Goal: Information Seeking & Learning: Learn about a topic

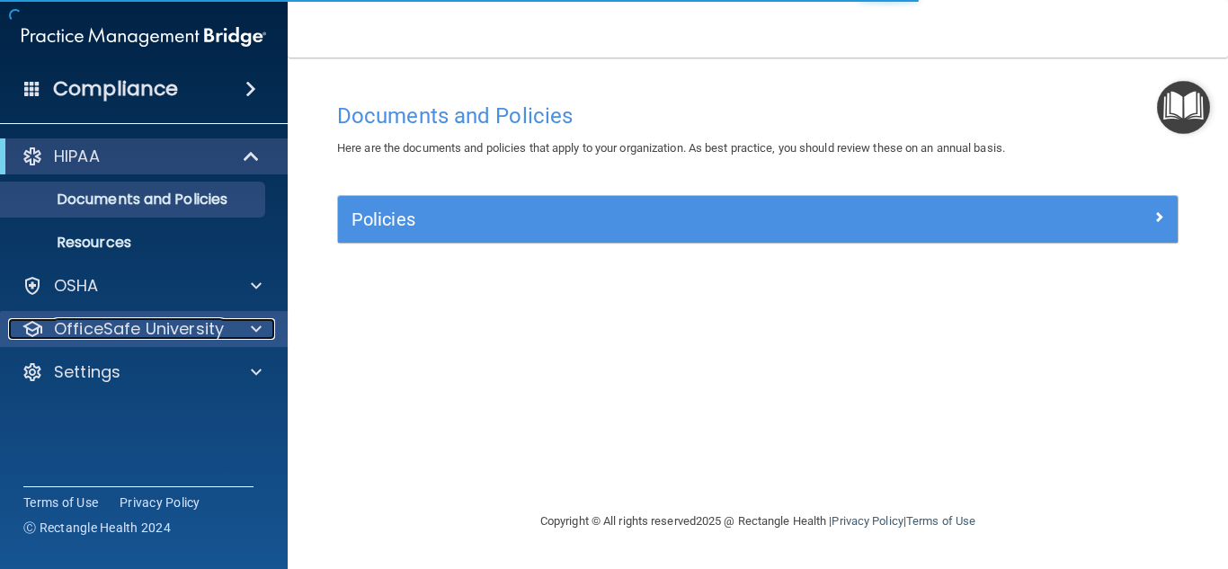
click at [218, 324] on p "OfficeSafe University" at bounding box center [139, 329] width 170 height 22
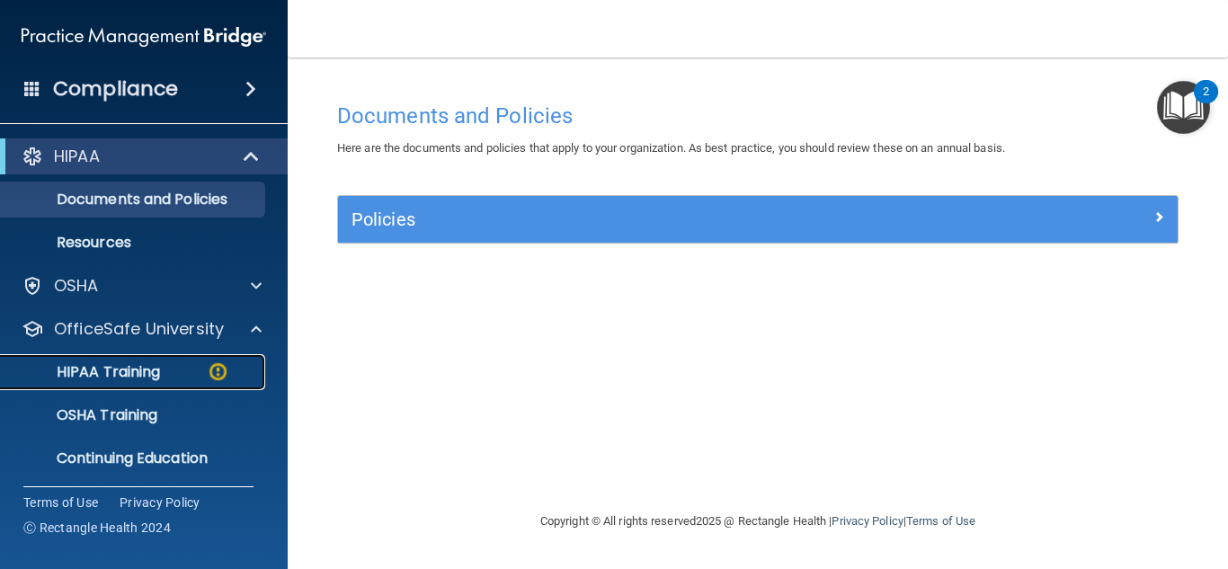
click at [141, 369] on p "HIPAA Training" at bounding box center [86, 372] width 148 height 18
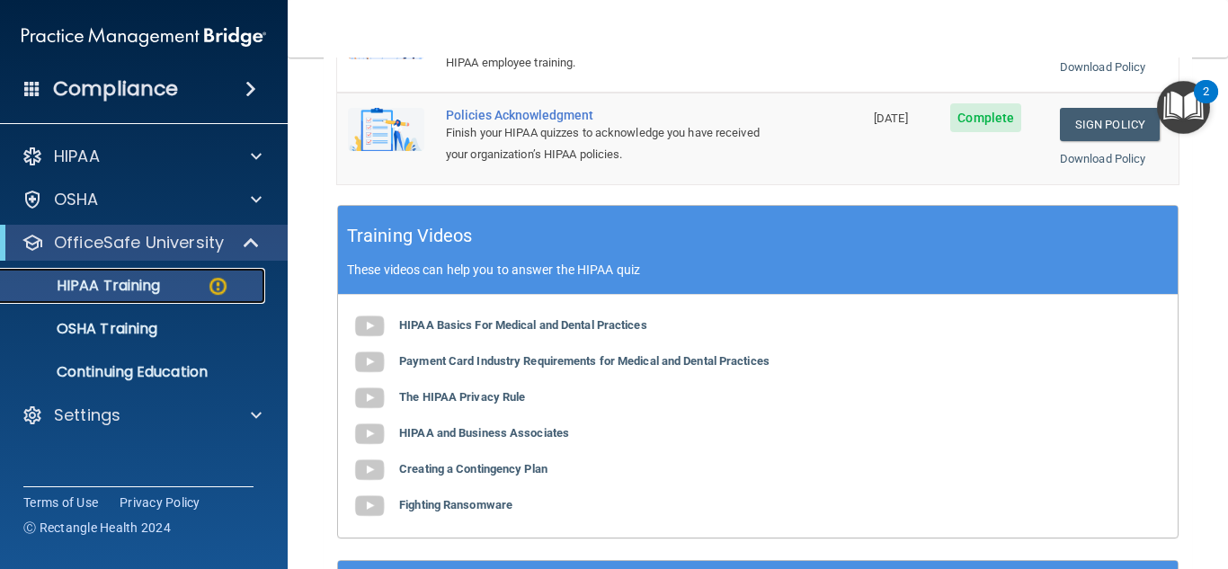
scroll to position [719, 0]
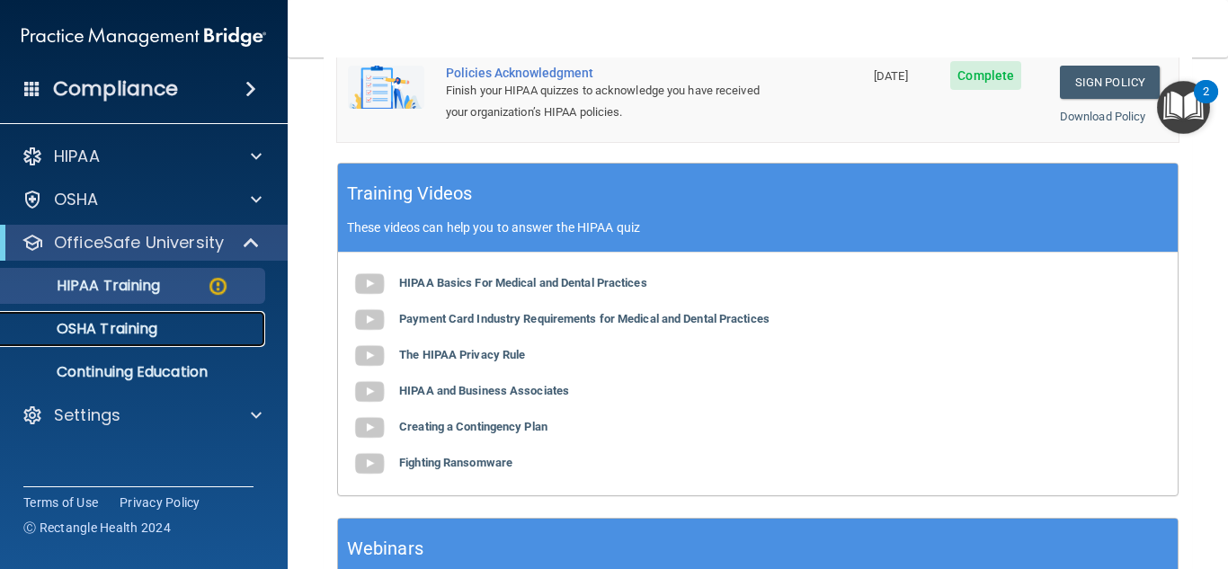
click at [137, 323] on p "OSHA Training" at bounding box center [85, 329] width 146 height 18
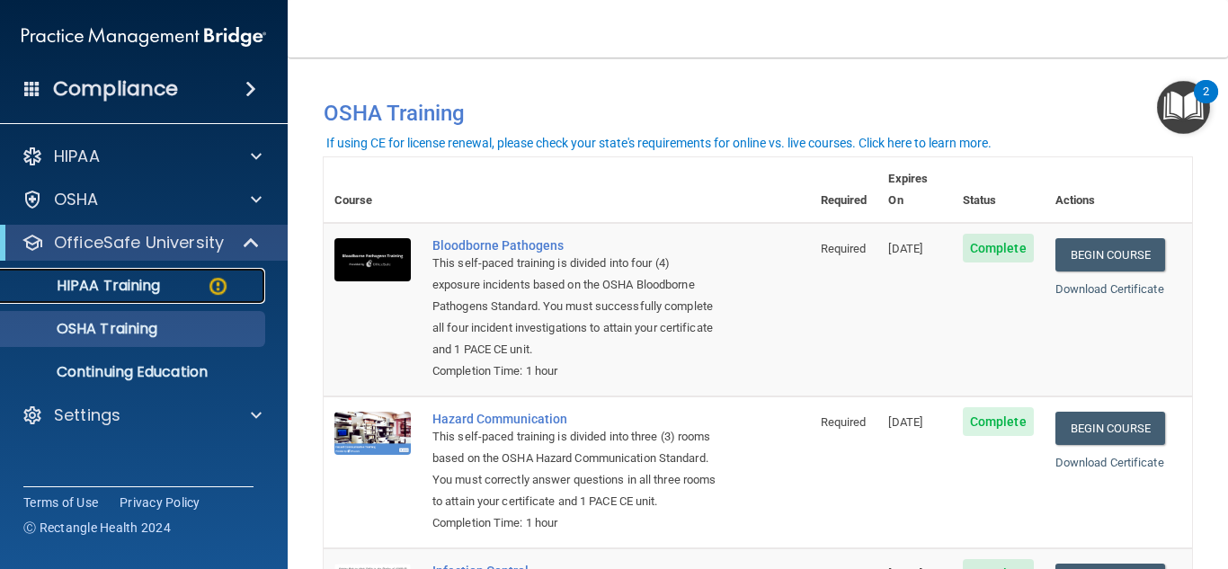
click at [150, 284] on p "HIPAA Training" at bounding box center [86, 286] width 148 height 18
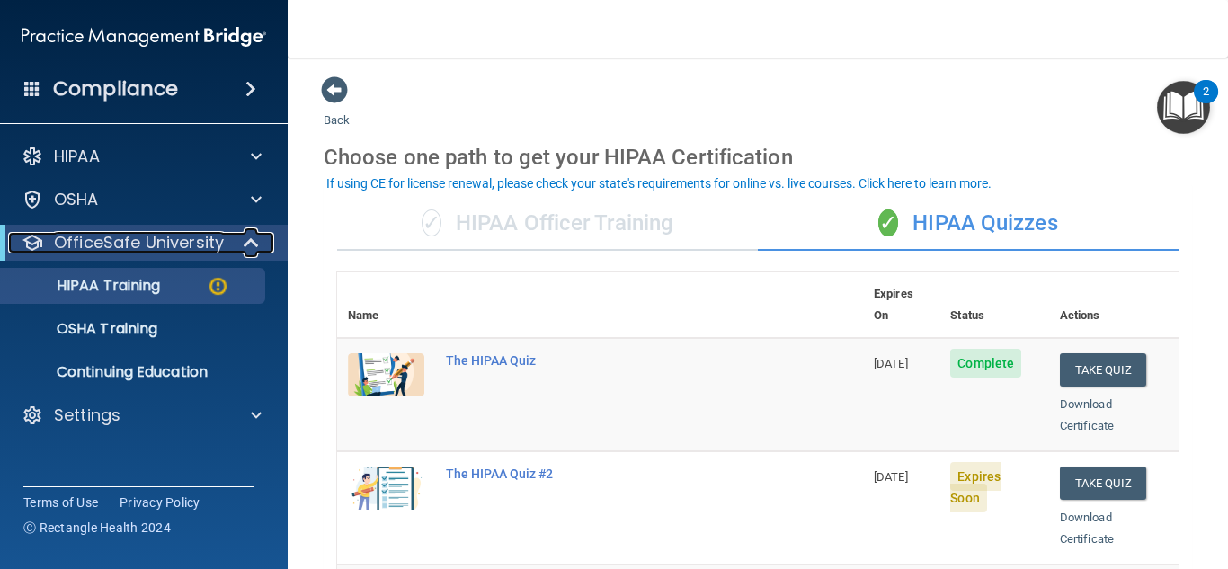
click at [150, 236] on p "OfficeSafe University" at bounding box center [139, 243] width 170 height 22
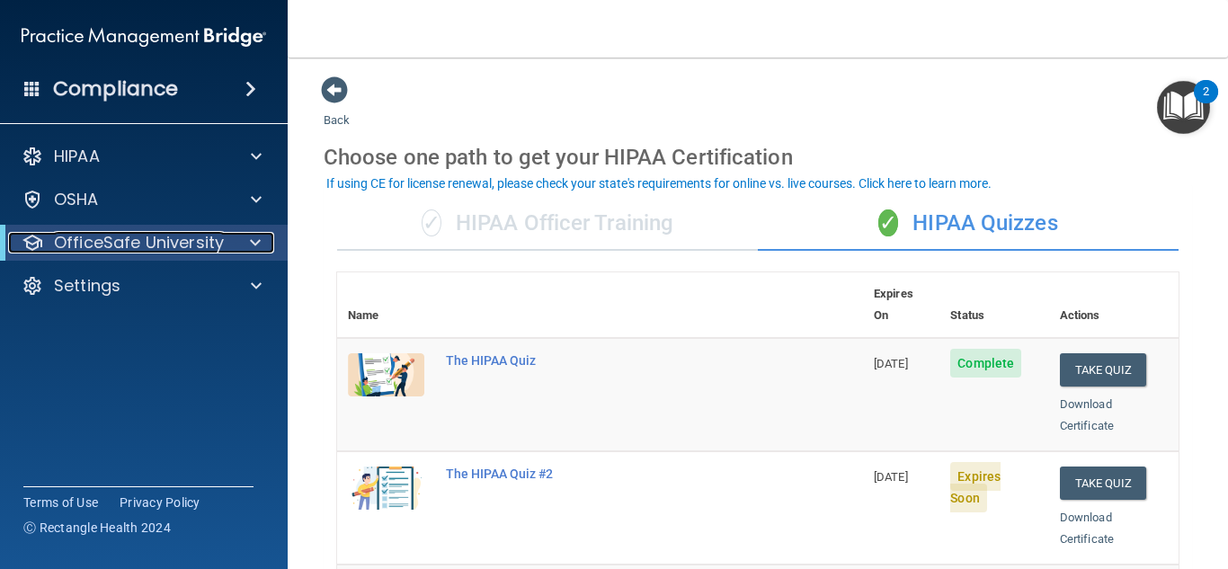
click at [150, 236] on p "OfficeSafe University" at bounding box center [139, 243] width 170 height 22
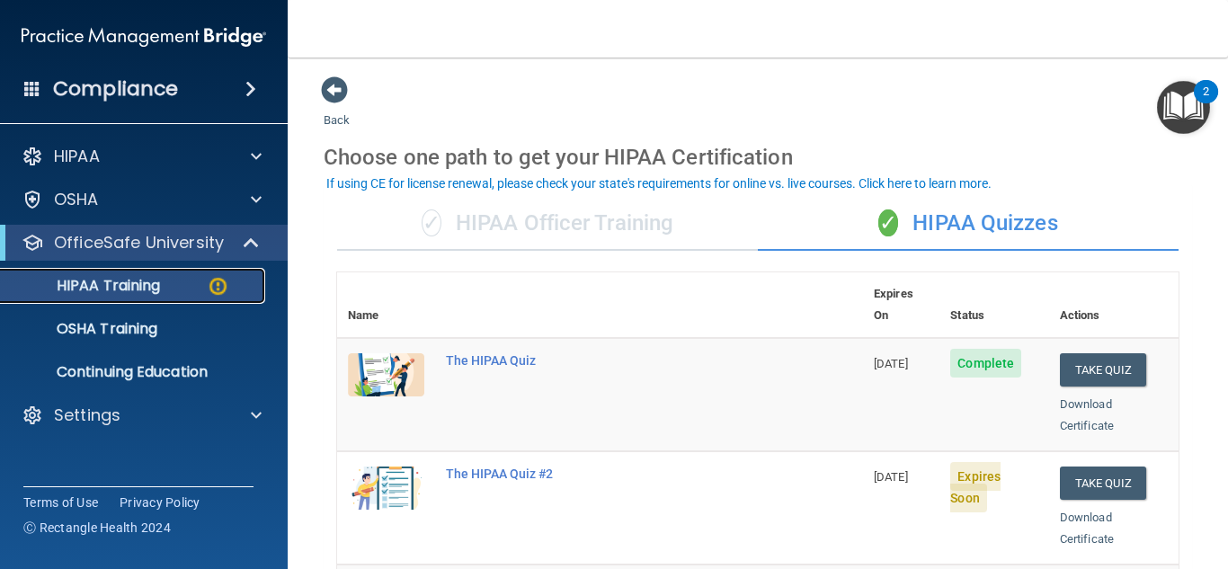
click at [140, 281] on p "HIPAA Training" at bounding box center [86, 286] width 148 height 18
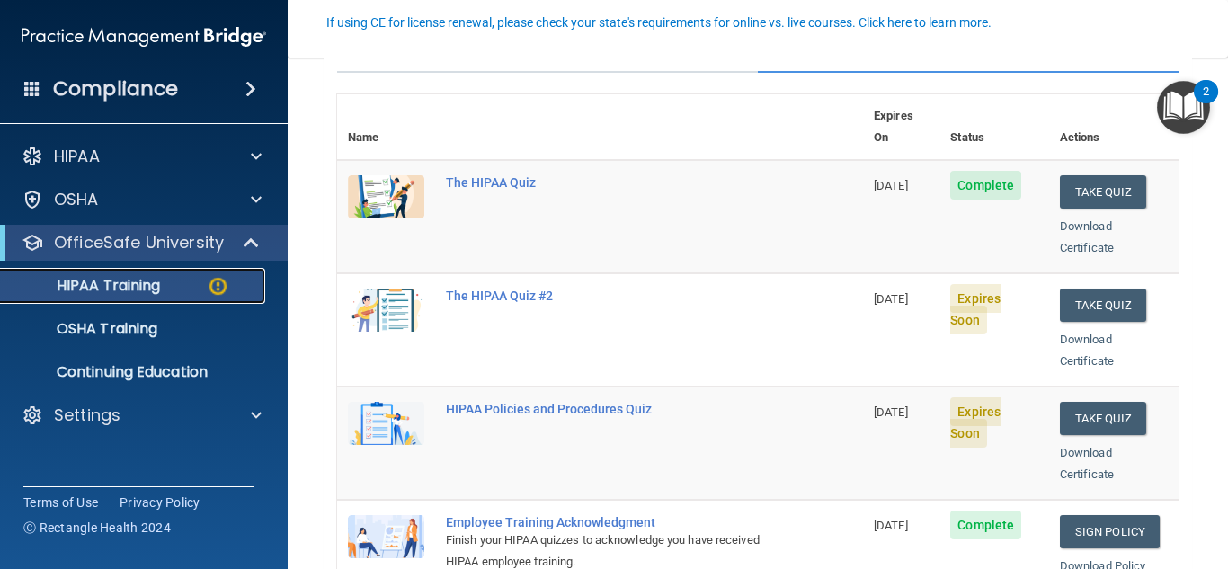
scroll to position [180, 0]
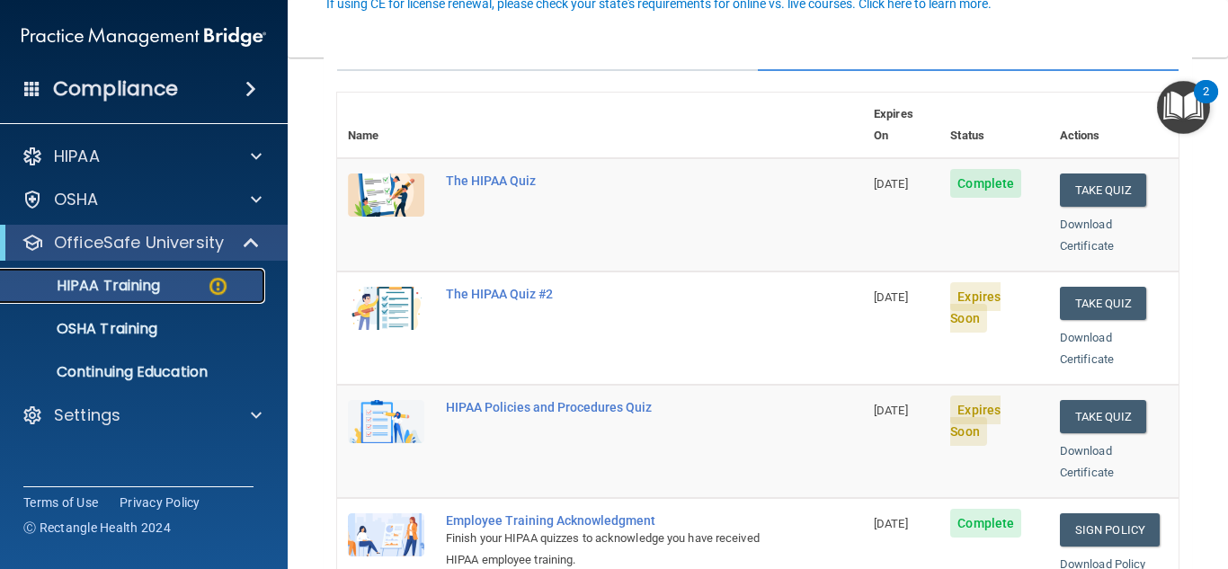
click at [133, 284] on p "HIPAA Training" at bounding box center [86, 286] width 148 height 18
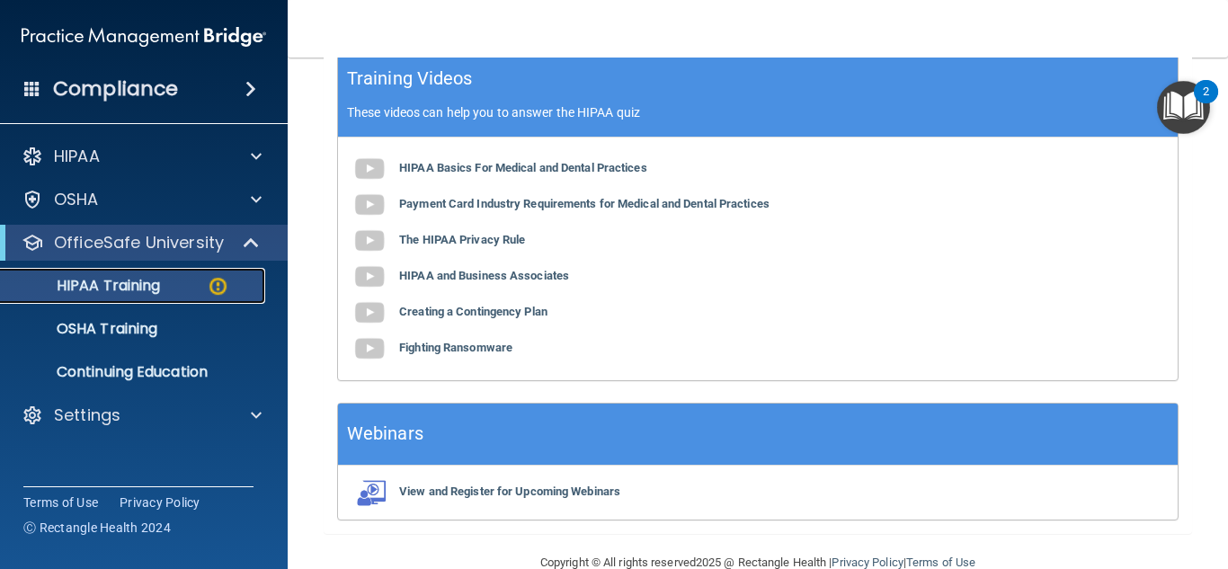
scroll to position [849, 0]
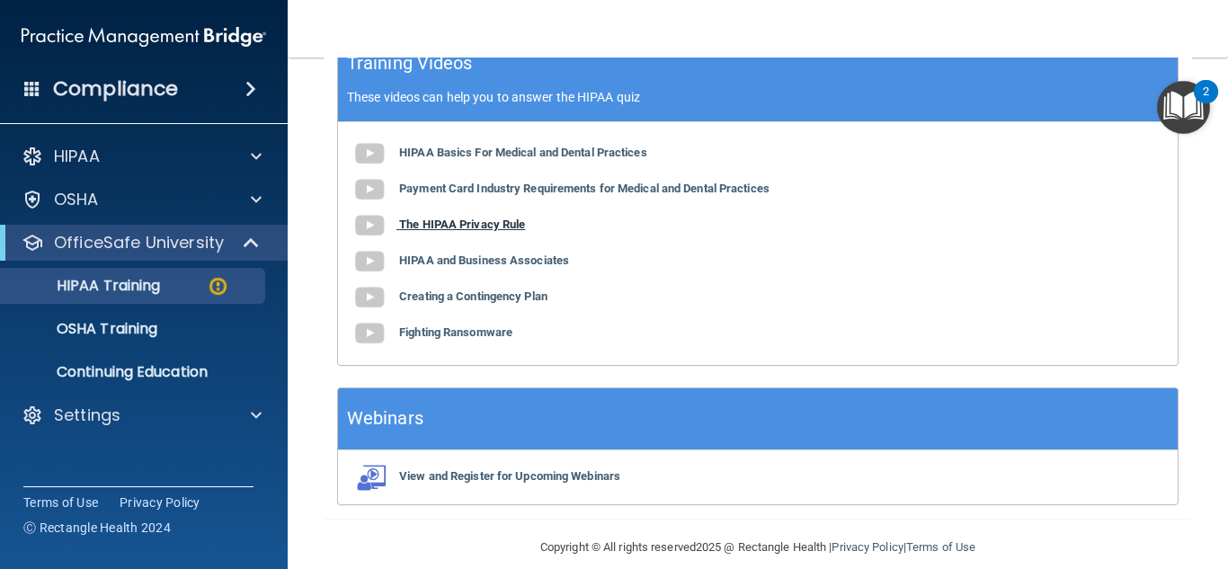
click at [470, 218] on b "The HIPAA Privacy Rule" at bounding box center [462, 224] width 126 height 13
click at [117, 280] on p "HIPAA Training" at bounding box center [86, 286] width 148 height 18
click at [200, 248] on p "OfficeSafe University" at bounding box center [139, 243] width 170 height 22
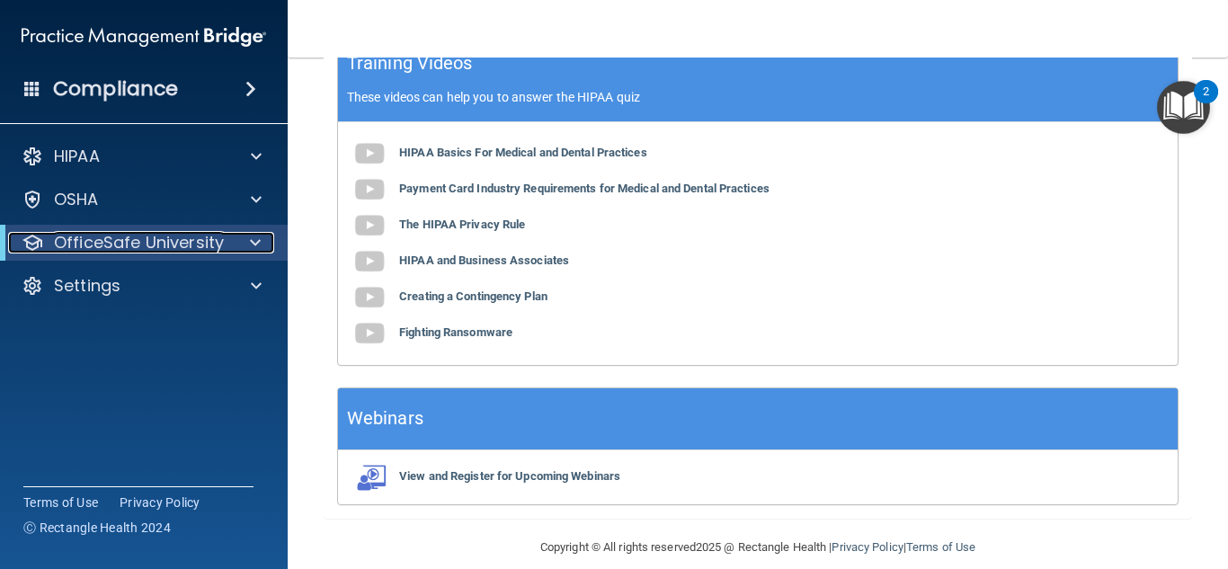
click at [248, 247] on div at bounding box center [252, 243] width 44 height 22
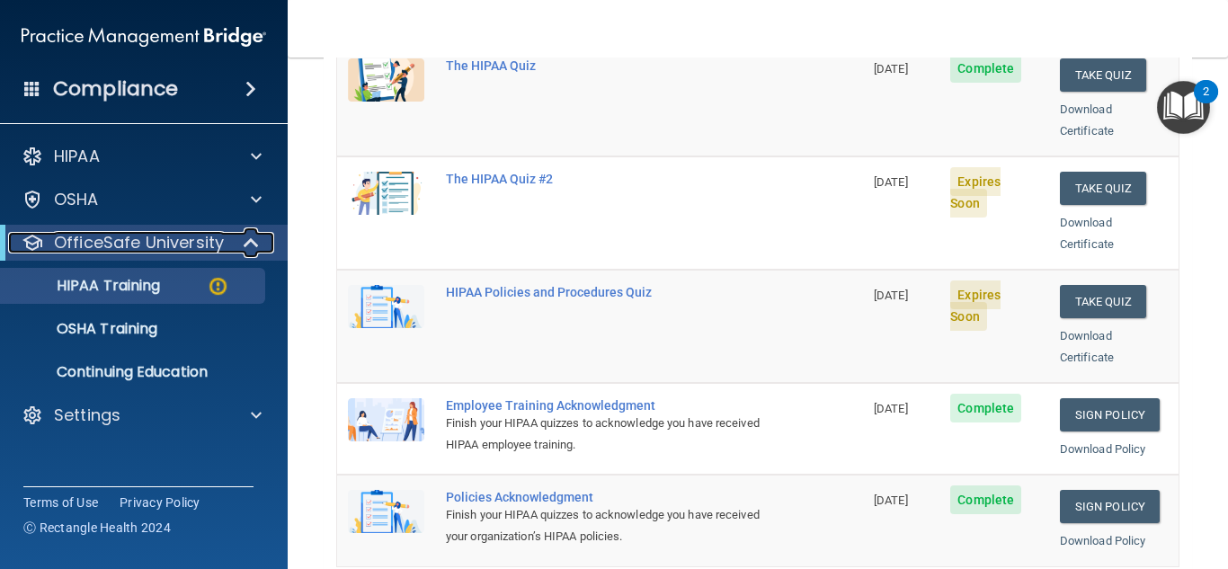
scroll to position [310, 0]
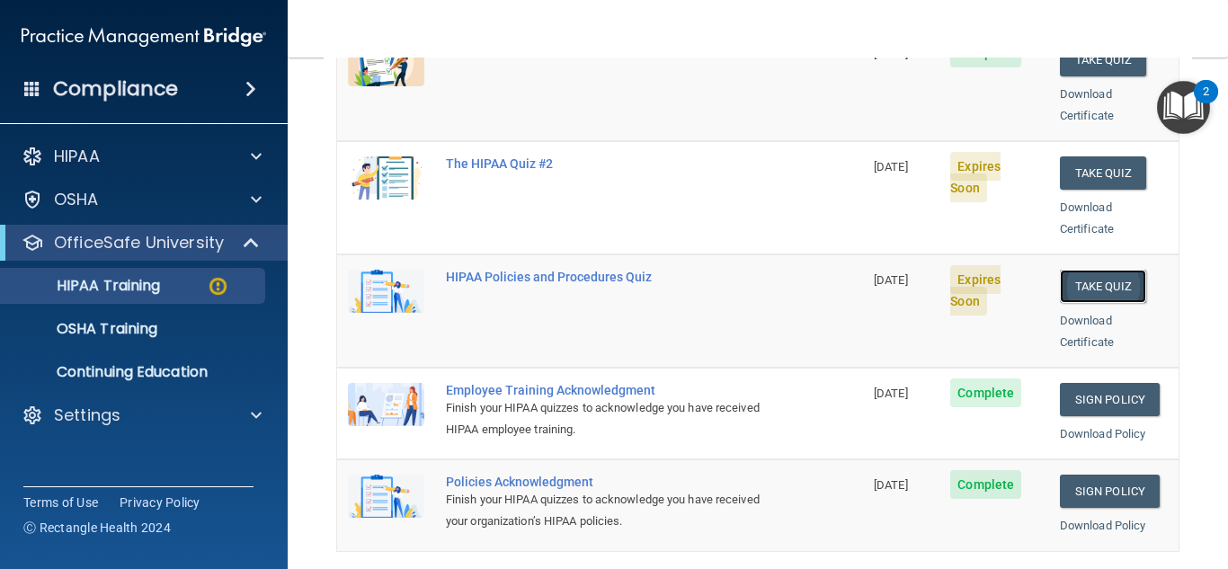
click at [1080, 270] on button "Take Quiz" at bounding box center [1103, 286] width 86 height 33
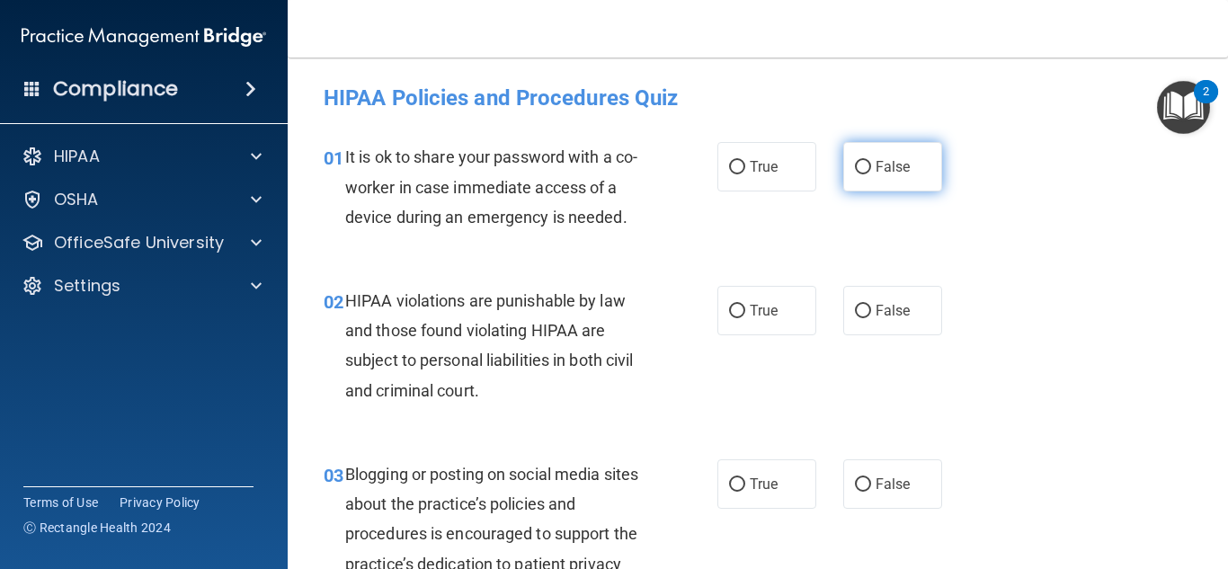
click at [843, 169] on label "False" at bounding box center [892, 166] width 99 height 49
click at [855, 169] on input "False" at bounding box center [863, 167] width 16 height 13
radio input "true"
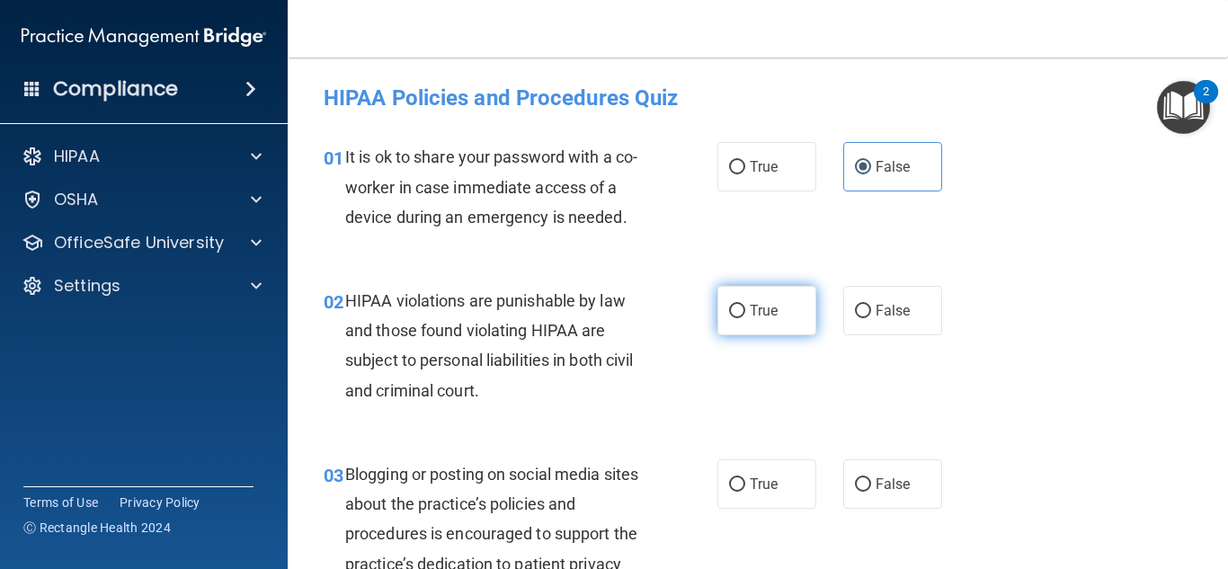
click at [751, 310] on span "True" at bounding box center [764, 310] width 28 height 17
click at [745, 310] on input "True" at bounding box center [737, 311] width 16 height 13
radio input "true"
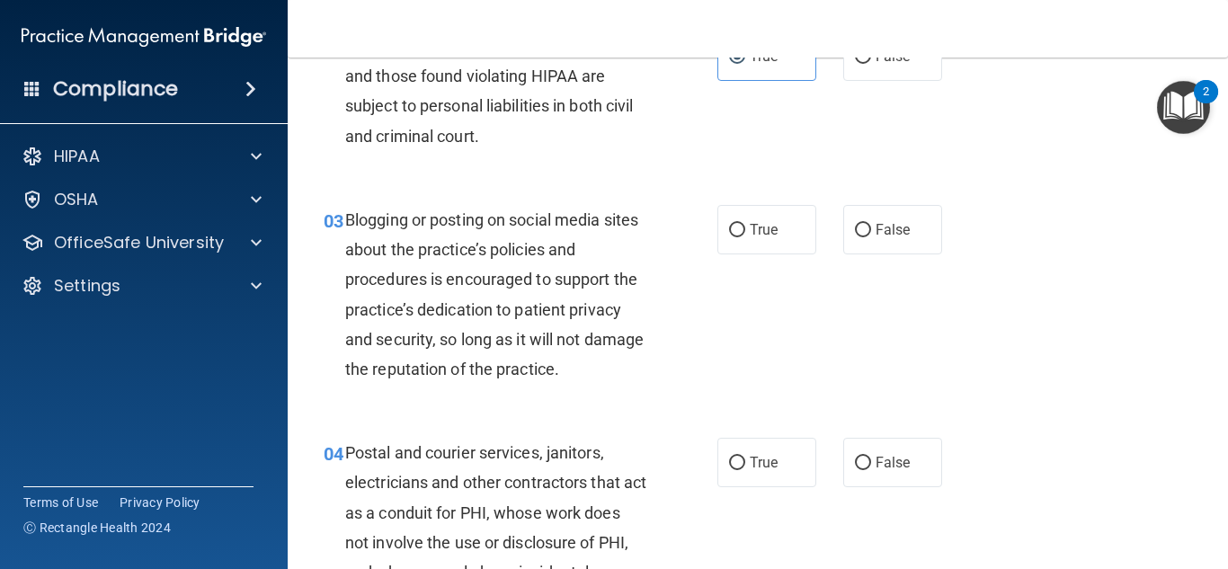
scroll to position [270, 0]
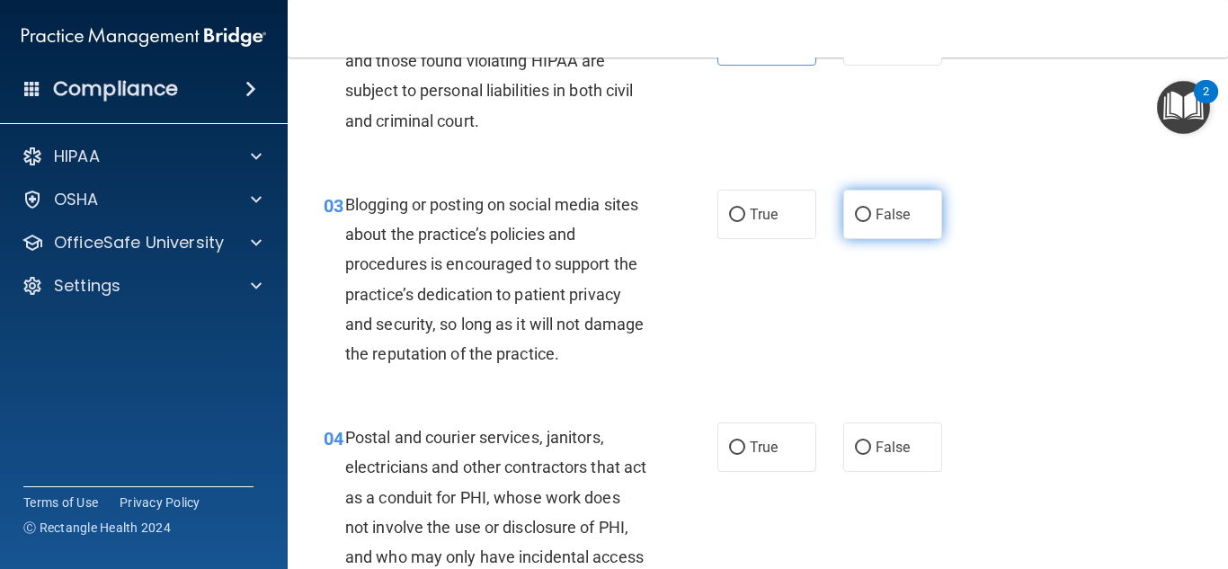
click at [884, 214] on span "False" at bounding box center [893, 214] width 35 height 17
click at [871, 214] on input "False" at bounding box center [863, 215] width 16 height 13
radio input "true"
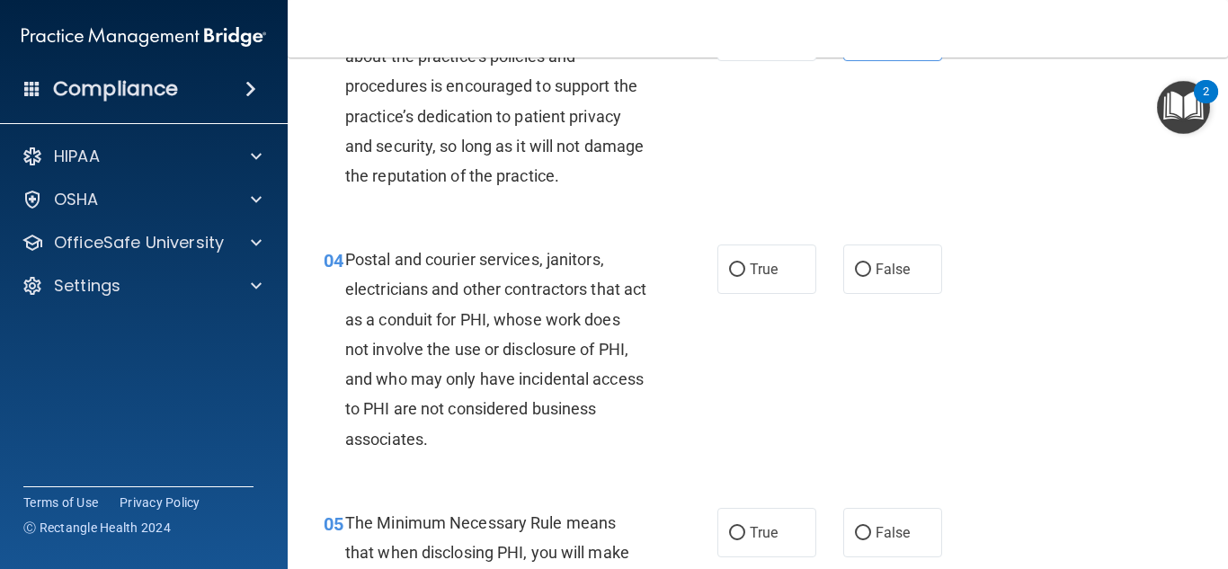
scroll to position [449, 0]
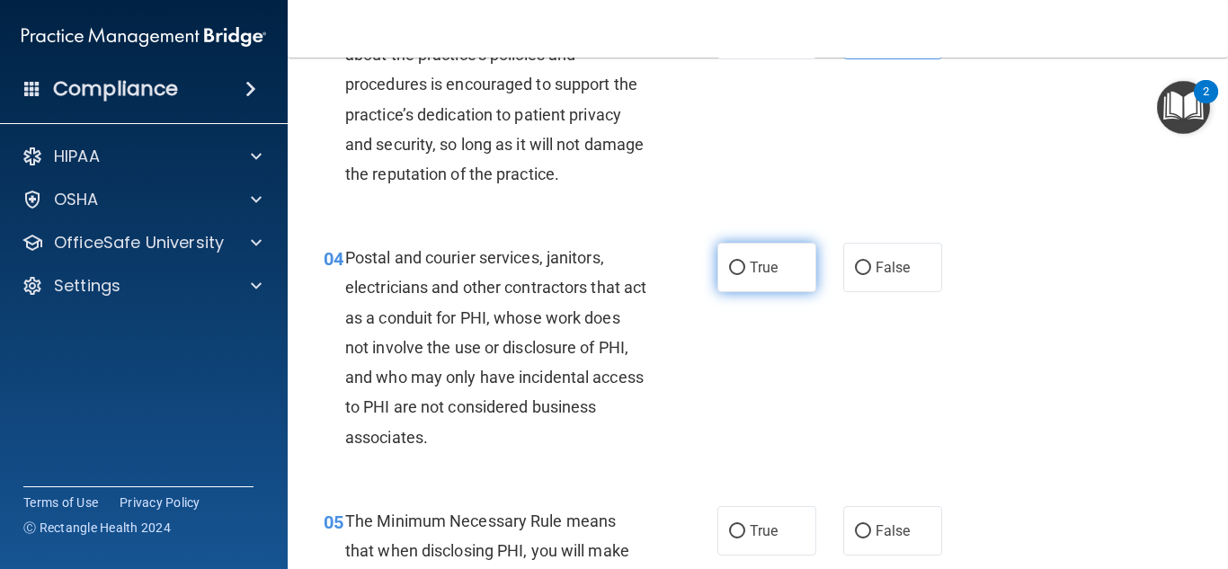
click at [729, 268] on input "True" at bounding box center [737, 268] width 16 height 13
radio input "true"
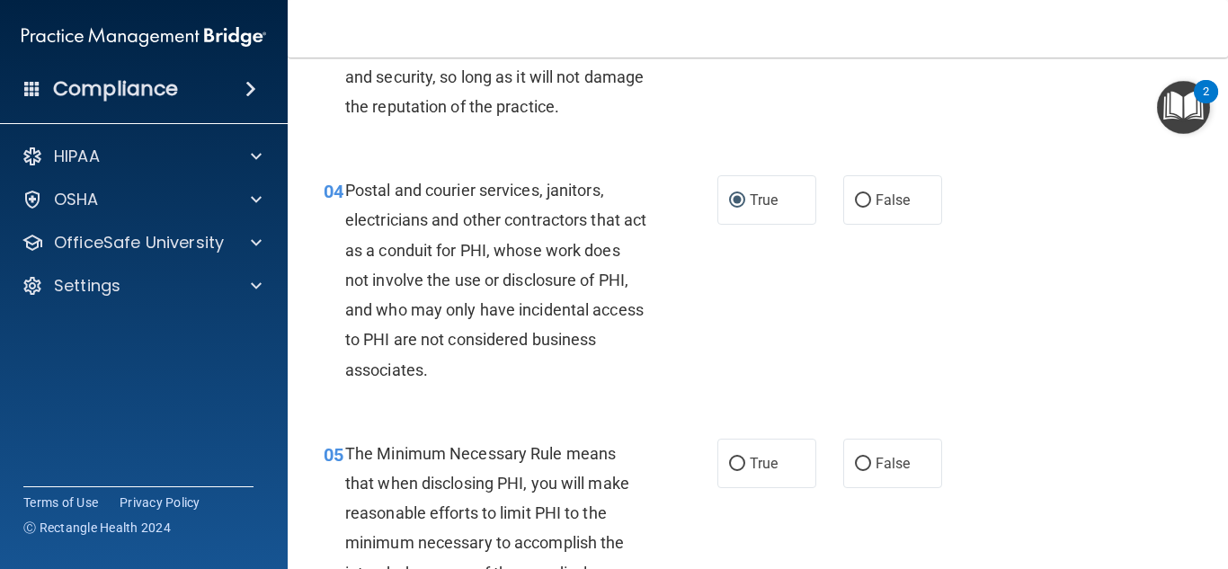
scroll to position [629, 0]
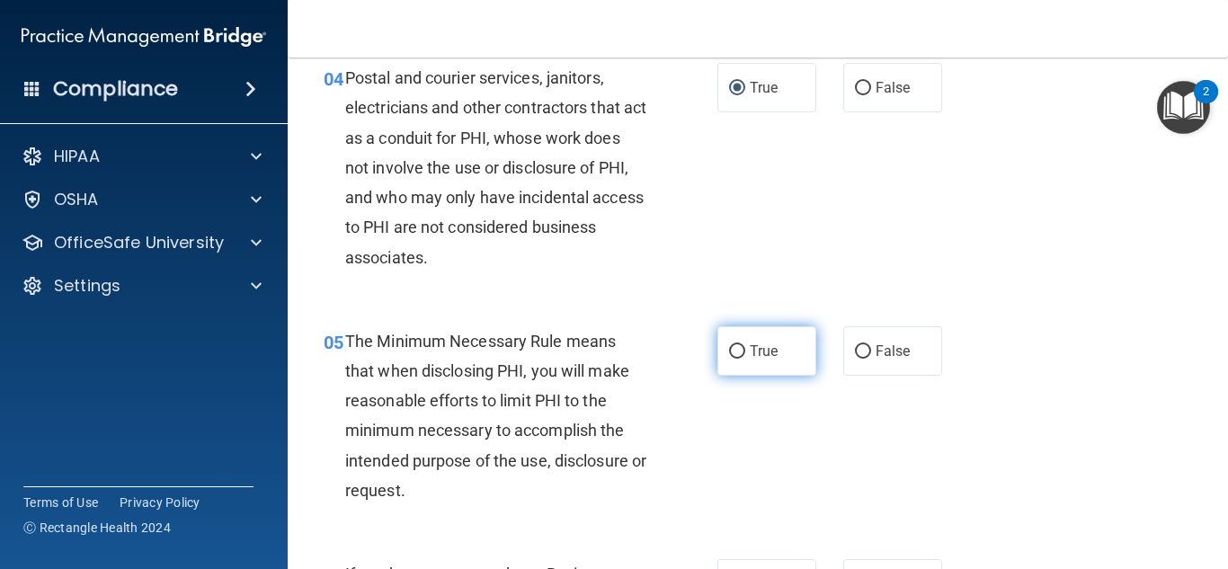
click at [729, 349] on input "True" at bounding box center [737, 351] width 16 height 13
radio input "true"
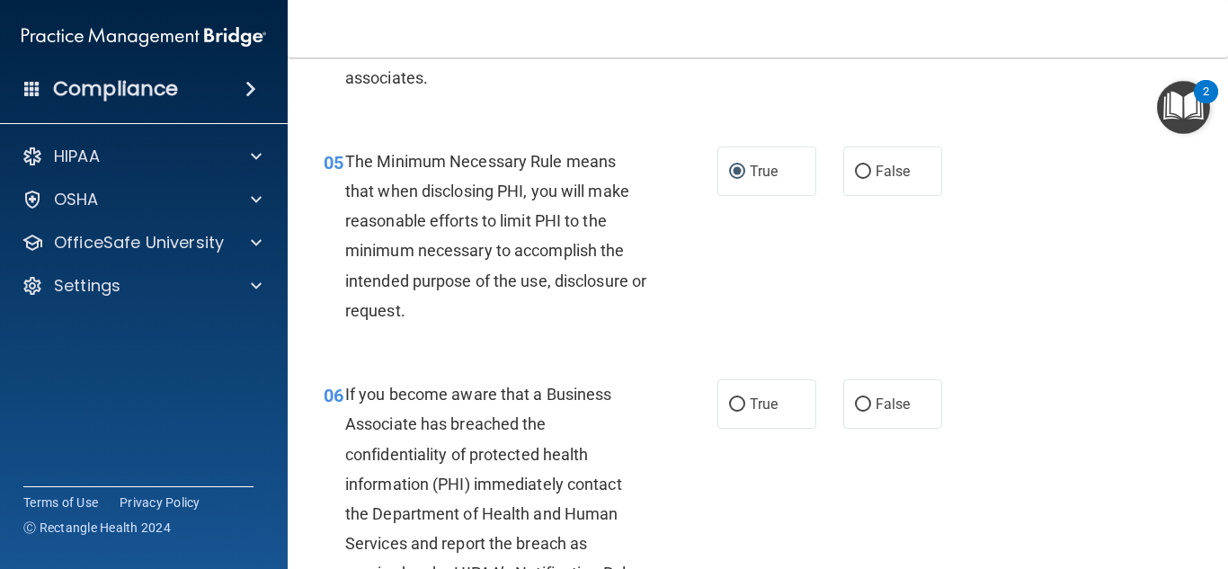
scroll to position [899, 0]
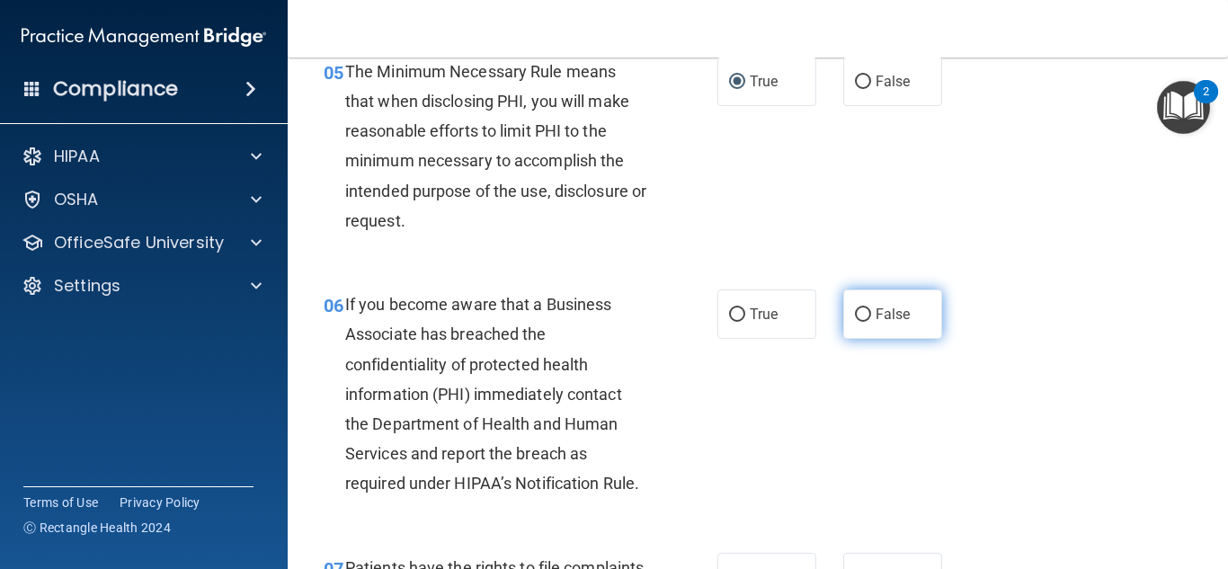
click at [876, 313] on span "False" at bounding box center [893, 314] width 35 height 17
click at [871, 313] on input "False" at bounding box center [863, 314] width 16 height 13
radio input "true"
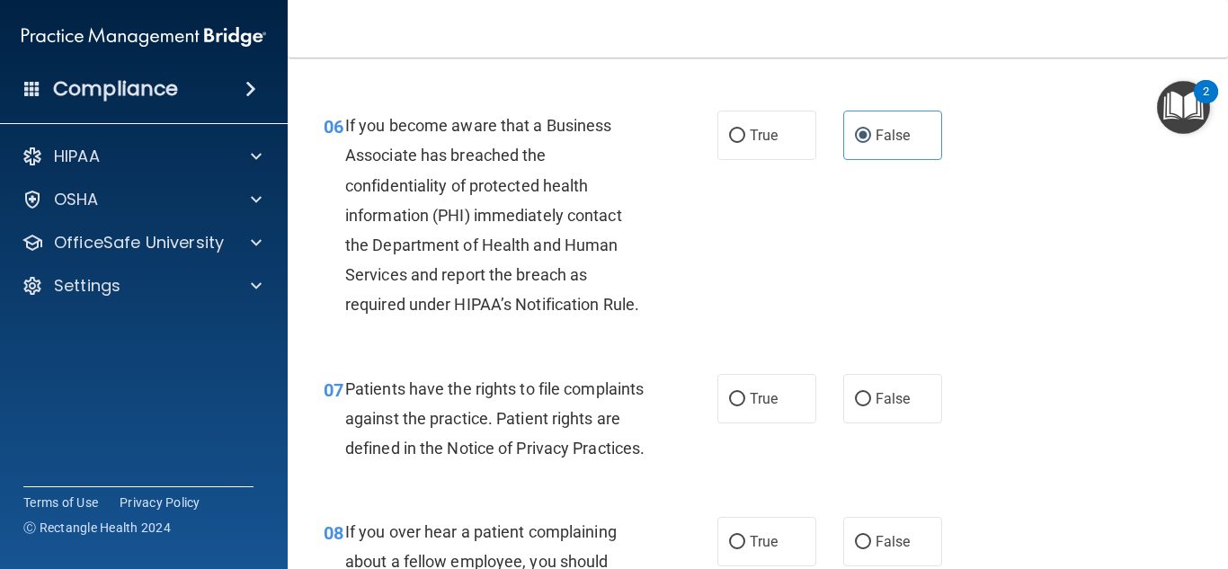
scroll to position [1079, 0]
click at [730, 398] on input "True" at bounding box center [737, 398] width 16 height 13
radio input "true"
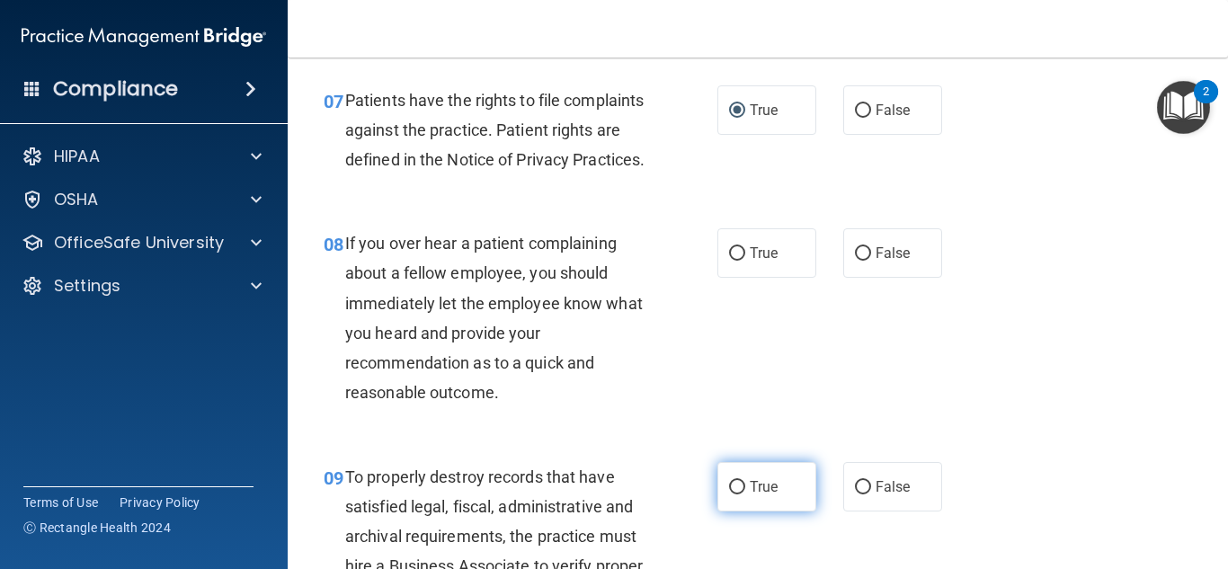
scroll to position [1438, 0]
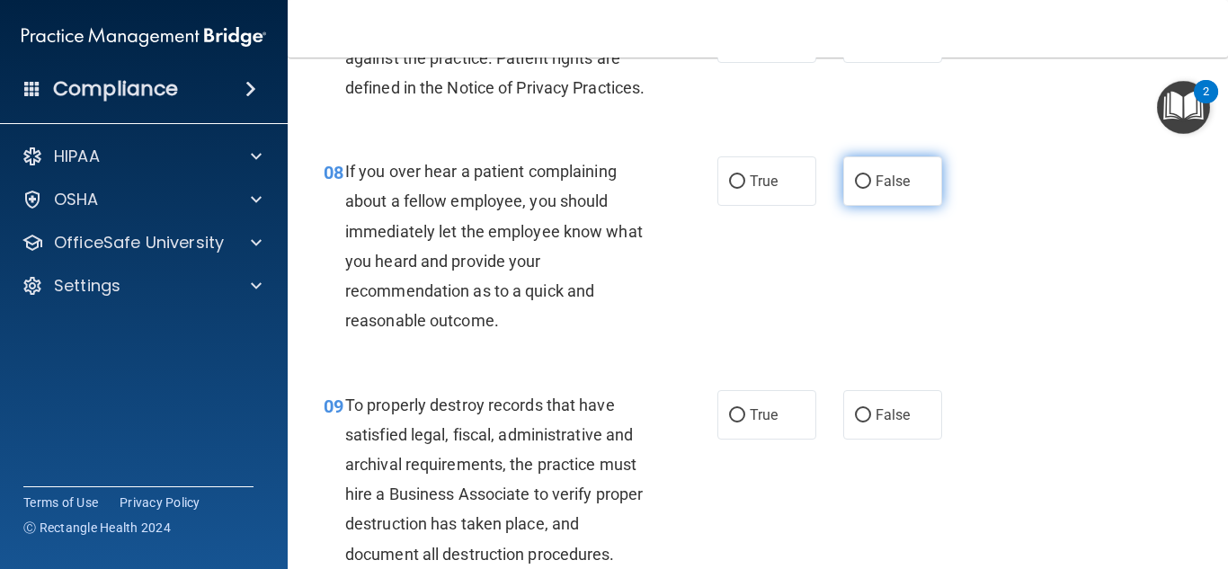
click at [855, 189] on input "False" at bounding box center [863, 181] width 16 height 13
radio input "true"
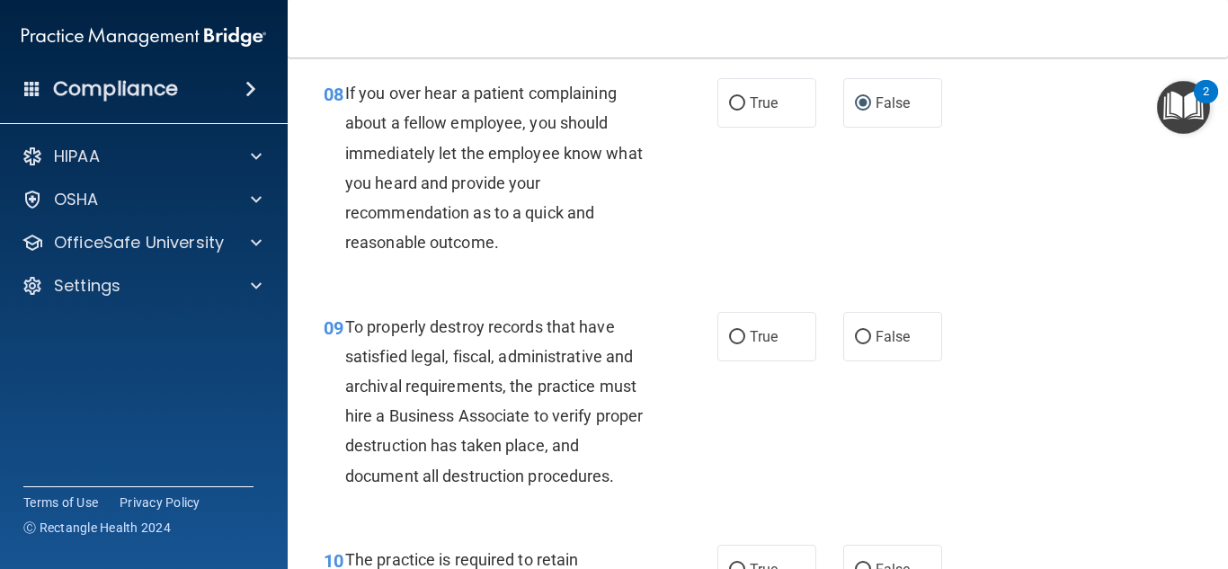
scroll to position [1618, 0]
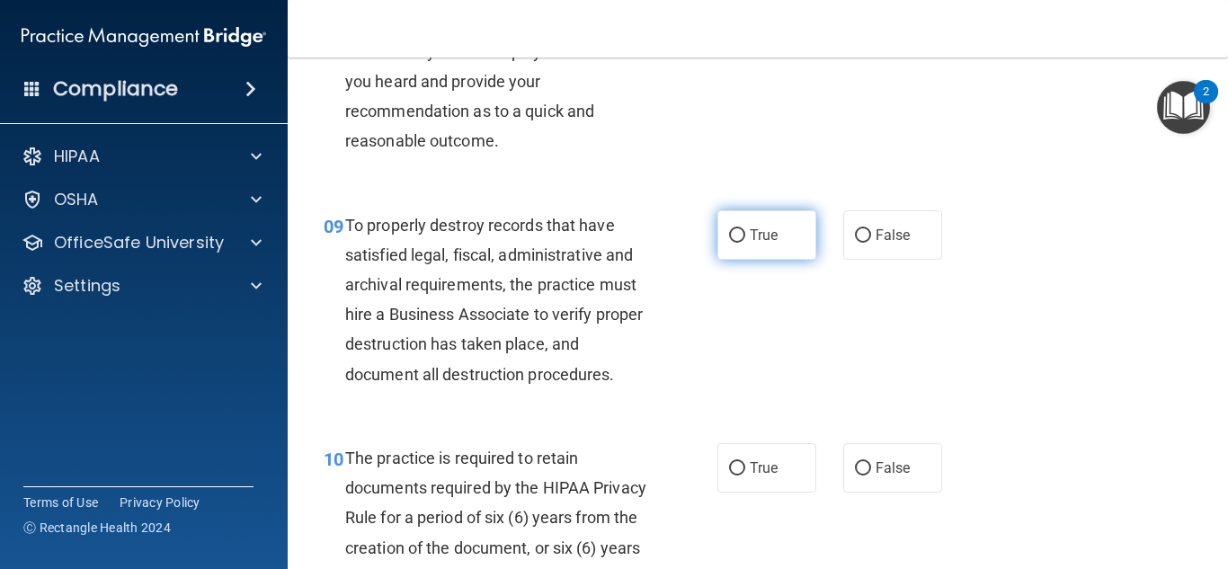
click at [729, 243] on input "True" at bounding box center [737, 235] width 16 height 13
radio input "true"
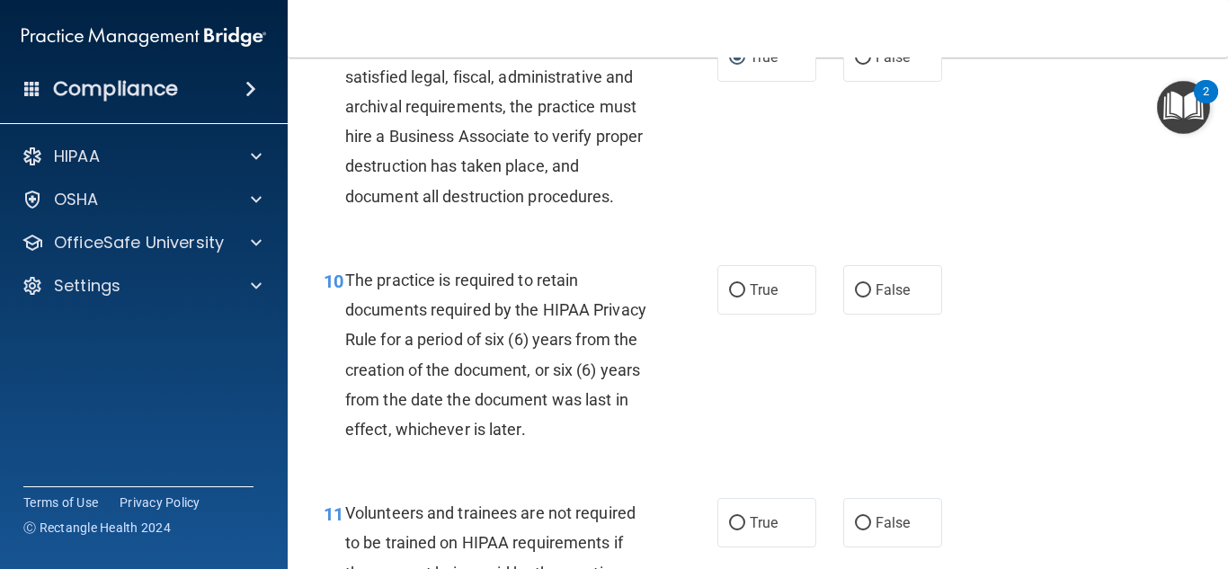
scroll to position [1798, 0]
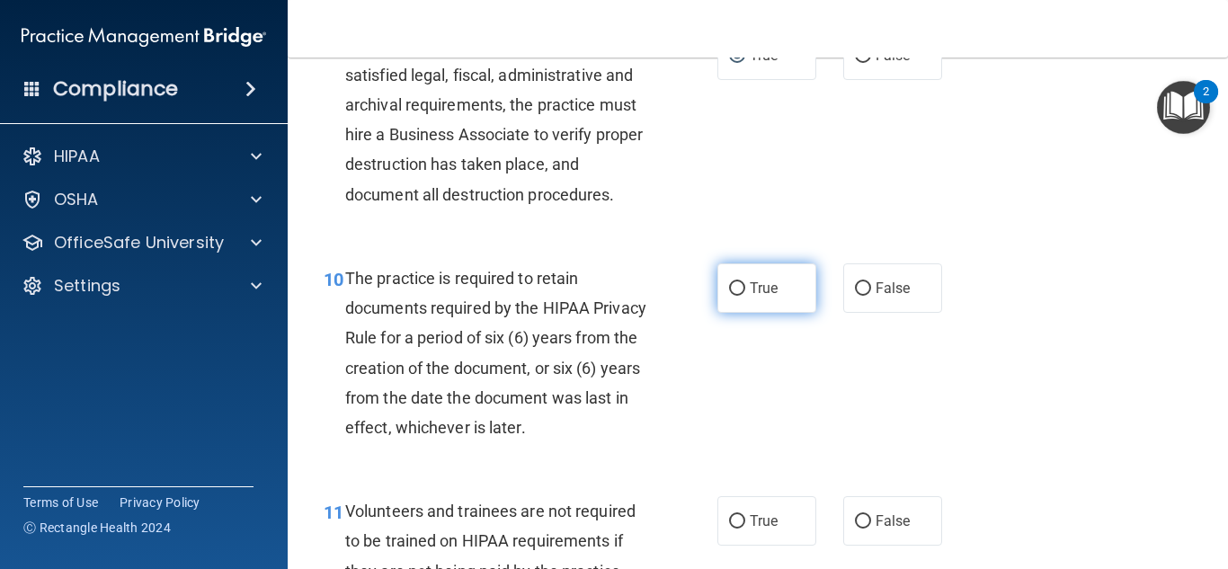
click at [751, 297] on span "True" at bounding box center [764, 288] width 28 height 17
click at [745, 296] on input "True" at bounding box center [737, 288] width 16 height 13
radio input "true"
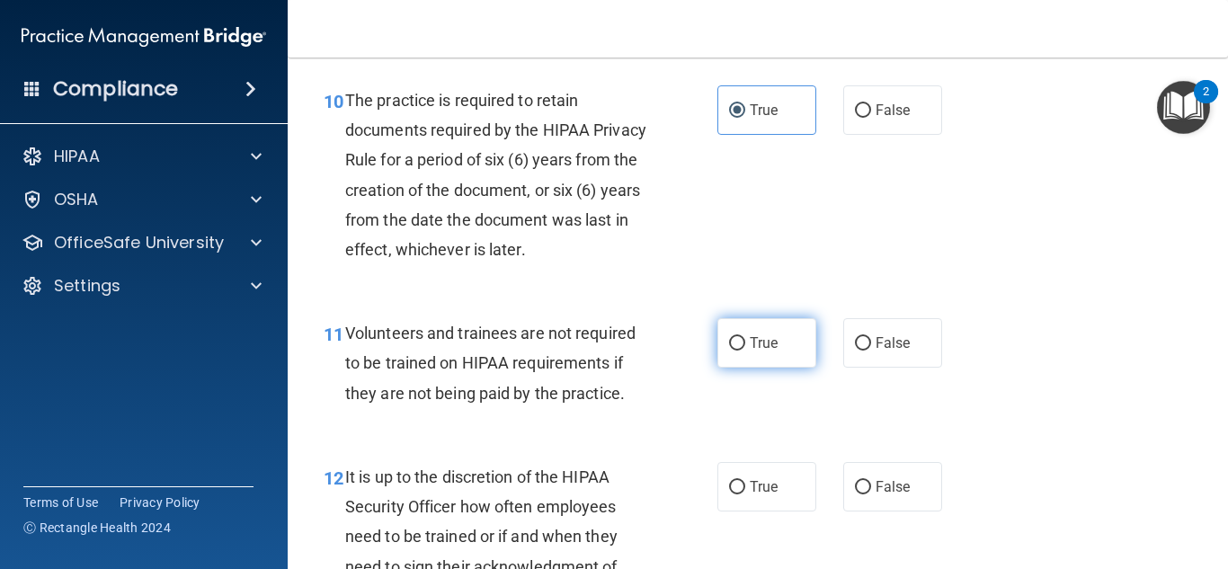
scroll to position [1978, 0]
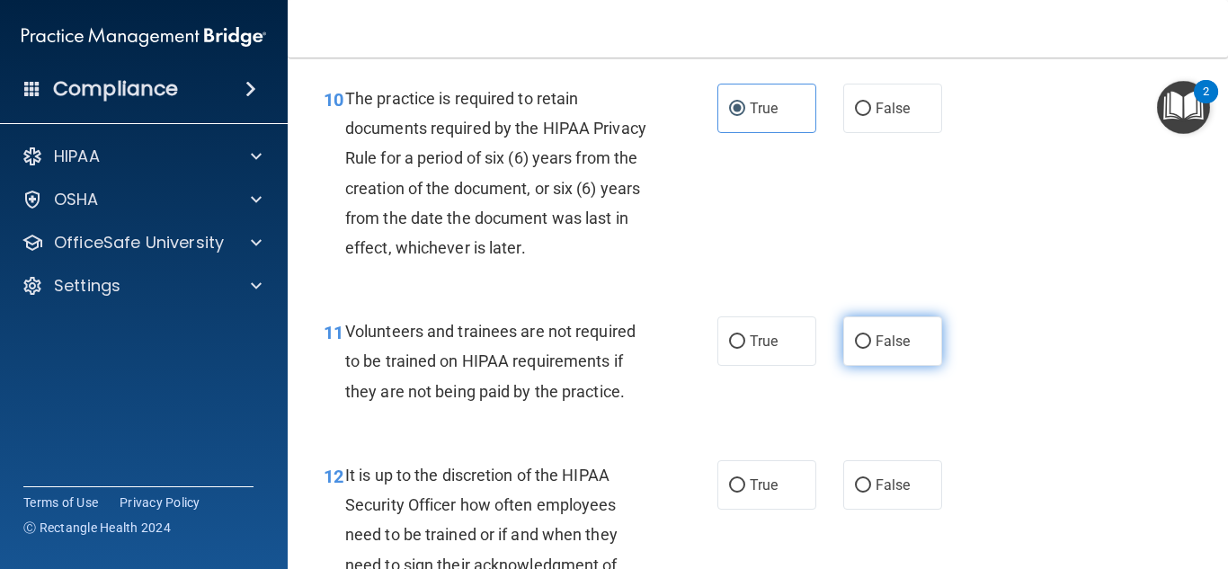
click at [859, 349] on input "False" at bounding box center [863, 341] width 16 height 13
radio input "true"
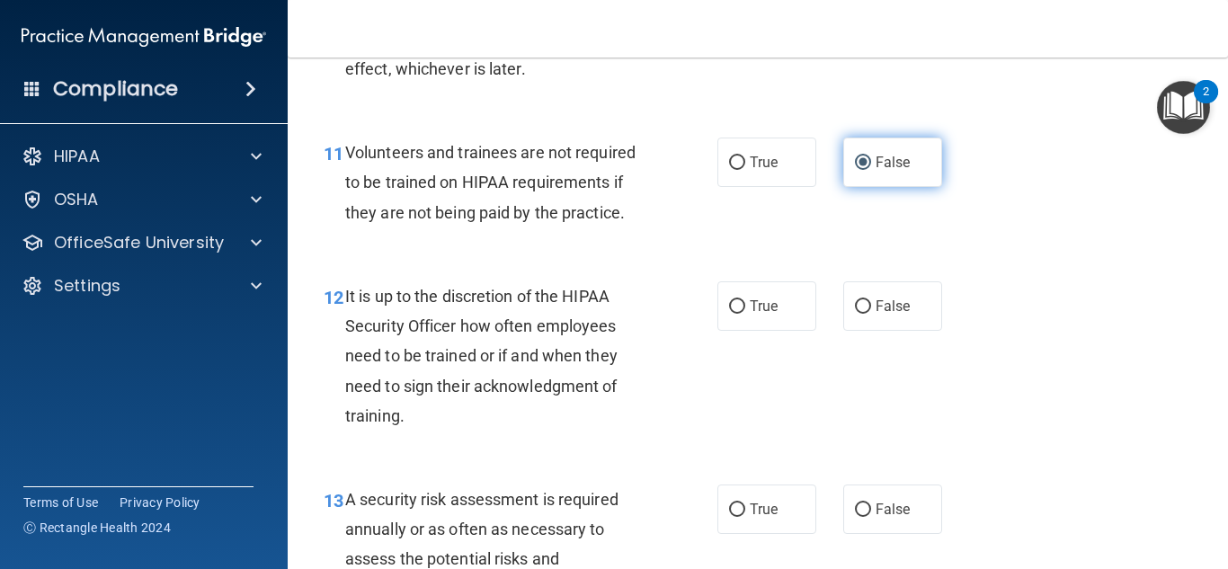
scroll to position [2157, 0]
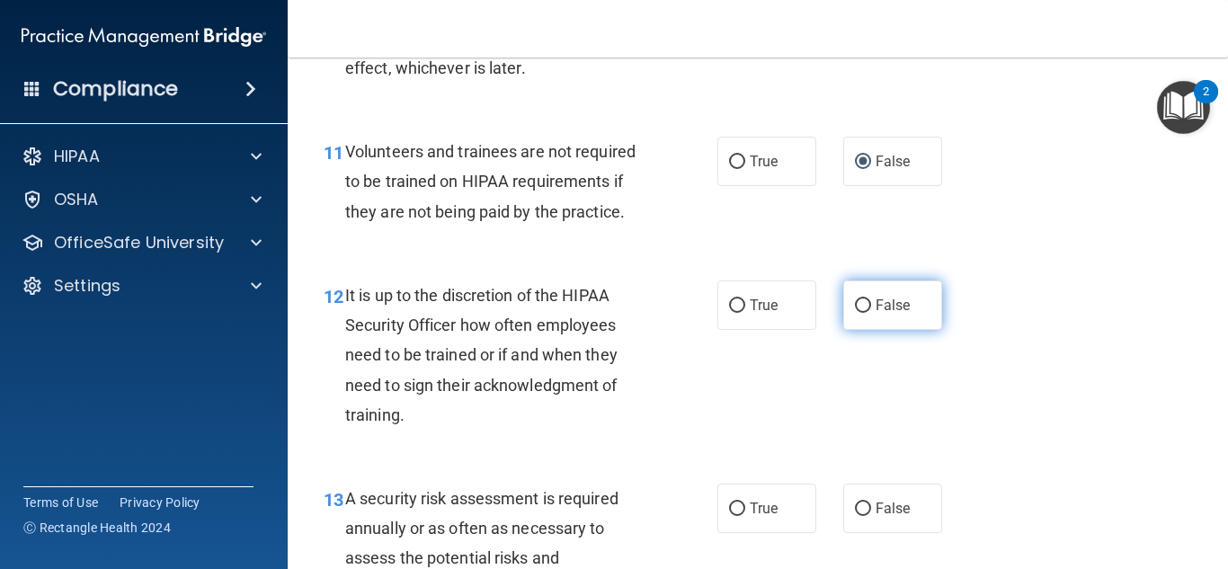
click at [889, 314] on span "False" at bounding box center [893, 305] width 35 height 17
click at [871, 313] on input "False" at bounding box center [863, 305] width 16 height 13
radio input "true"
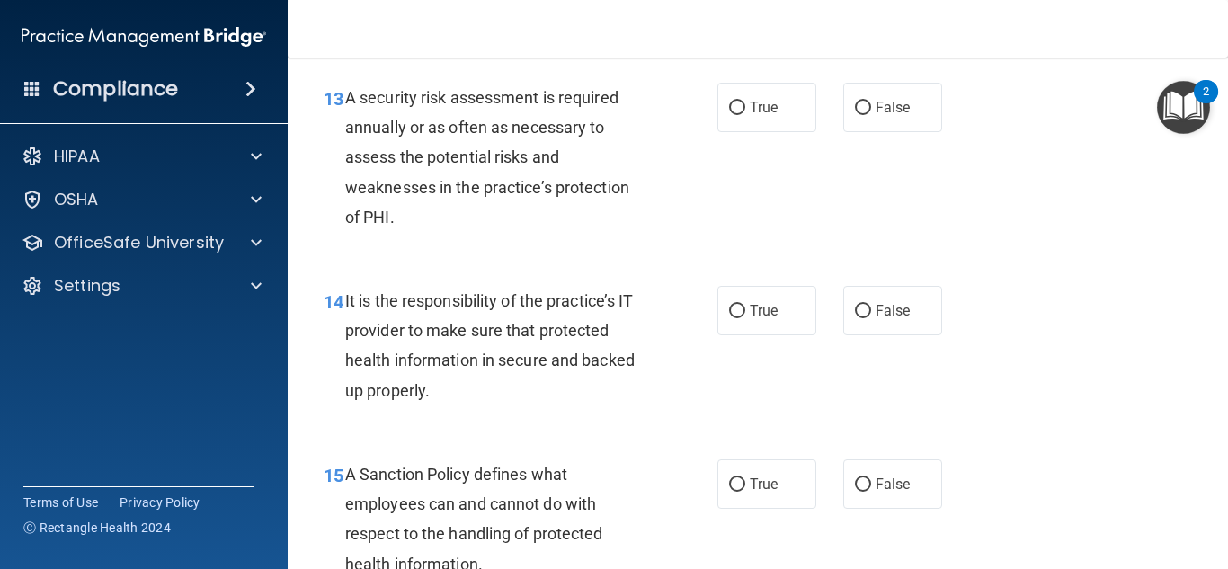
scroll to position [2607, 0]
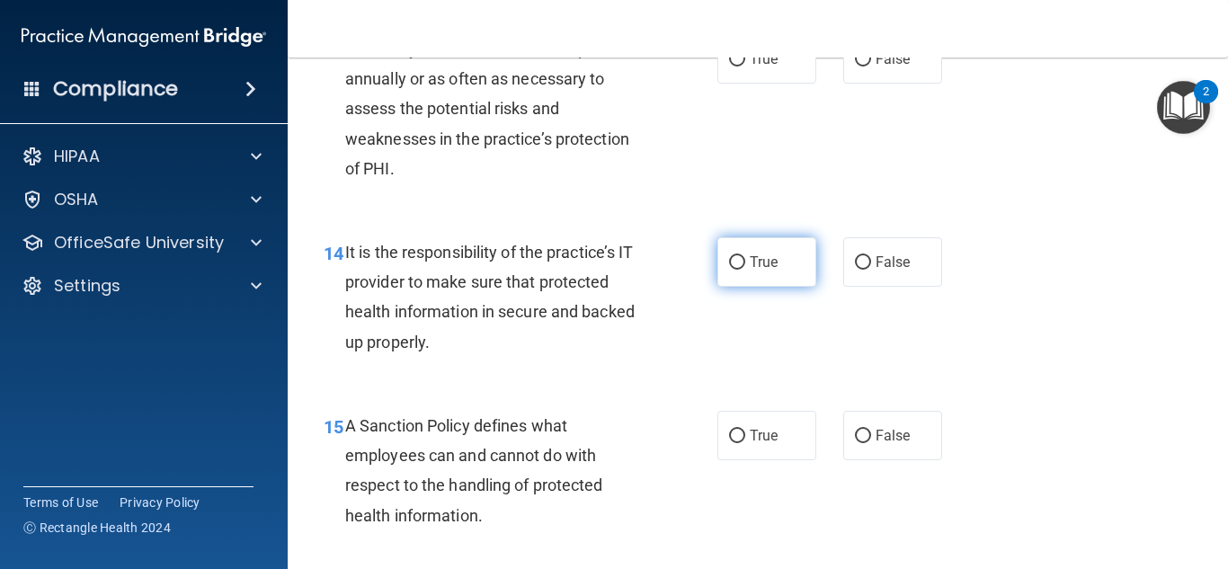
click at [729, 270] on input "True" at bounding box center [737, 262] width 16 height 13
radio input "true"
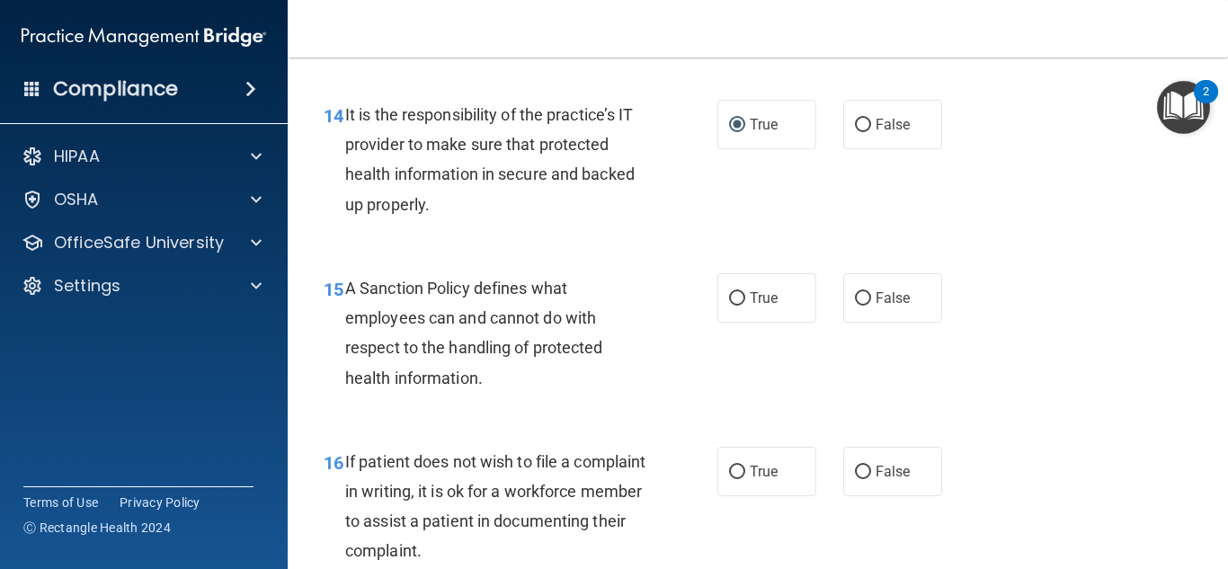
scroll to position [2877, 0]
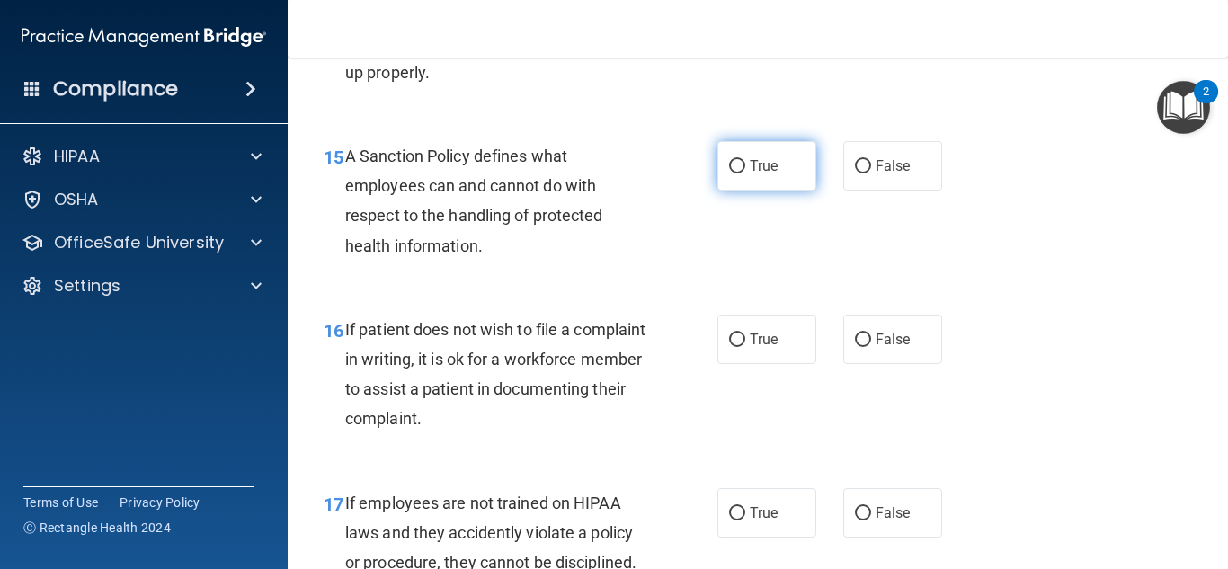
click at [754, 174] on span "True" at bounding box center [764, 165] width 28 height 17
click at [745, 173] on input "True" at bounding box center [737, 166] width 16 height 13
radio input "true"
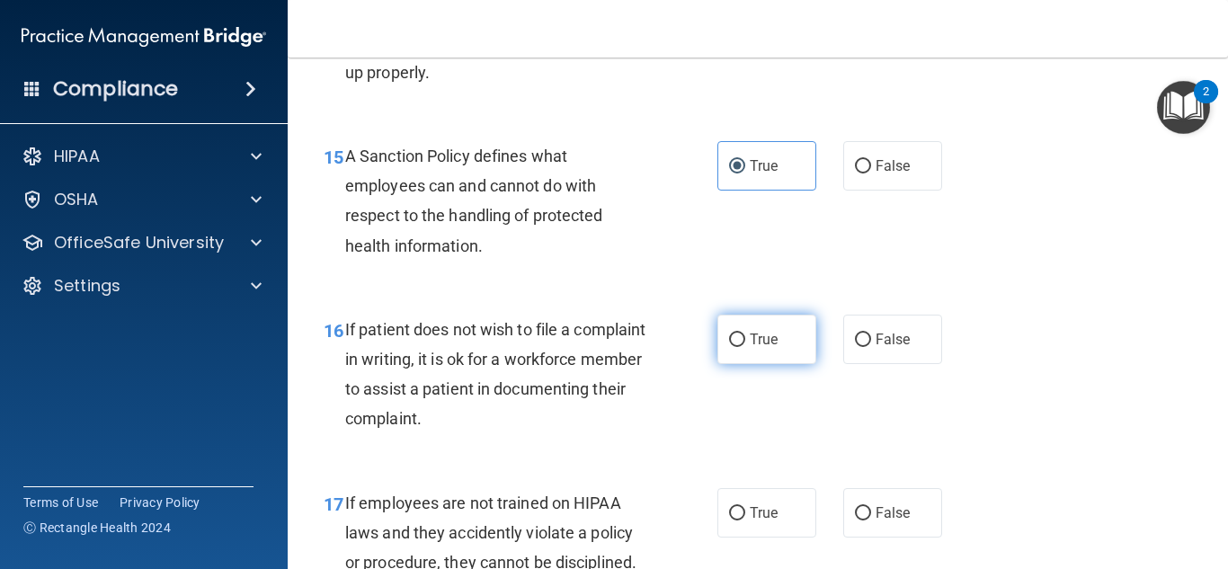
click at [738, 347] on input "True" at bounding box center [737, 339] width 16 height 13
radio input "true"
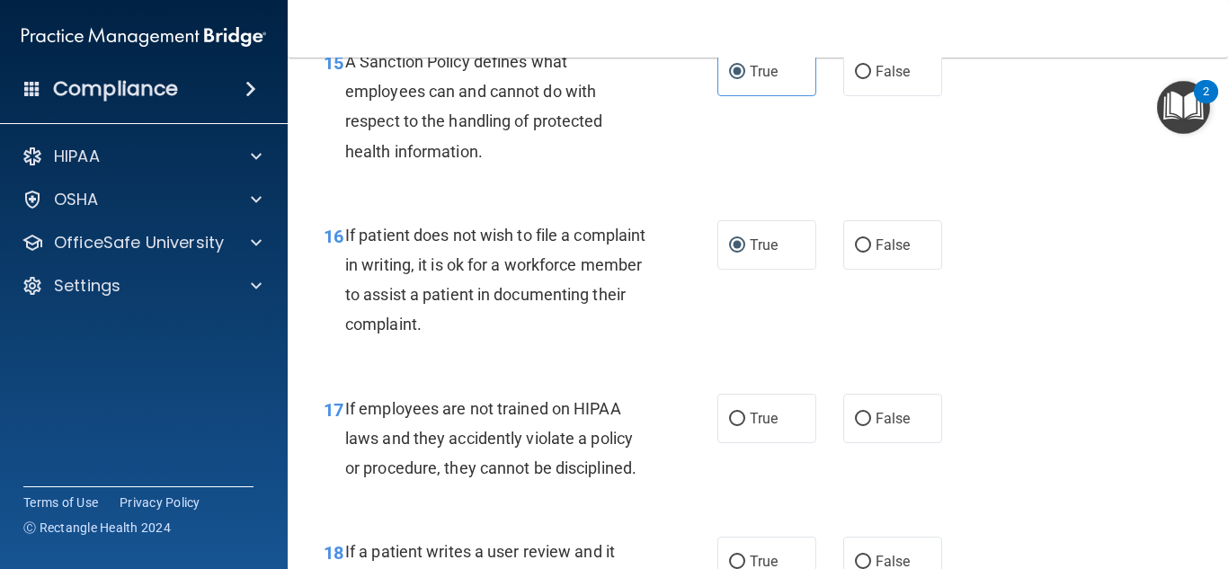
scroll to position [3056, 0]
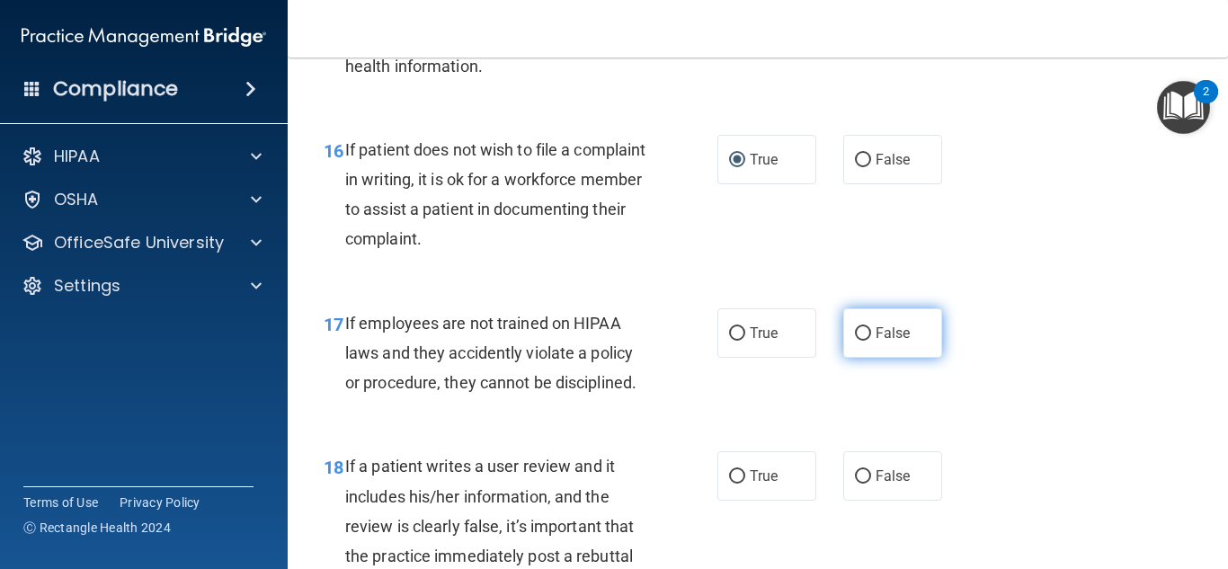
click at [876, 342] on span "False" at bounding box center [893, 333] width 35 height 17
click at [871, 341] on input "False" at bounding box center [863, 333] width 16 height 13
radio input "true"
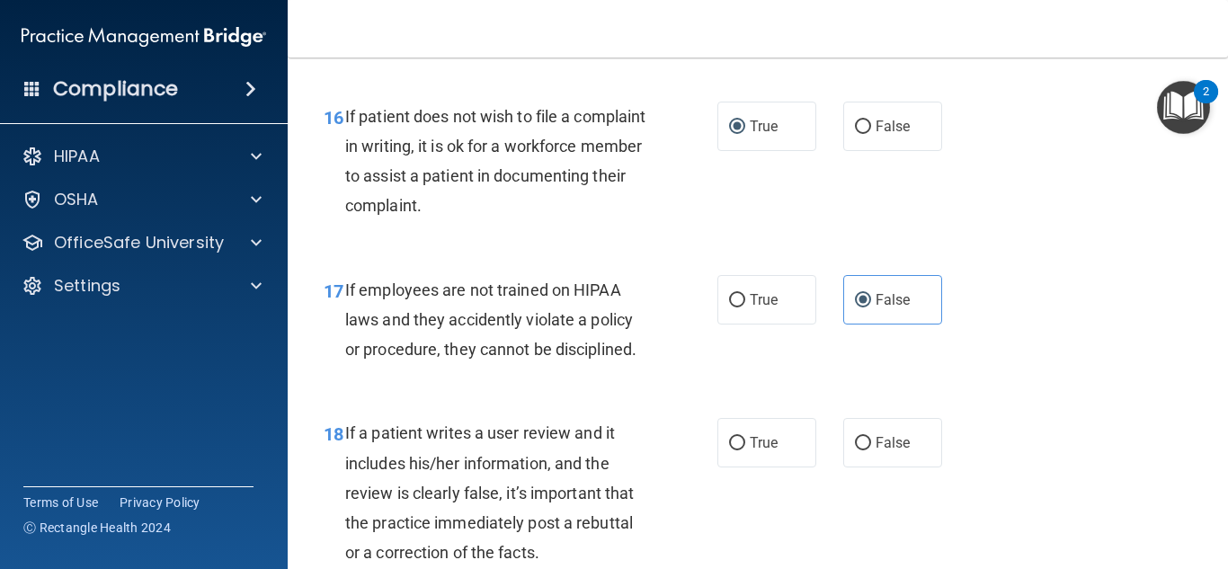
scroll to position [3146, 0]
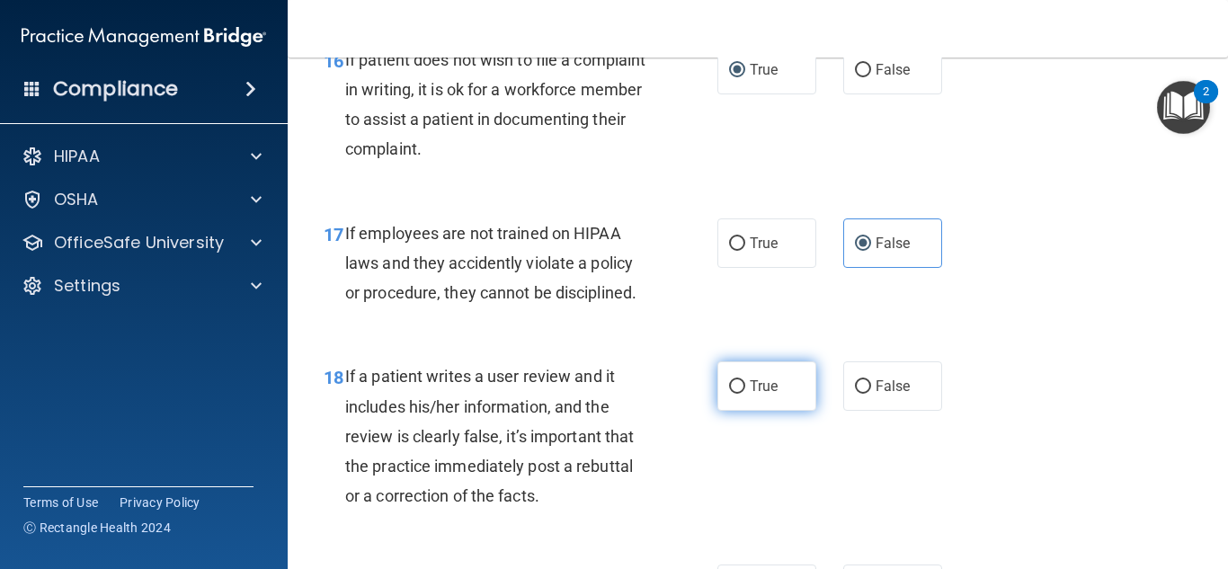
click at [787, 411] on label "True" at bounding box center [766, 385] width 99 height 49
click at [745, 394] on input "True" at bounding box center [737, 386] width 16 height 13
radio input "true"
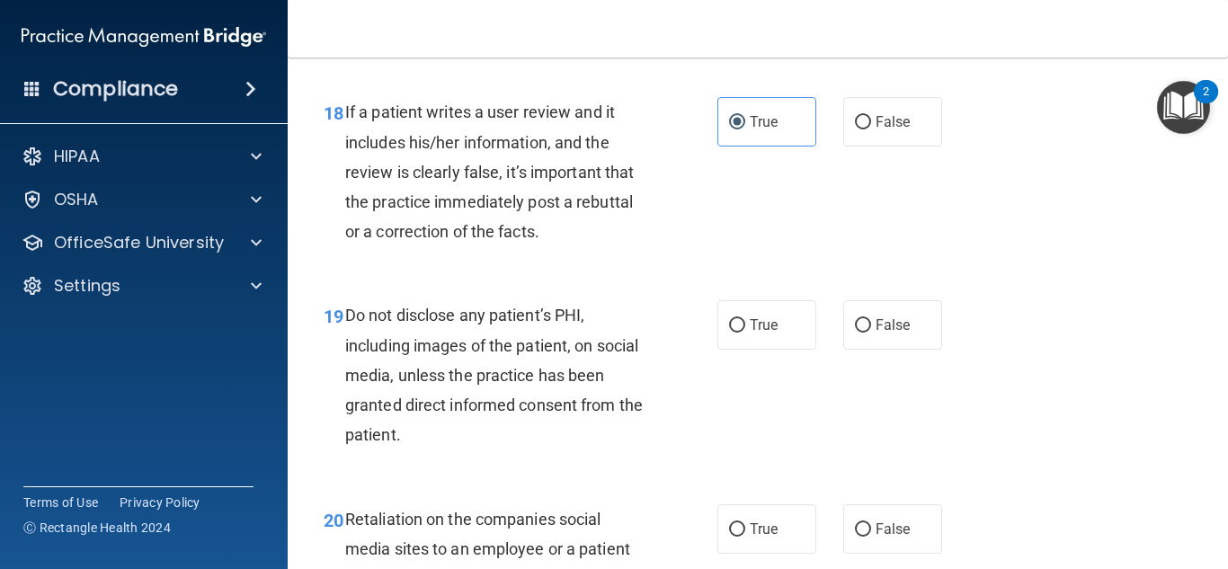
scroll to position [3416, 0]
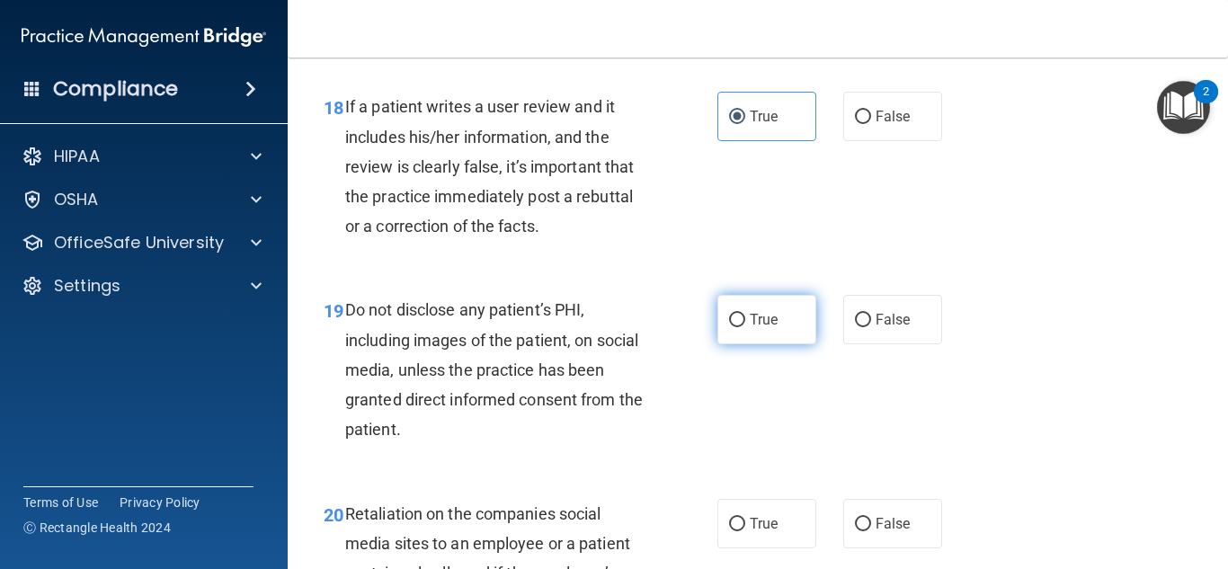
click at [756, 328] on span "True" at bounding box center [764, 319] width 28 height 17
click at [745, 327] on input "True" at bounding box center [737, 320] width 16 height 13
radio input "true"
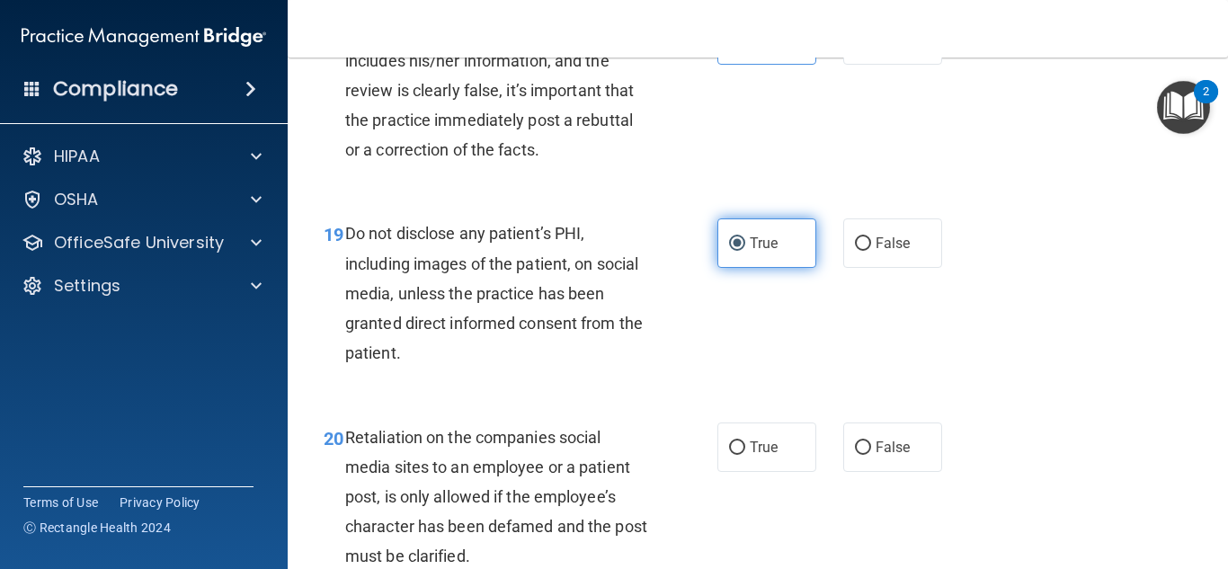
scroll to position [3596, 0]
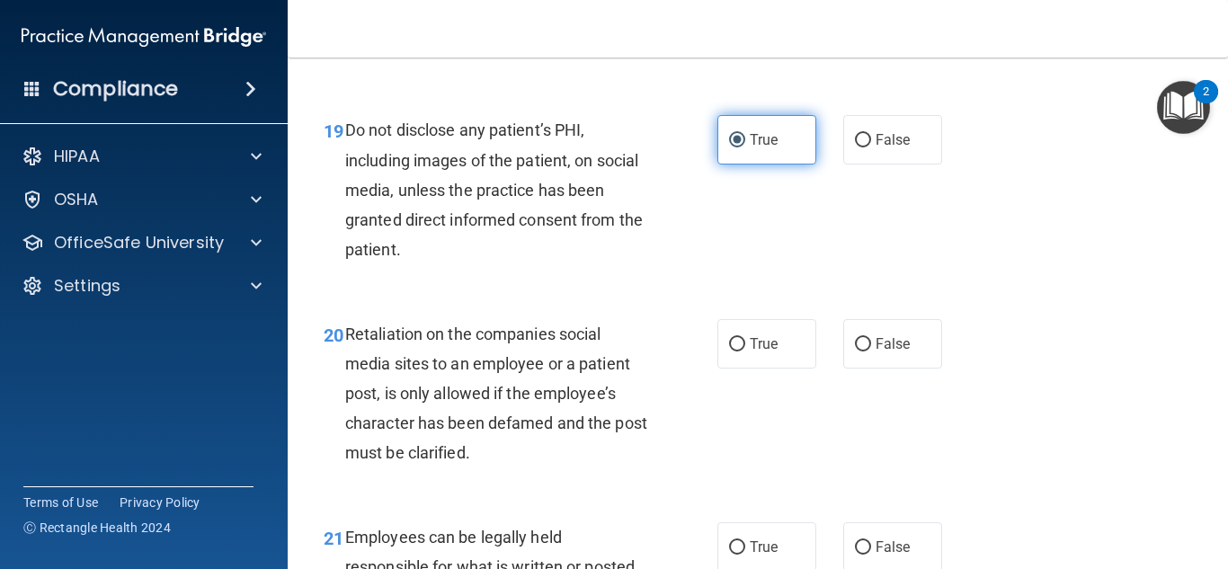
click at [725, 163] on label "True" at bounding box center [766, 139] width 99 height 49
click at [729, 147] on input "True" at bounding box center [737, 140] width 16 height 13
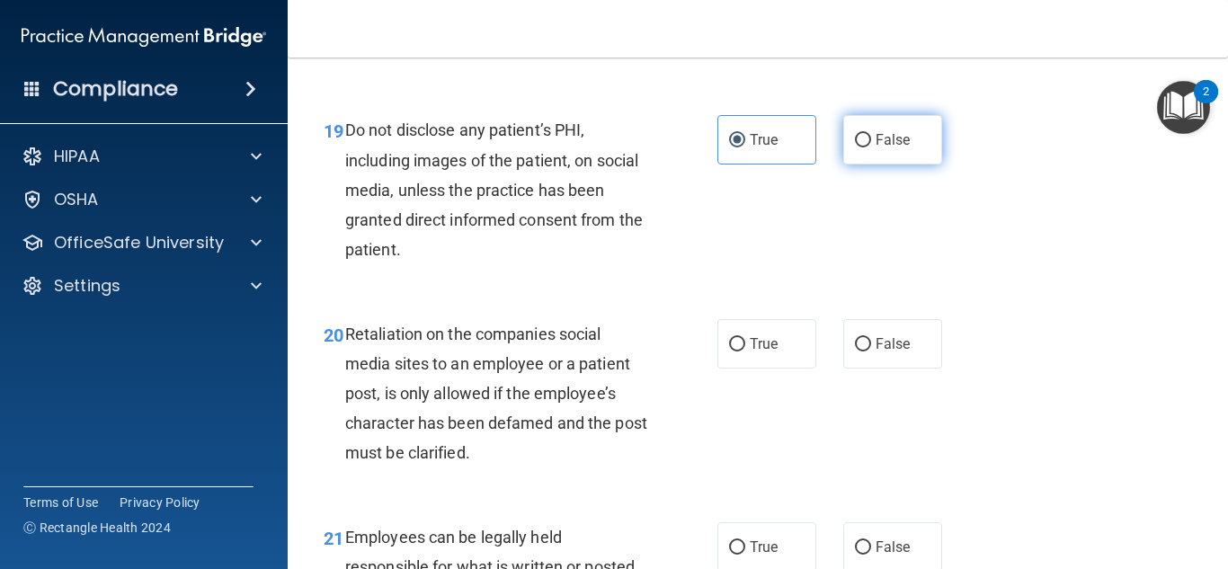
click at [855, 147] on input "False" at bounding box center [863, 140] width 16 height 13
radio input "true"
radio input "false"
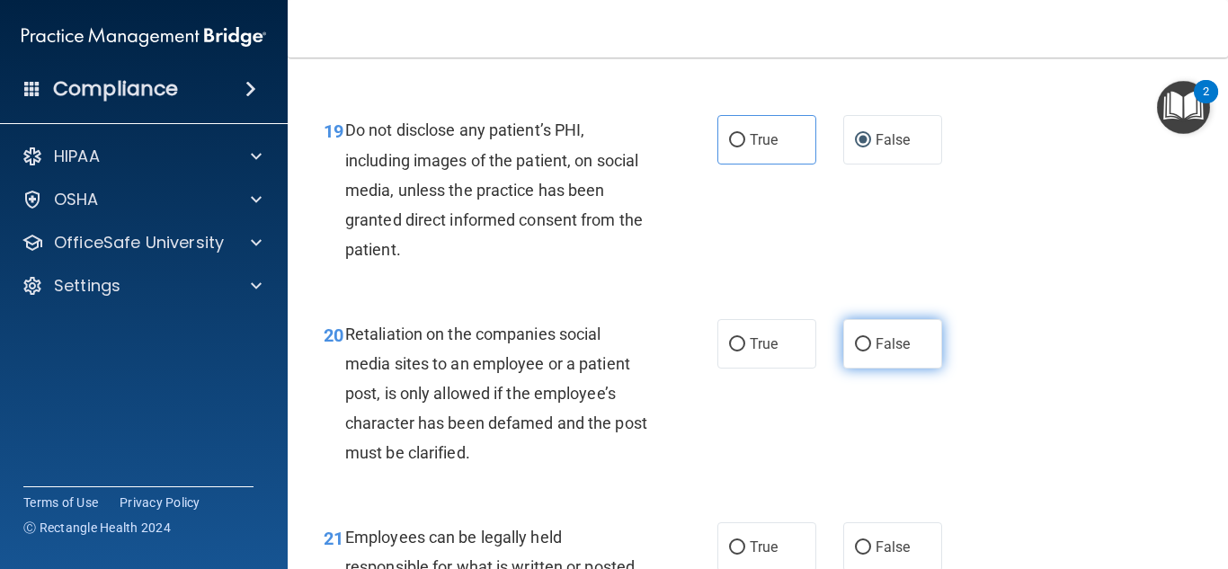
click at [859, 351] on input "False" at bounding box center [863, 344] width 16 height 13
radio input "true"
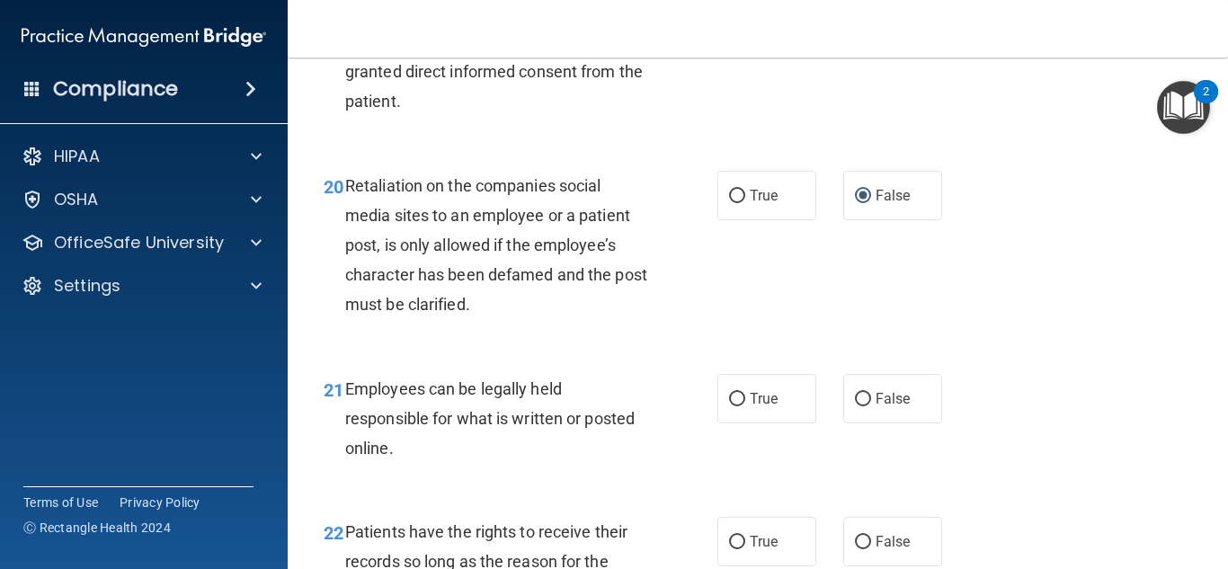
scroll to position [3775, 0]
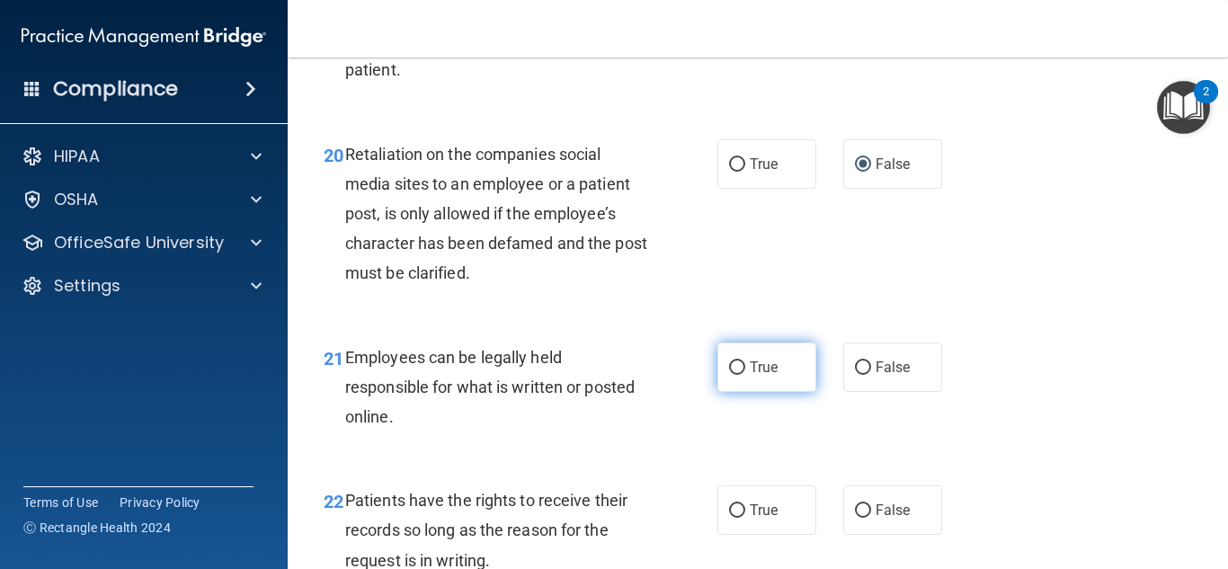
click at [762, 376] on span "True" at bounding box center [764, 367] width 28 height 17
click at [745, 375] on input "True" at bounding box center [737, 367] width 16 height 13
radio input "true"
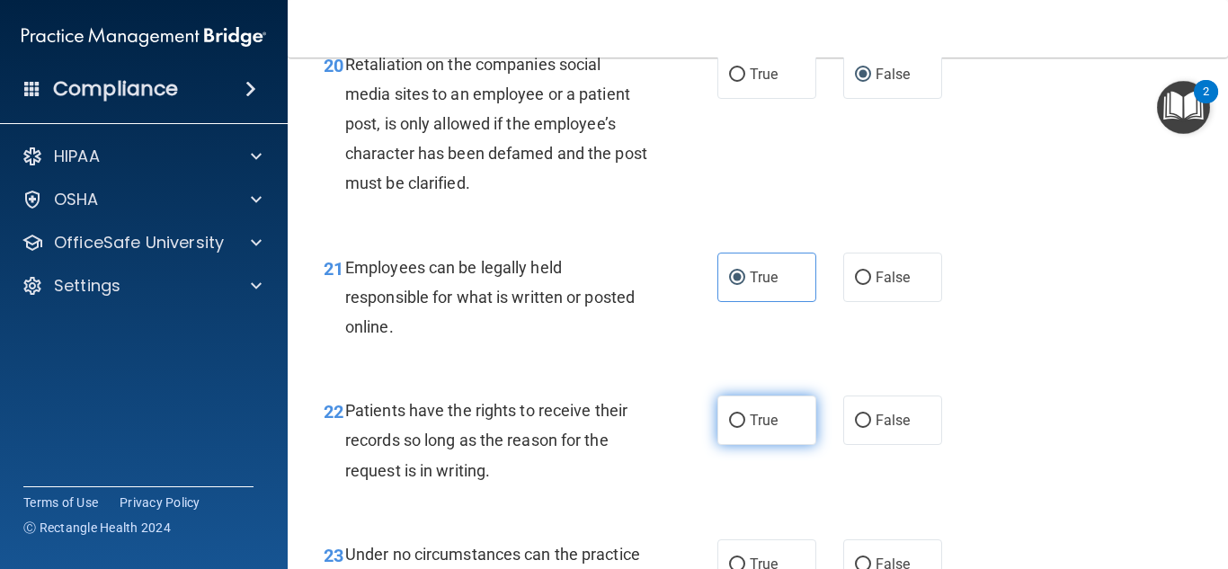
click at [776, 445] on label "True" at bounding box center [766, 420] width 99 height 49
click at [745, 428] on input "True" at bounding box center [737, 420] width 16 height 13
radio input "true"
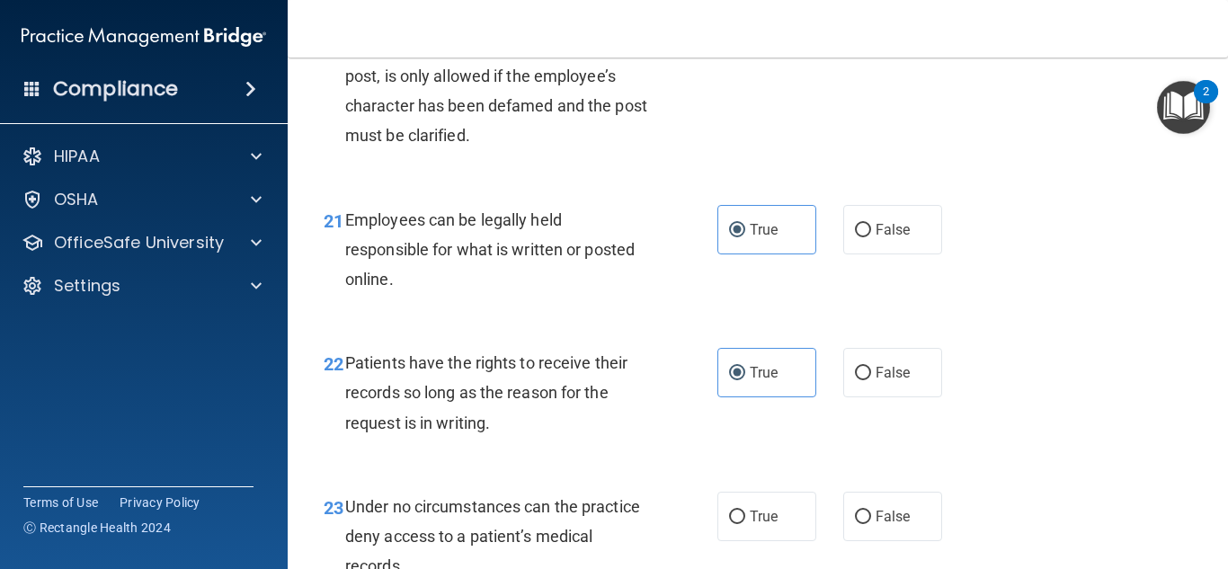
scroll to position [4045, 0]
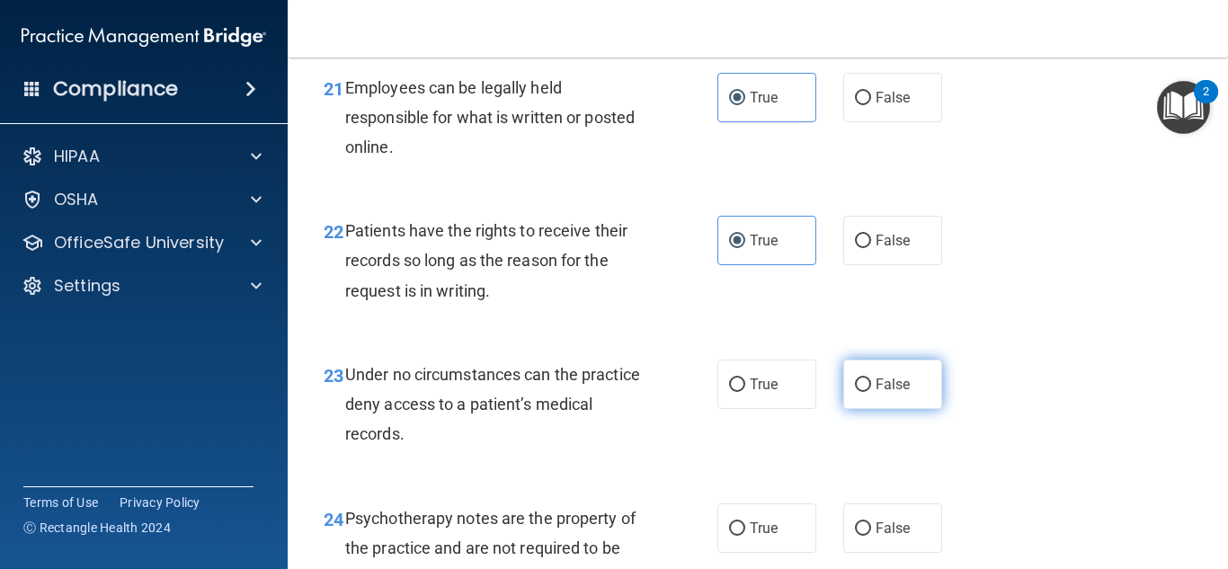
click at [868, 409] on label "False" at bounding box center [892, 384] width 99 height 49
click at [868, 392] on input "False" at bounding box center [863, 384] width 16 height 13
radio input "true"
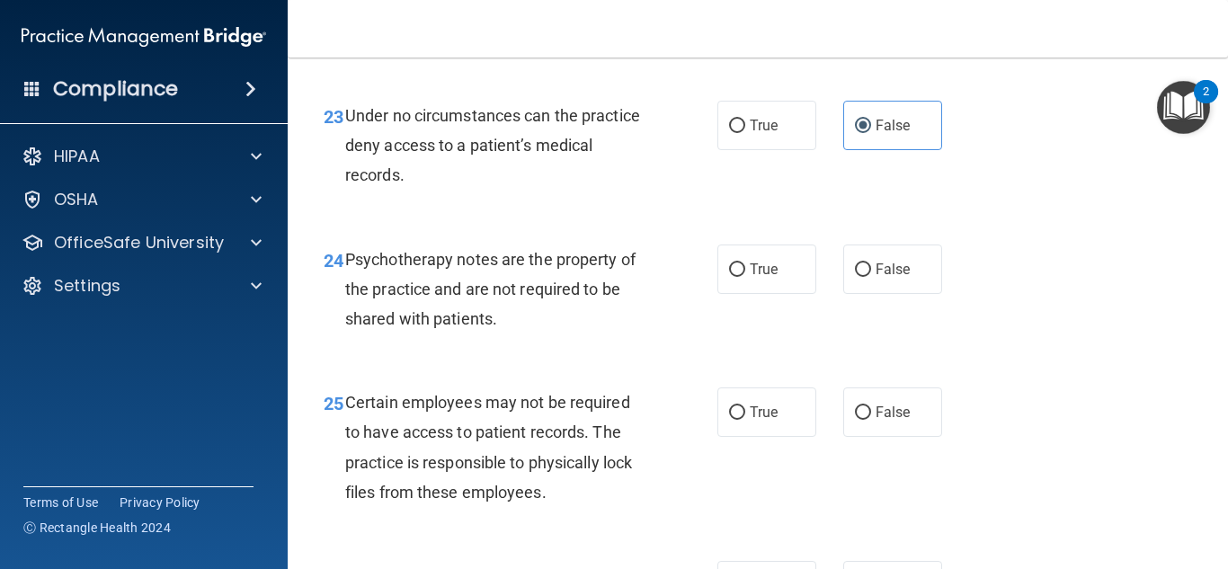
scroll to position [4315, 0]
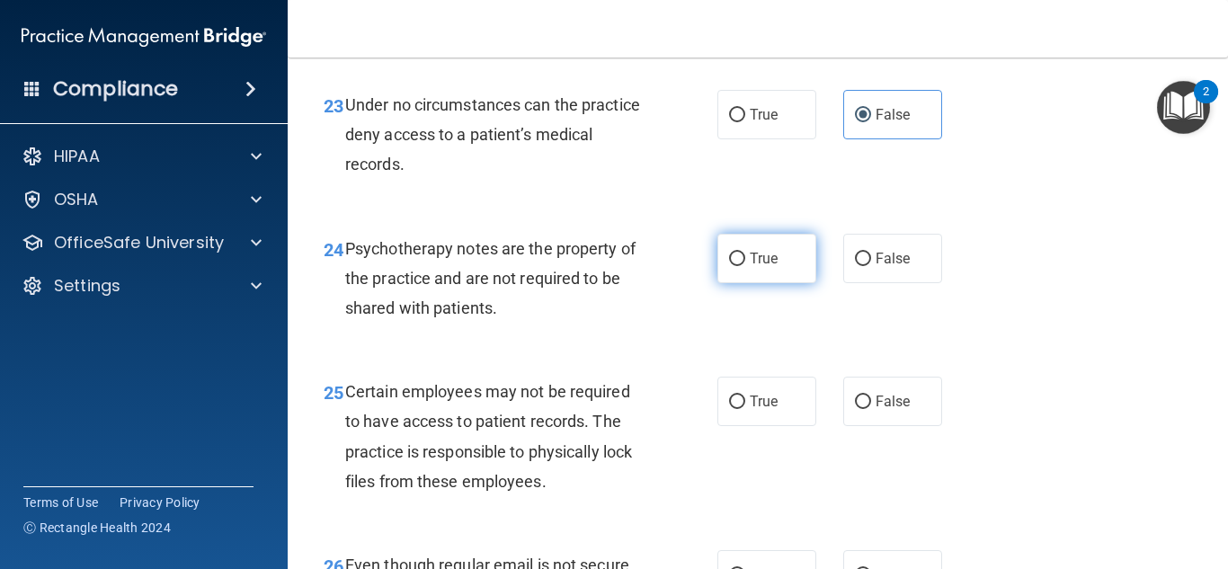
click at [762, 267] on span "True" at bounding box center [764, 258] width 28 height 17
click at [745, 266] on input "True" at bounding box center [737, 259] width 16 height 13
radio input "true"
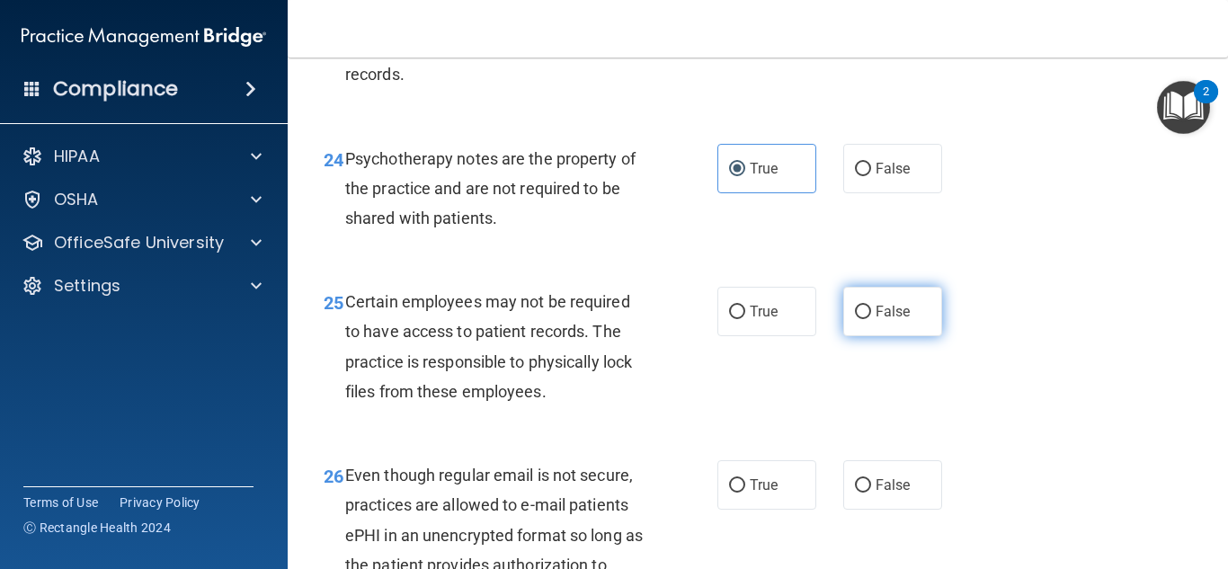
click at [856, 319] on input "False" at bounding box center [863, 312] width 16 height 13
radio input "true"
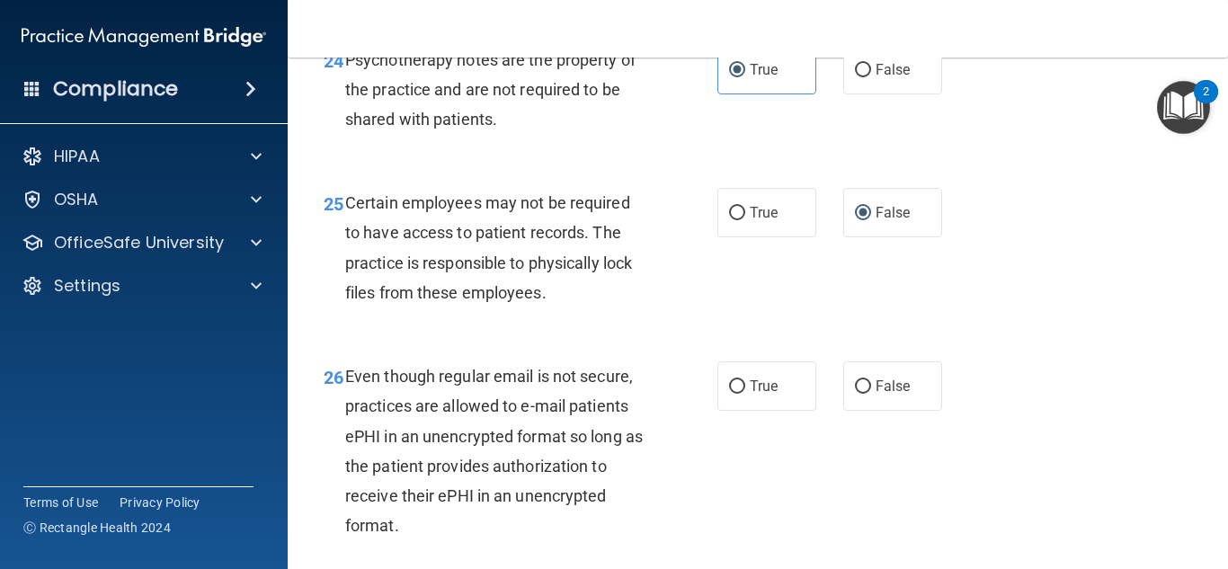
scroll to position [4584, 0]
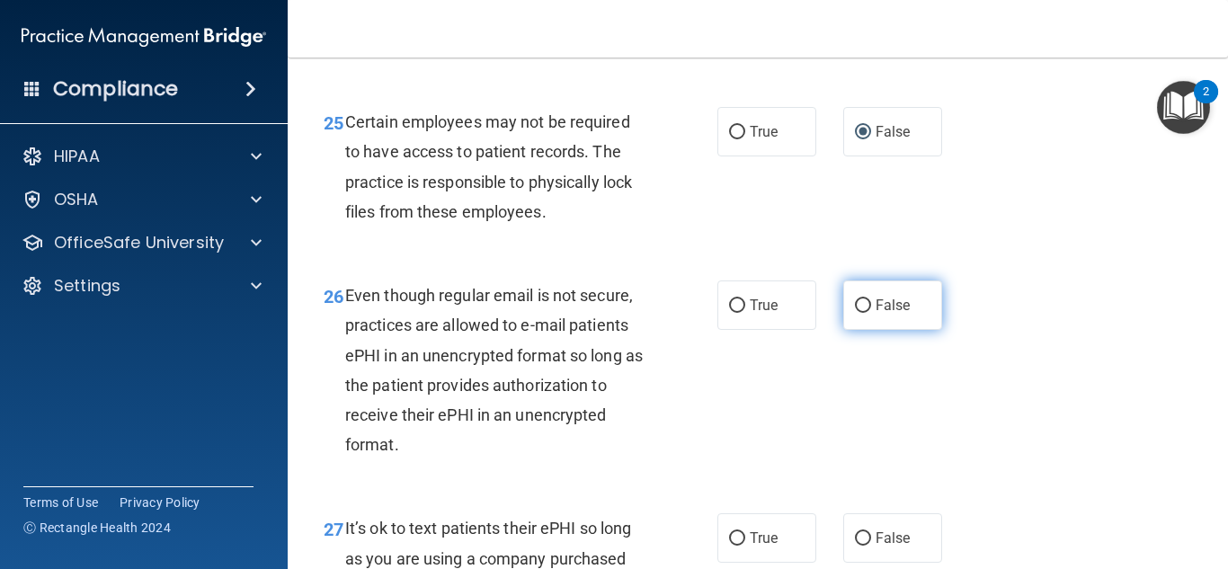
click at [843, 330] on label "False" at bounding box center [892, 304] width 99 height 49
click at [855, 313] on input "False" at bounding box center [863, 305] width 16 height 13
radio input "true"
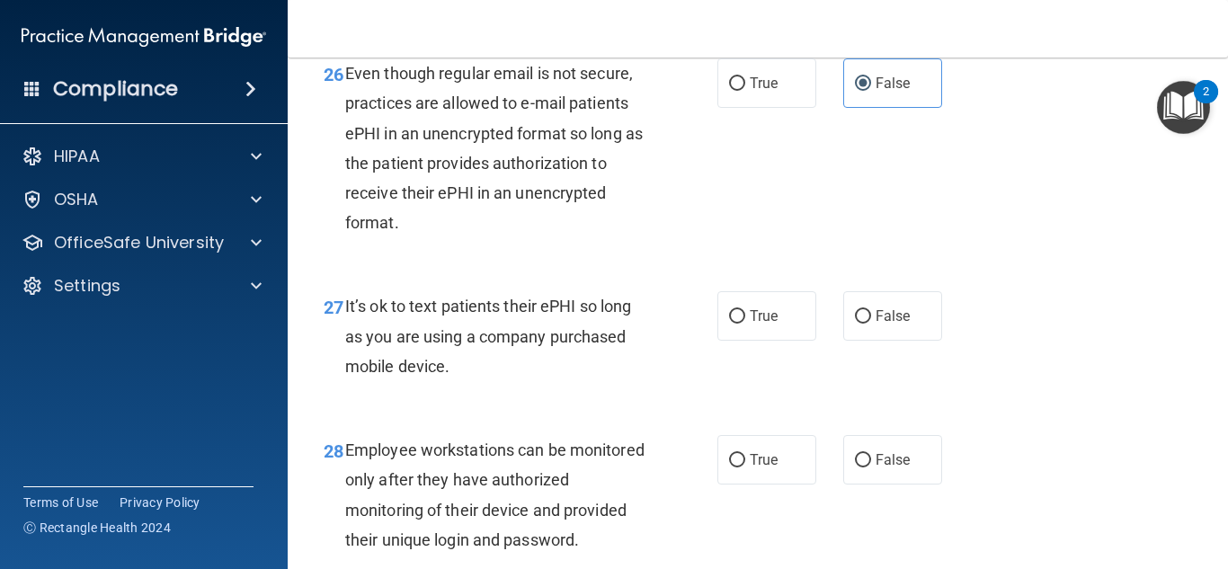
scroll to position [4854, 0]
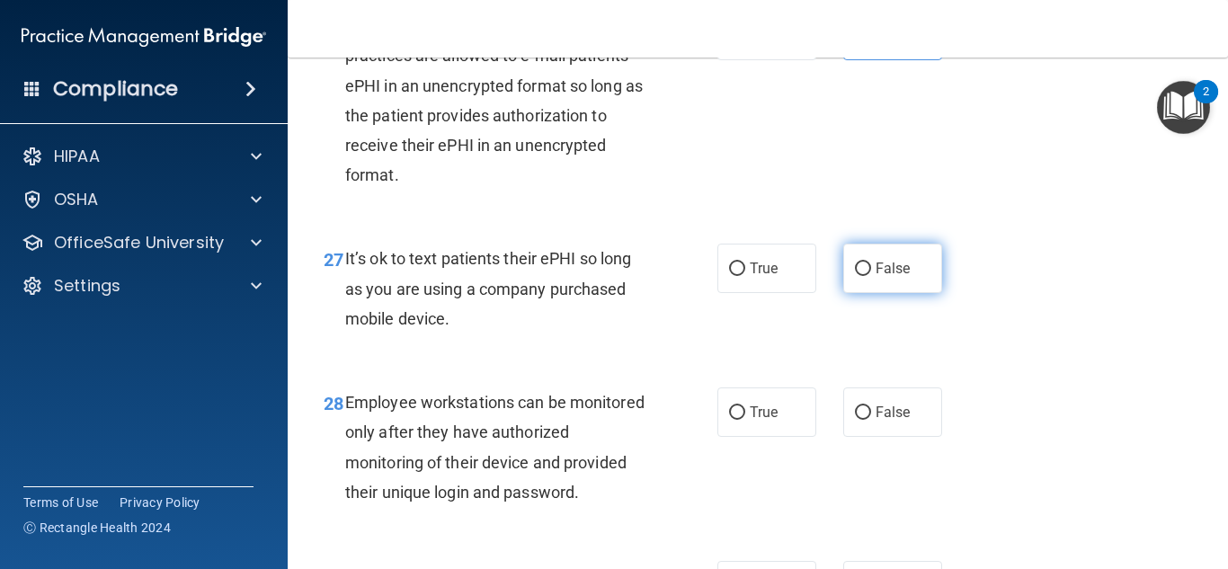
click at [861, 276] on input "False" at bounding box center [863, 268] width 16 height 13
radio input "true"
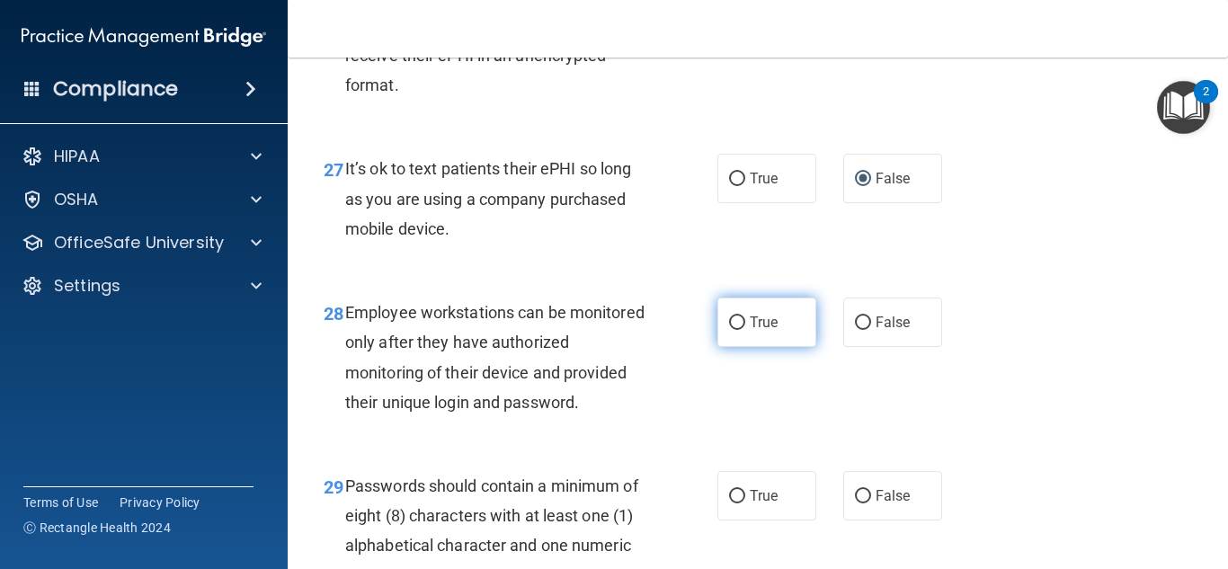
click at [750, 331] on span "True" at bounding box center [764, 322] width 28 height 17
click at [745, 330] on input "True" at bounding box center [737, 322] width 16 height 13
radio input "true"
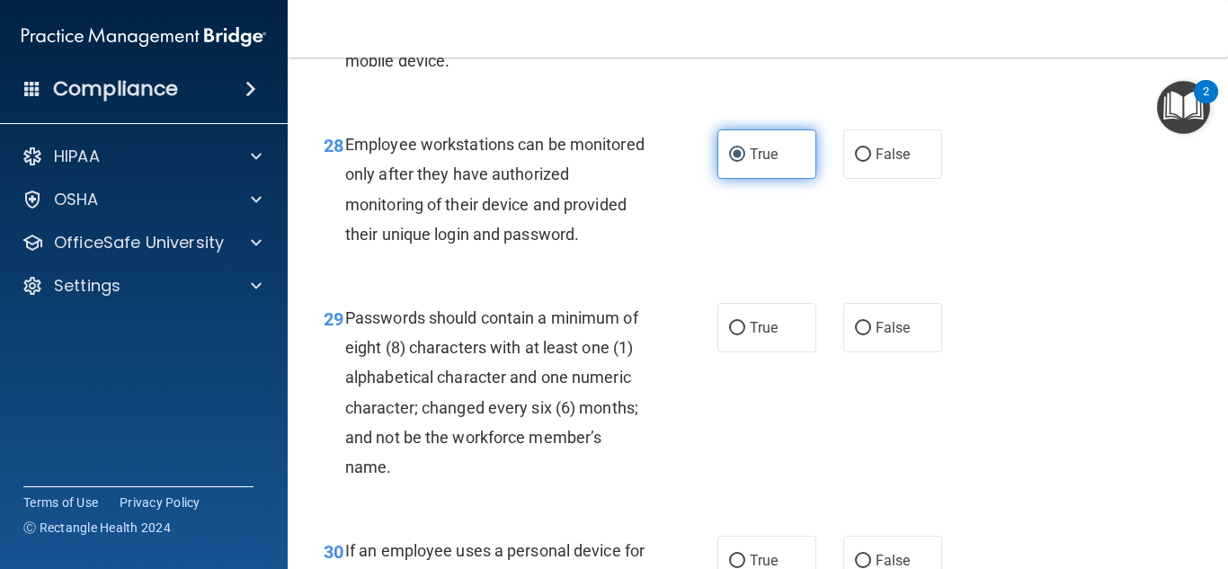
scroll to position [5124, 0]
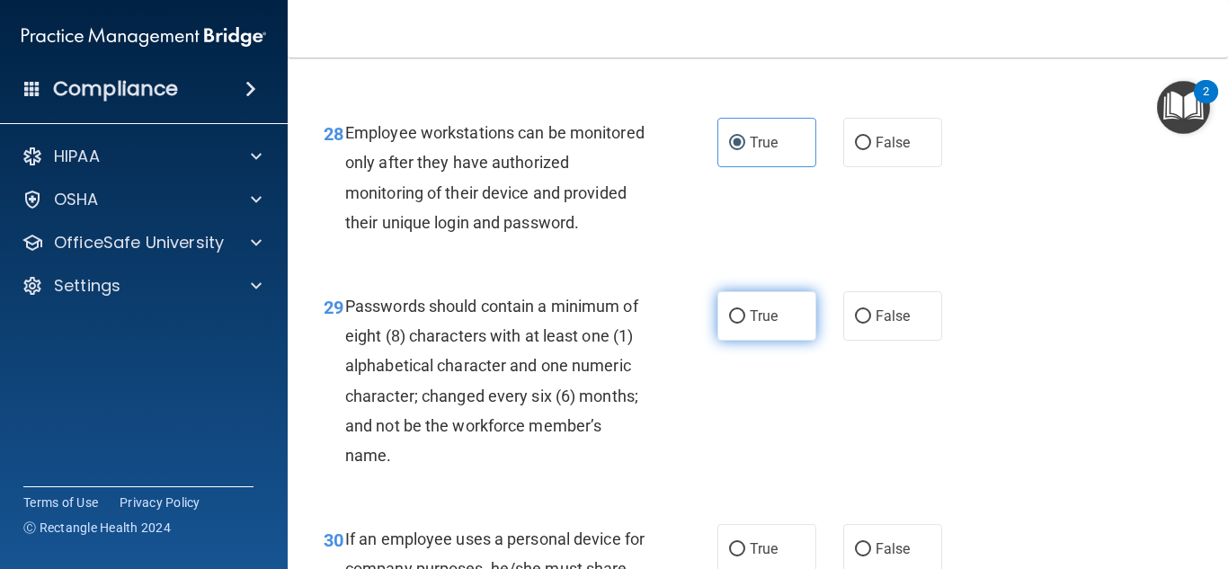
click at [750, 325] on span "True" at bounding box center [764, 315] width 28 height 17
click at [743, 324] on input "True" at bounding box center [737, 316] width 16 height 13
radio input "true"
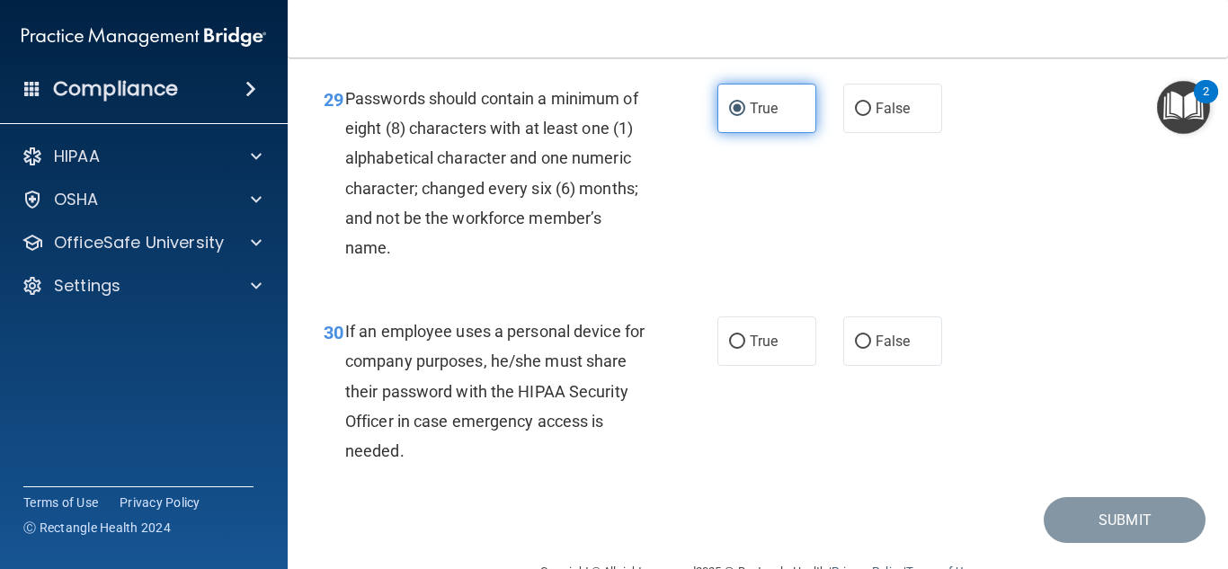
scroll to position [5437, 0]
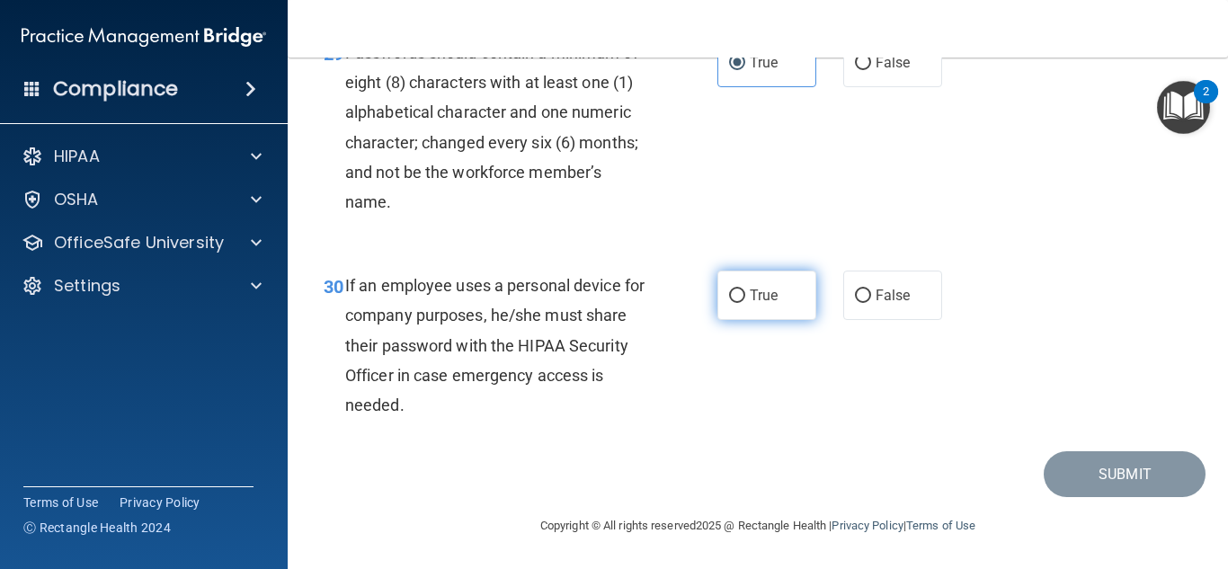
click at [765, 296] on span "True" at bounding box center [764, 295] width 28 height 17
click at [745, 296] on input "True" at bounding box center [737, 295] width 16 height 13
radio input "true"
click at [995, 436] on div "30 If an employee uses a personal device for company purposes, he/she must shar…" at bounding box center [757, 349] width 895 height 203
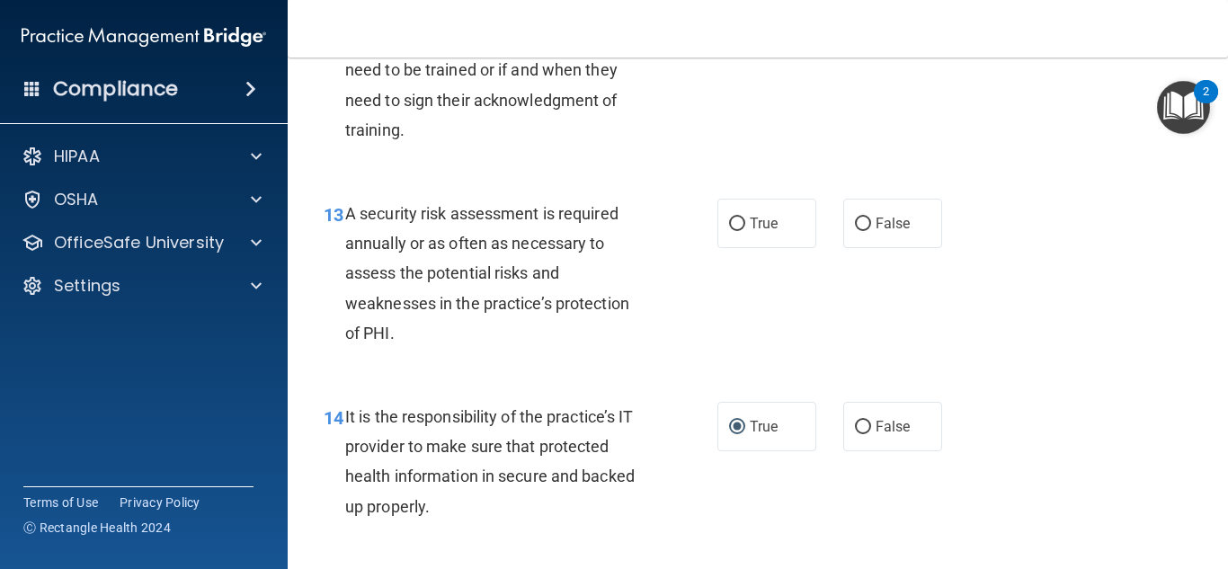
scroll to position [2380, 0]
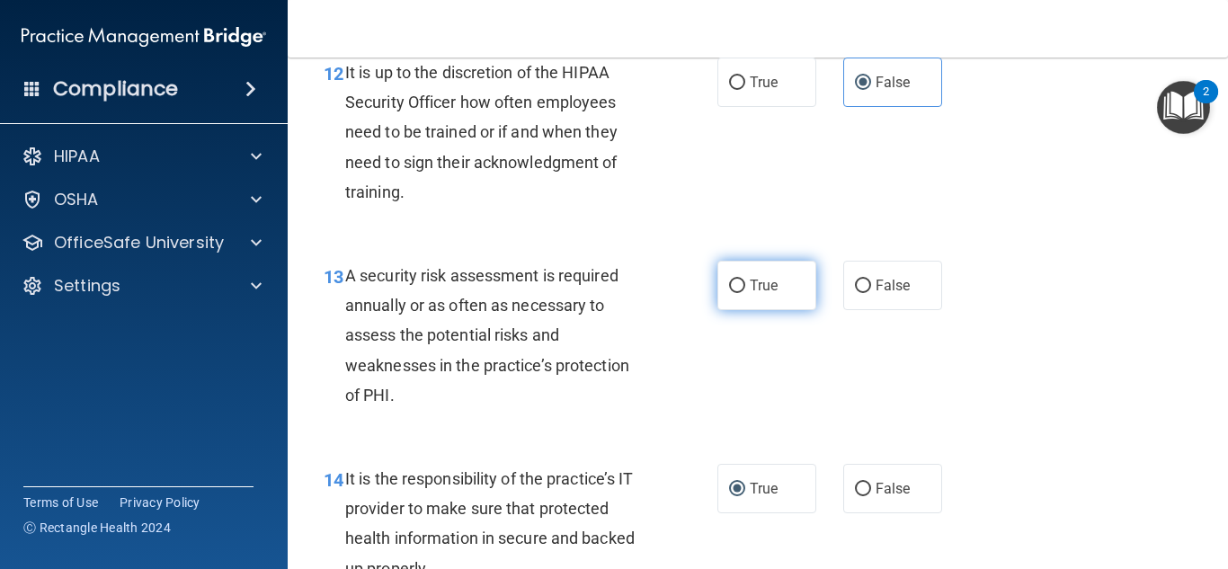
click at [751, 294] on span "True" at bounding box center [764, 285] width 28 height 17
click at [745, 293] on input "True" at bounding box center [737, 286] width 16 height 13
radio input "true"
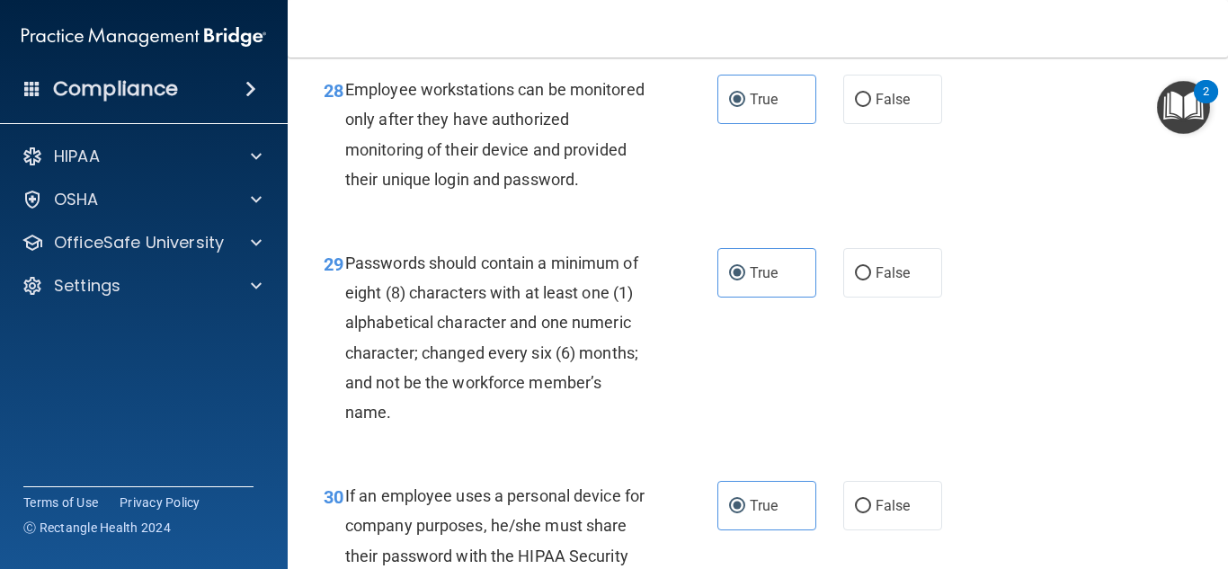
scroll to position [5437, 0]
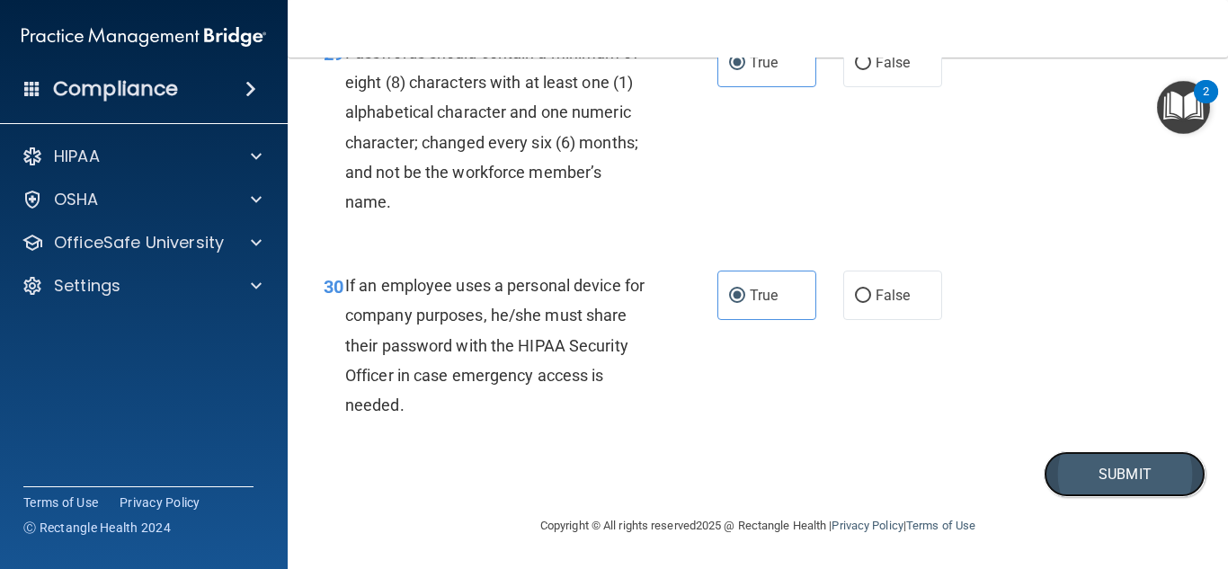
click at [1116, 478] on button "Submit" at bounding box center [1125, 474] width 162 height 46
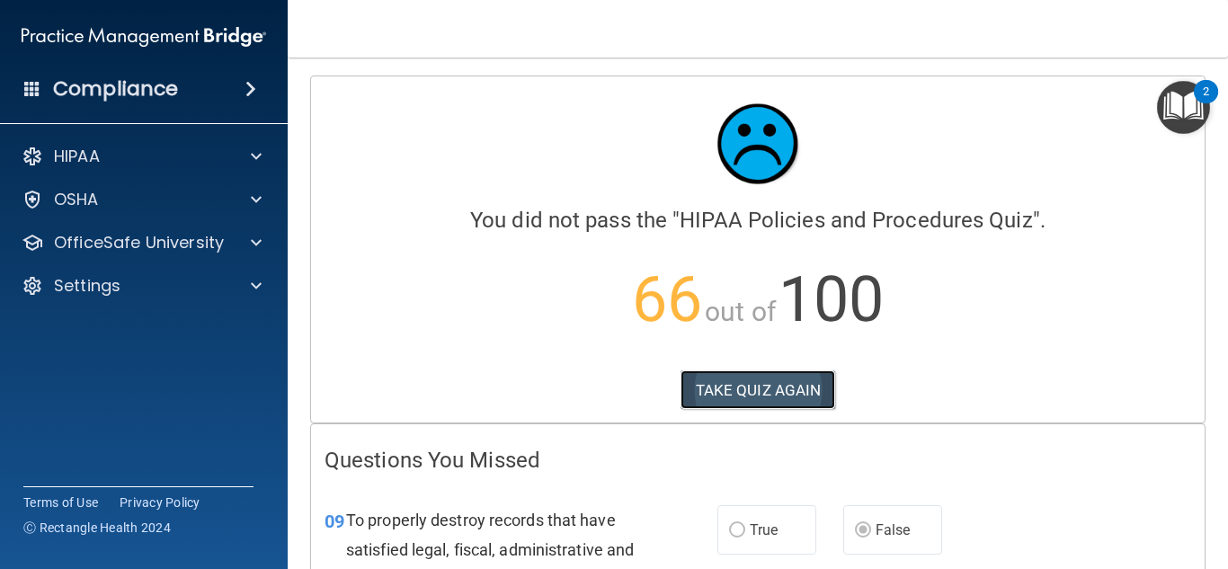
click at [744, 389] on button "TAKE QUIZ AGAIN" at bounding box center [758, 390] width 156 height 40
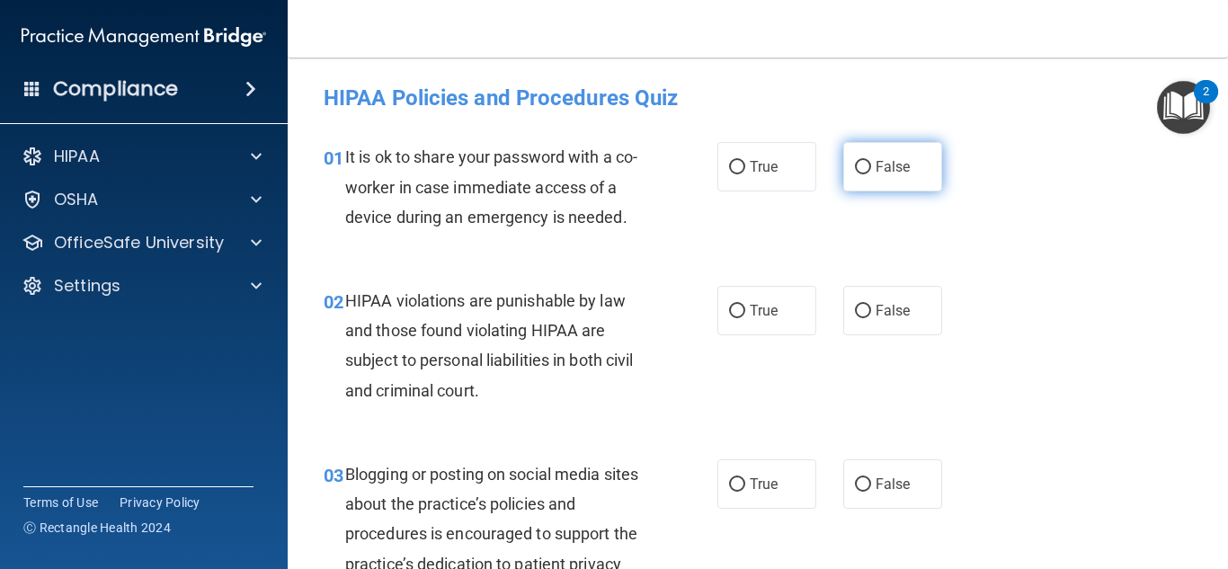
click at [843, 166] on label "False" at bounding box center [892, 166] width 99 height 49
click at [855, 166] on input "False" at bounding box center [863, 167] width 16 height 13
radio input "true"
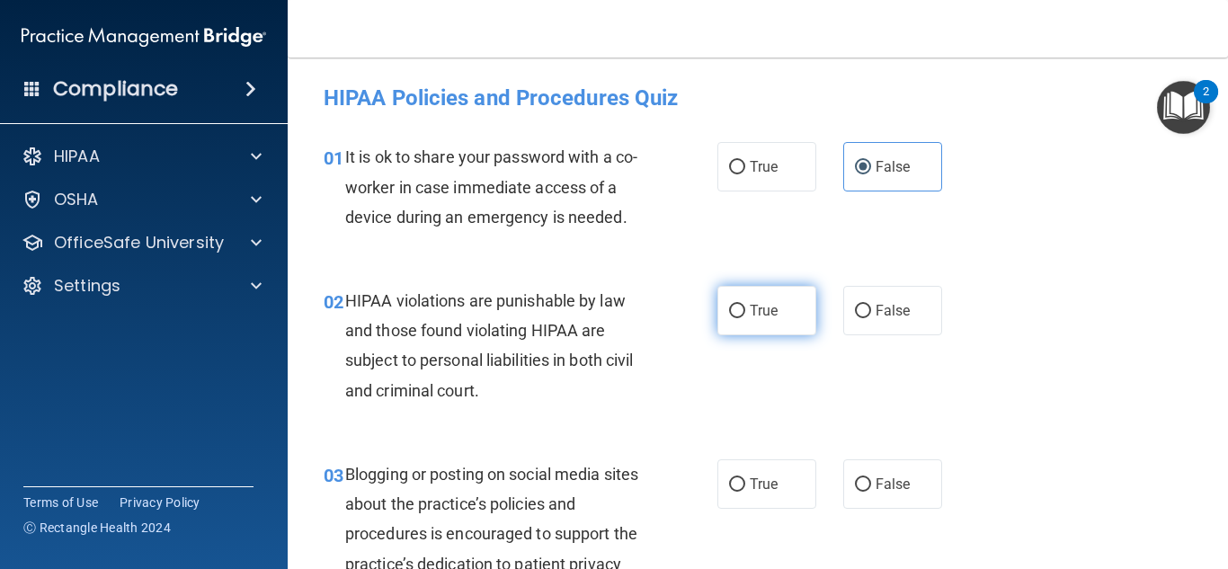
click at [764, 305] on span "True" at bounding box center [764, 310] width 28 height 17
click at [745, 305] on input "True" at bounding box center [737, 311] width 16 height 13
radio input "true"
click at [855, 479] on input "False" at bounding box center [863, 484] width 16 height 13
radio input "true"
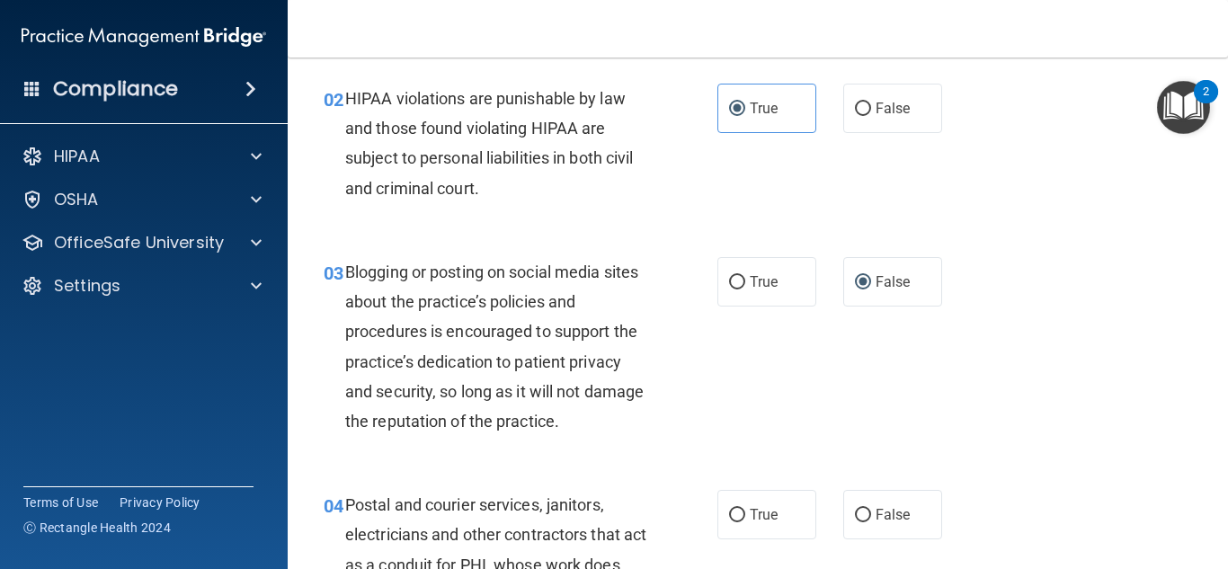
scroll to position [270, 0]
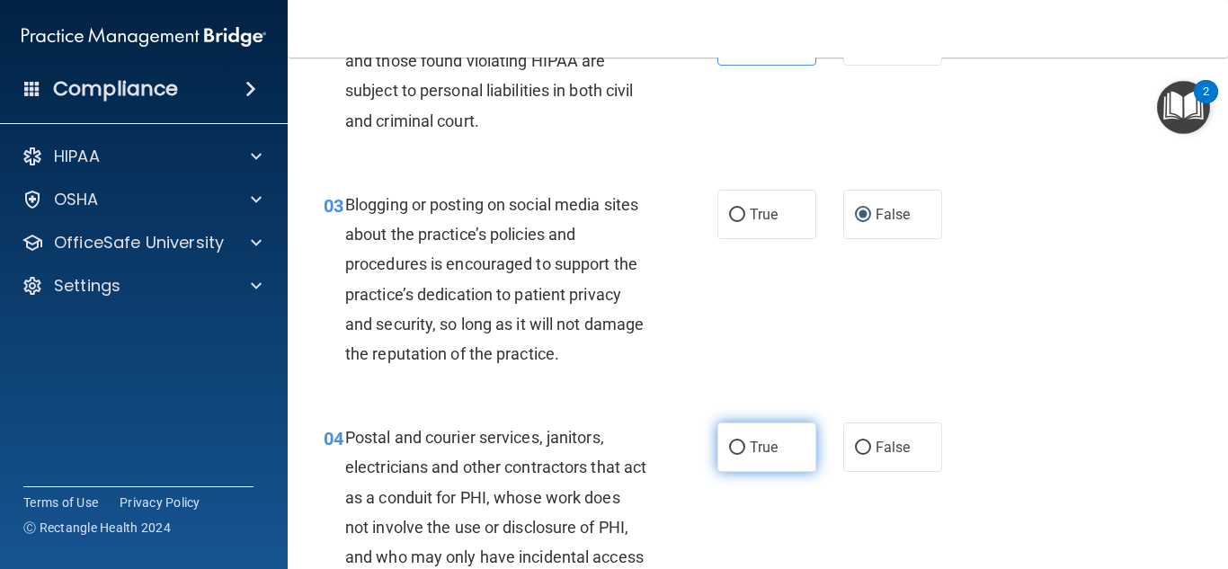
click at [750, 451] on span "True" at bounding box center [764, 447] width 28 height 17
click at [745, 451] on input "True" at bounding box center [737, 447] width 16 height 13
radio input "true"
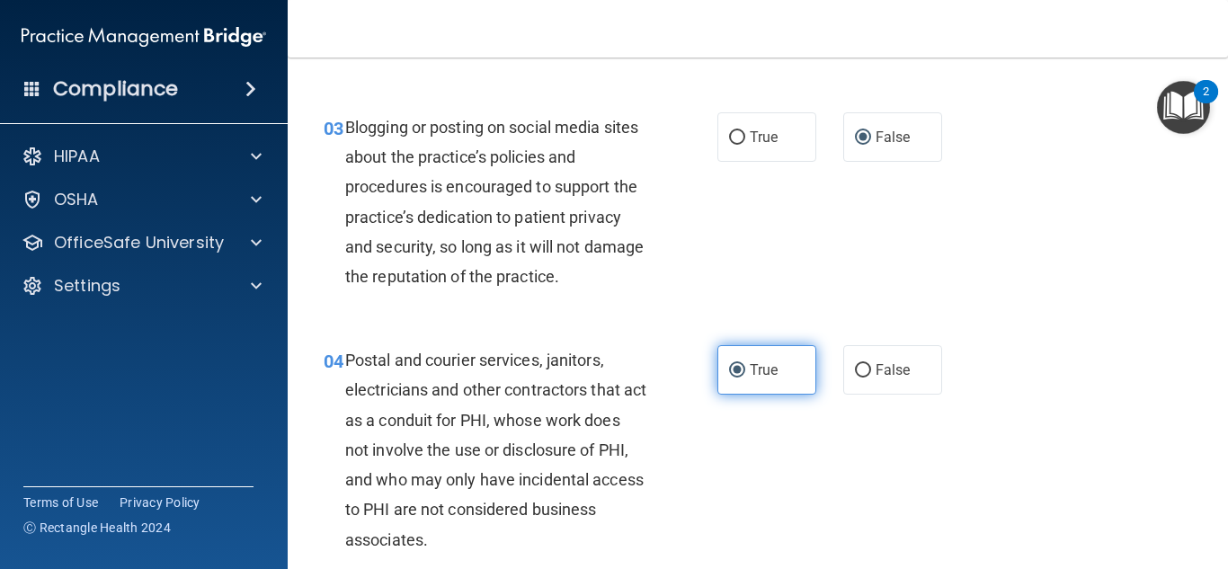
scroll to position [539, 0]
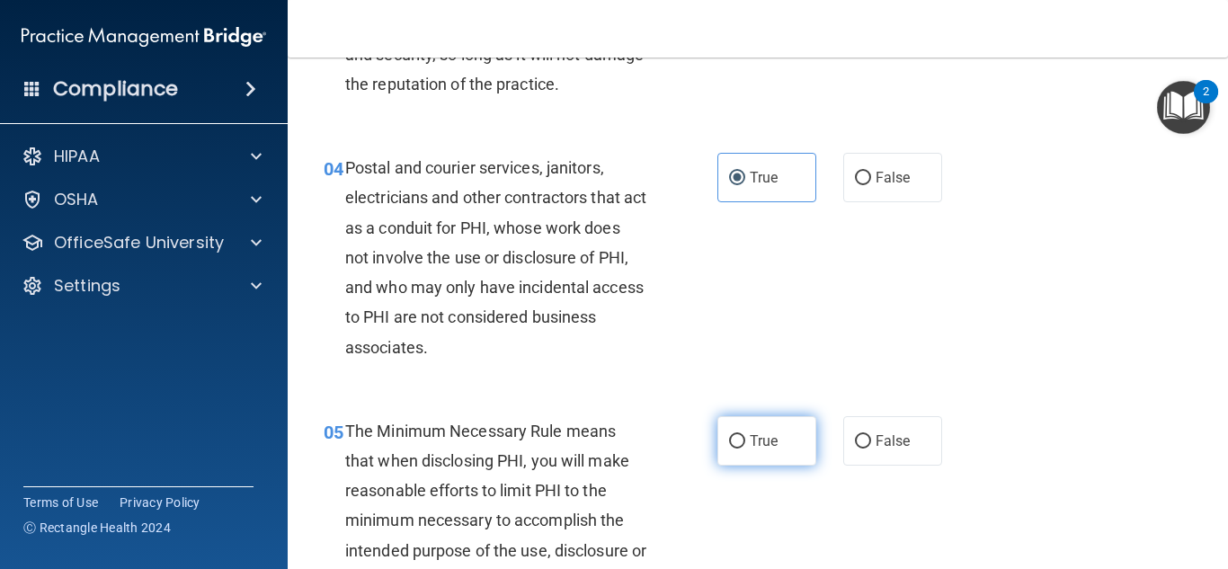
click at [743, 450] on label "True" at bounding box center [766, 440] width 99 height 49
click at [743, 449] on input "True" at bounding box center [737, 441] width 16 height 13
radio input "true"
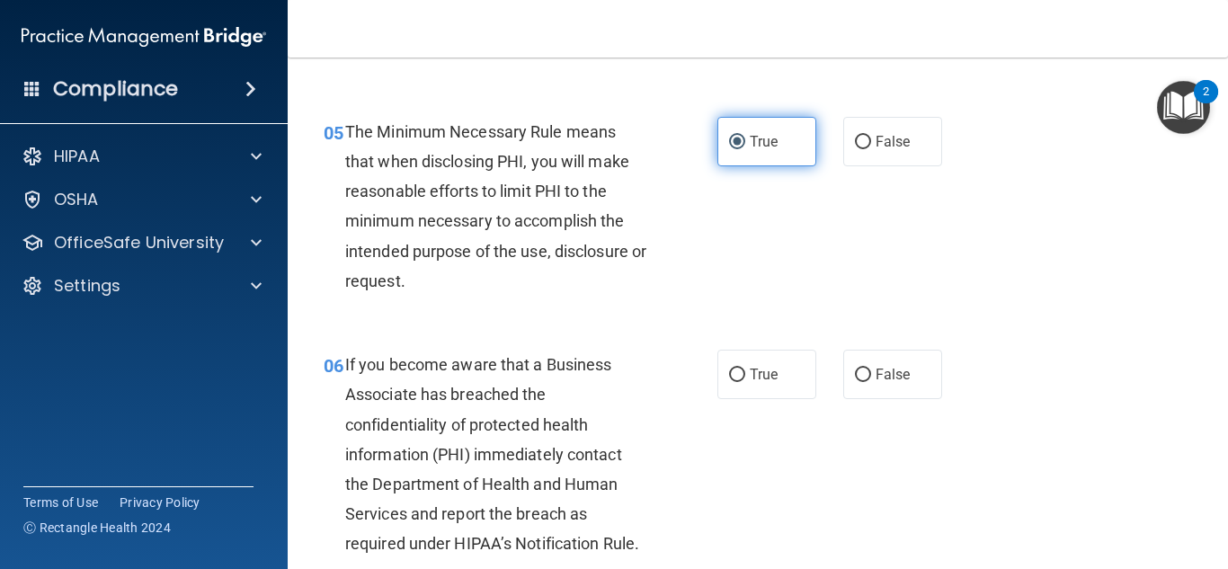
scroll to position [899, 0]
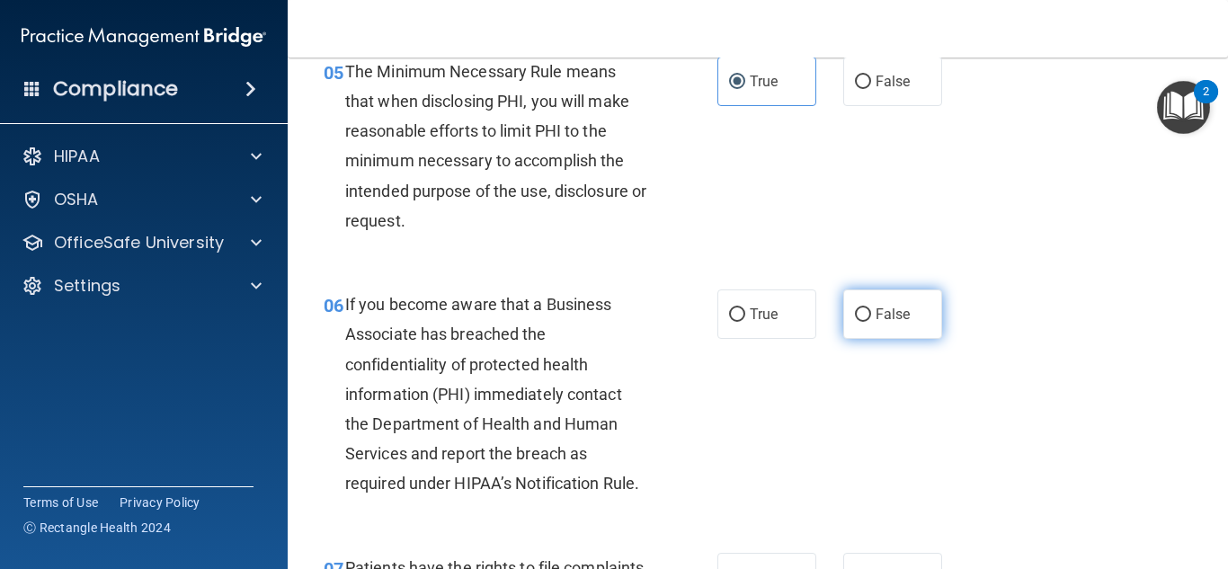
click at [867, 316] on label "False" at bounding box center [892, 313] width 99 height 49
click at [867, 316] on input "False" at bounding box center [863, 314] width 16 height 13
radio input "true"
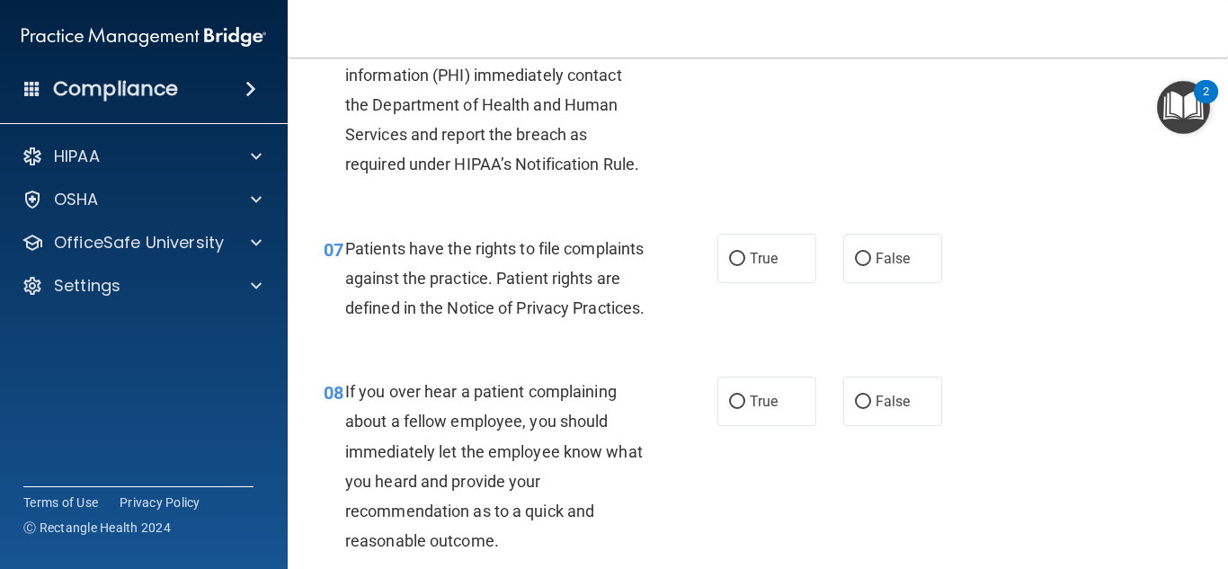
scroll to position [1258, 0]
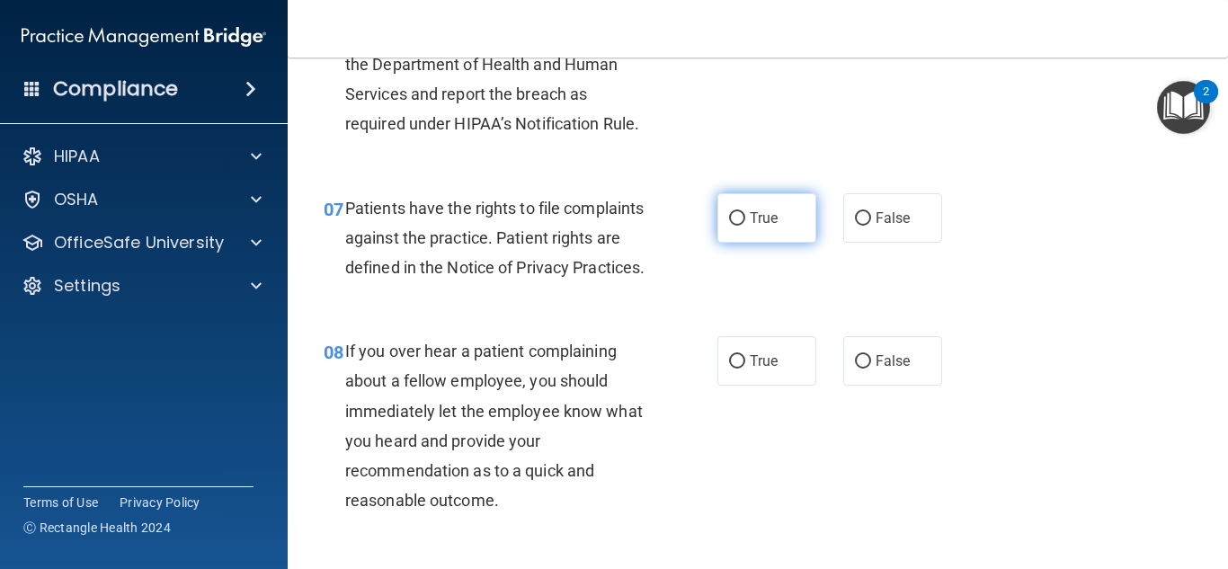
click at [730, 223] on input "True" at bounding box center [737, 218] width 16 height 13
radio input "true"
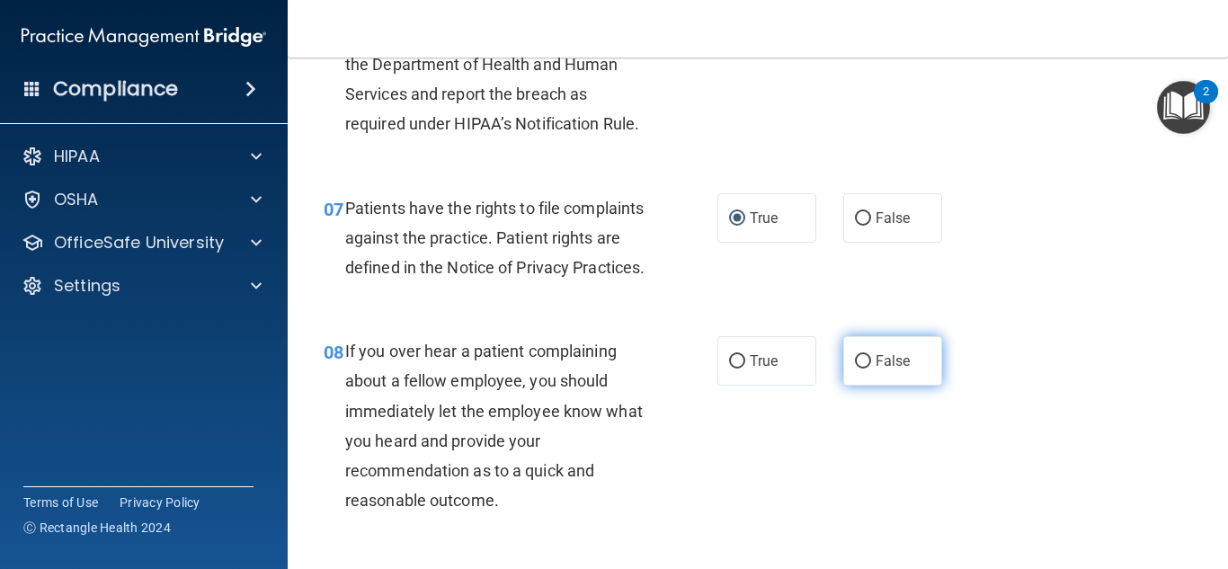
click at [881, 369] on span "False" at bounding box center [893, 360] width 35 height 17
click at [871, 369] on input "False" at bounding box center [863, 361] width 16 height 13
radio input "true"
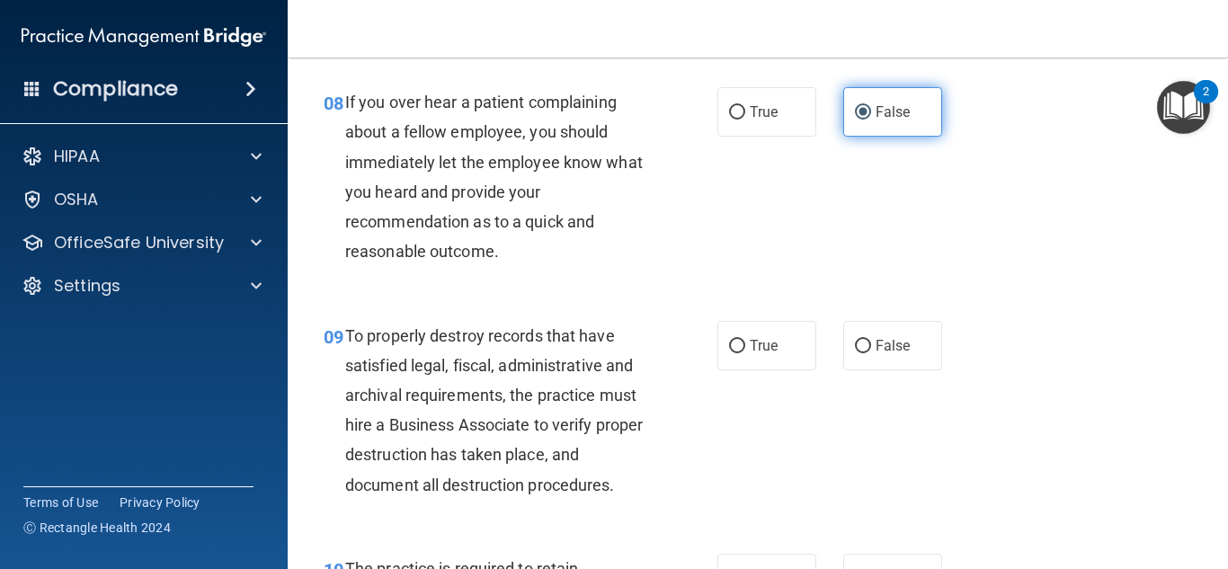
scroll to position [1528, 0]
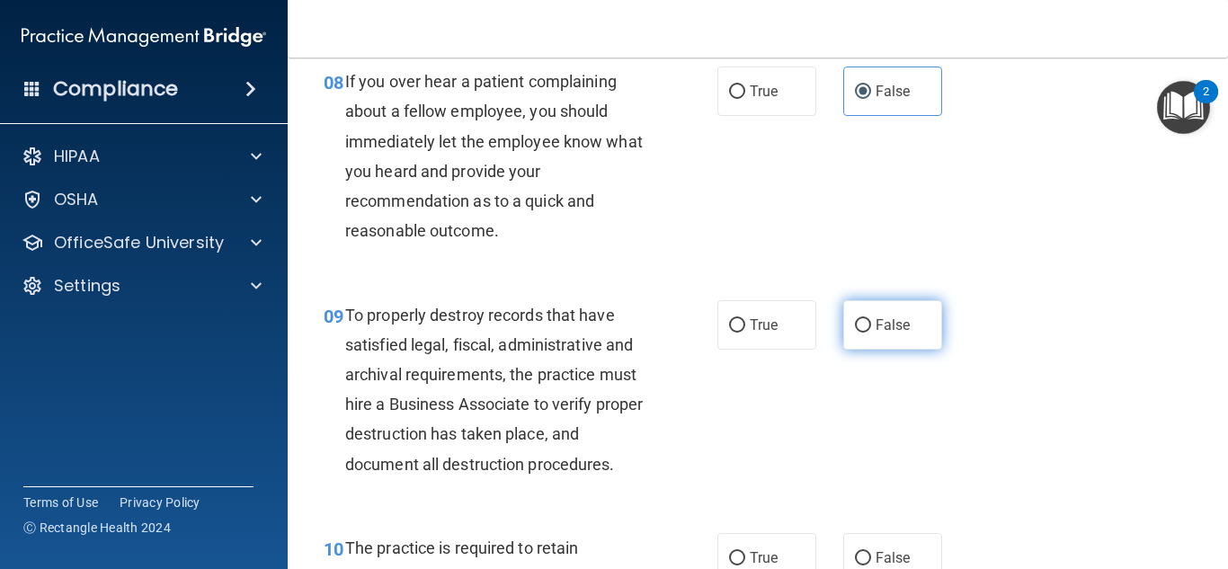
click at [860, 333] on input "False" at bounding box center [863, 325] width 16 height 13
radio input "true"
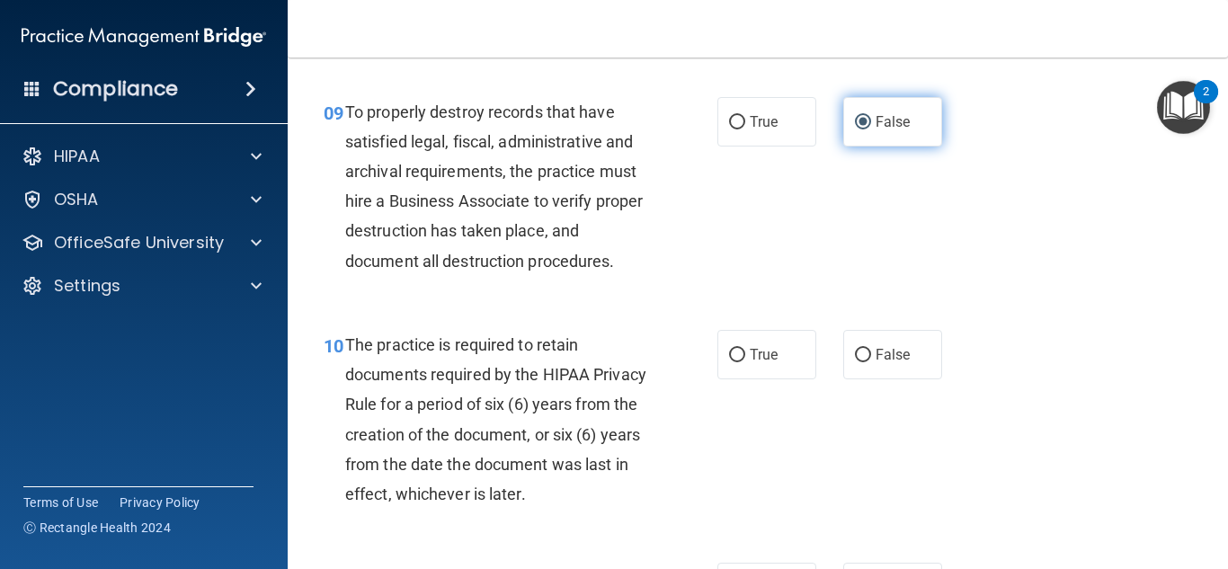
scroll to position [1798, 0]
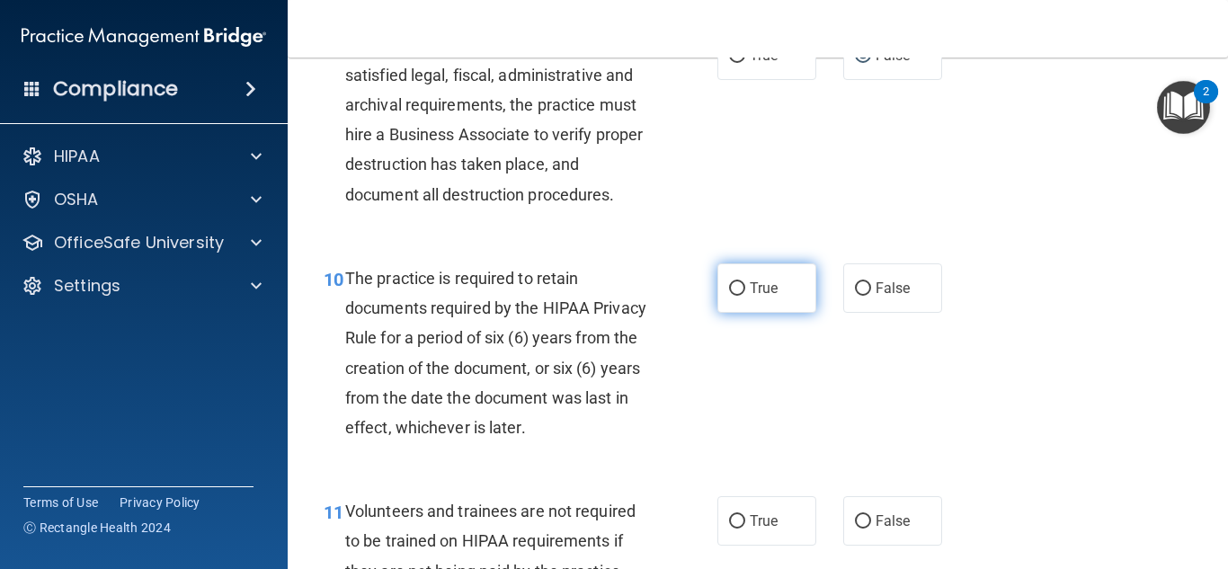
click at [751, 297] on span "True" at bounding box center [764, 288] width 28 height 17
click at [745, 296] on input "True" at bounding box center [737, 288] width 16 height 13
radio input "true"
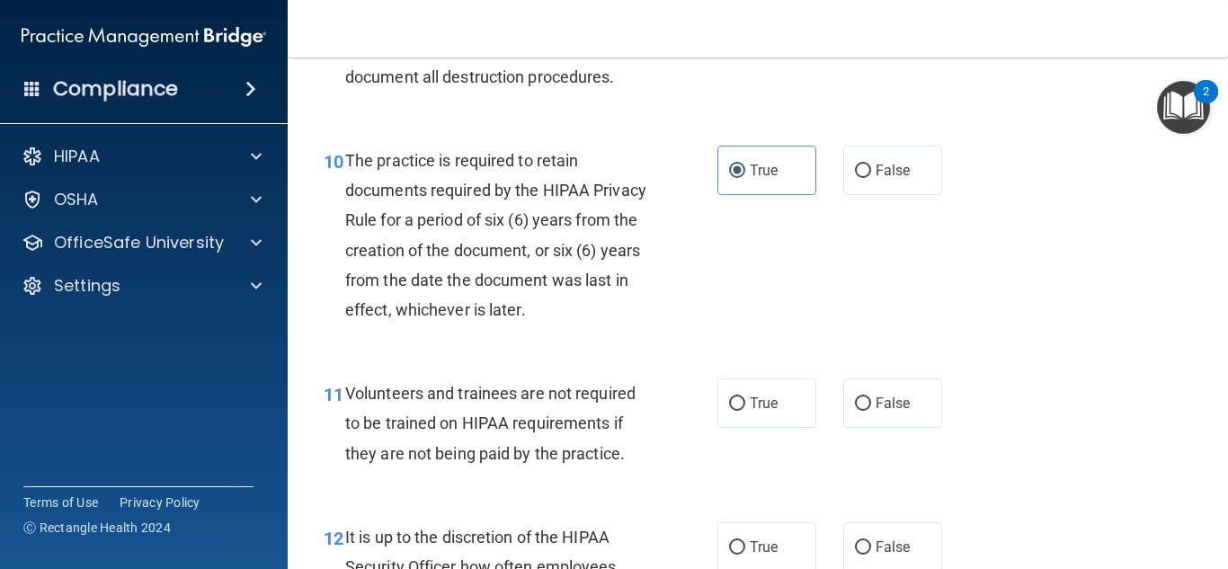
scroll to position [1978, 0]
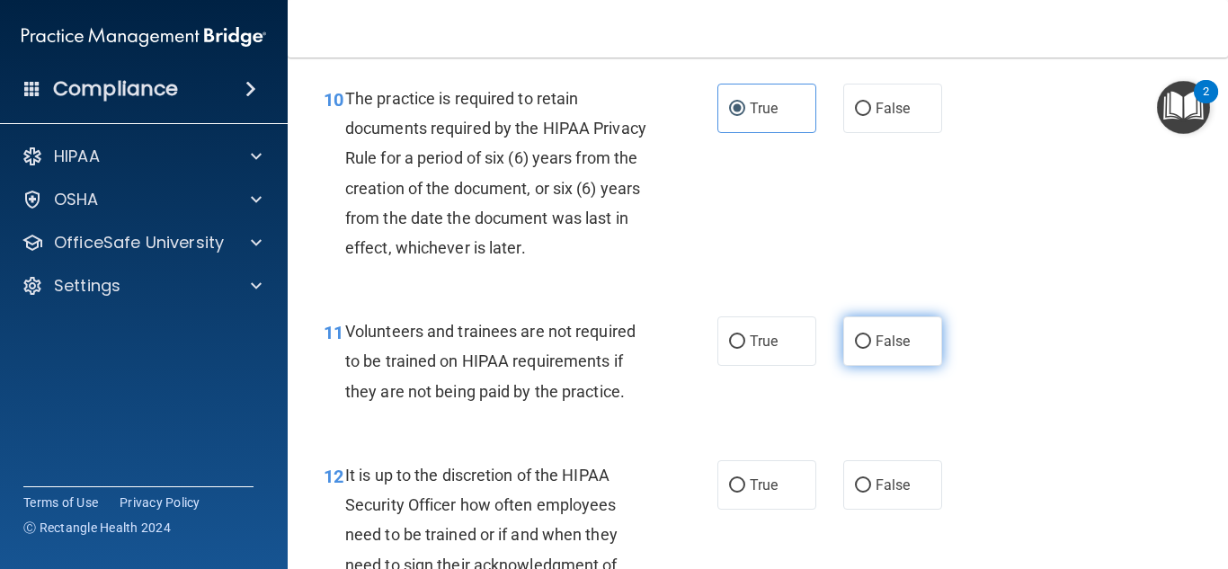
click at [849, 366] on label "False" at bounding box center [892, 340] width 99 height 49
click at [855, 349] on input "False" at bounding box center [863, 341] width 16 height 13
radio input "true"
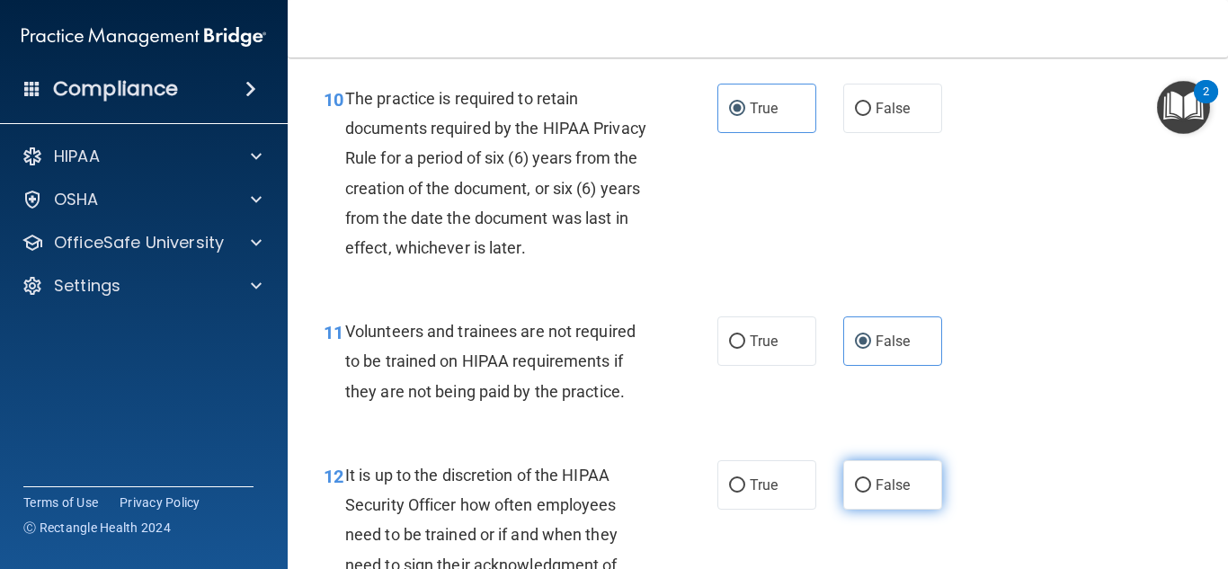
click at [855, 493] on input "False" at bounding box center [863, 485] width 16 height 13
radio input "true"
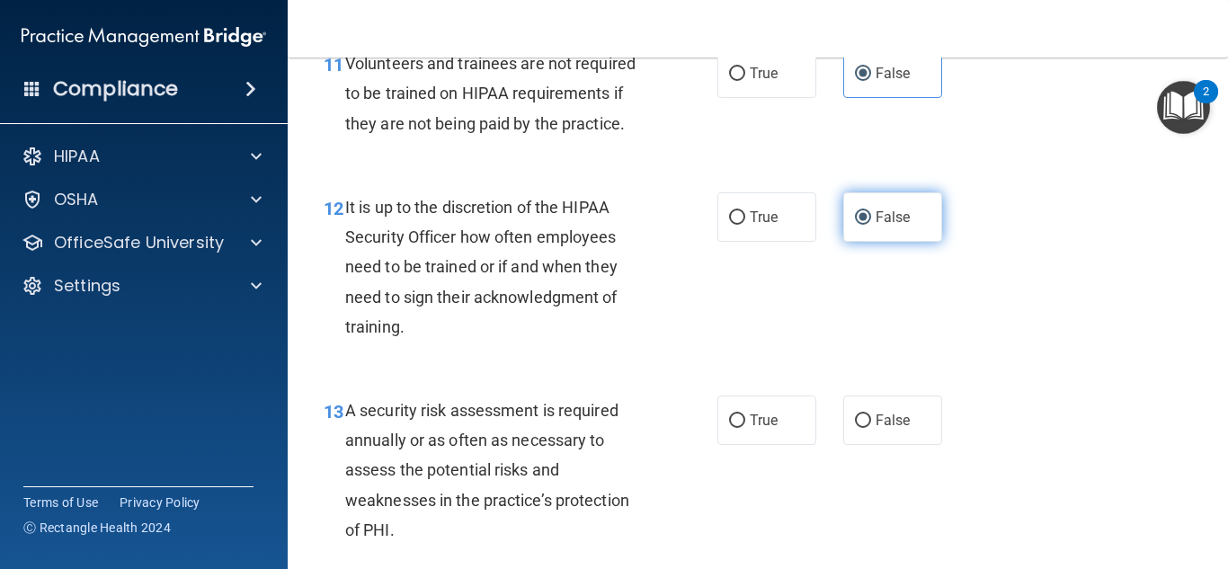
scroll to position [2247, 0]
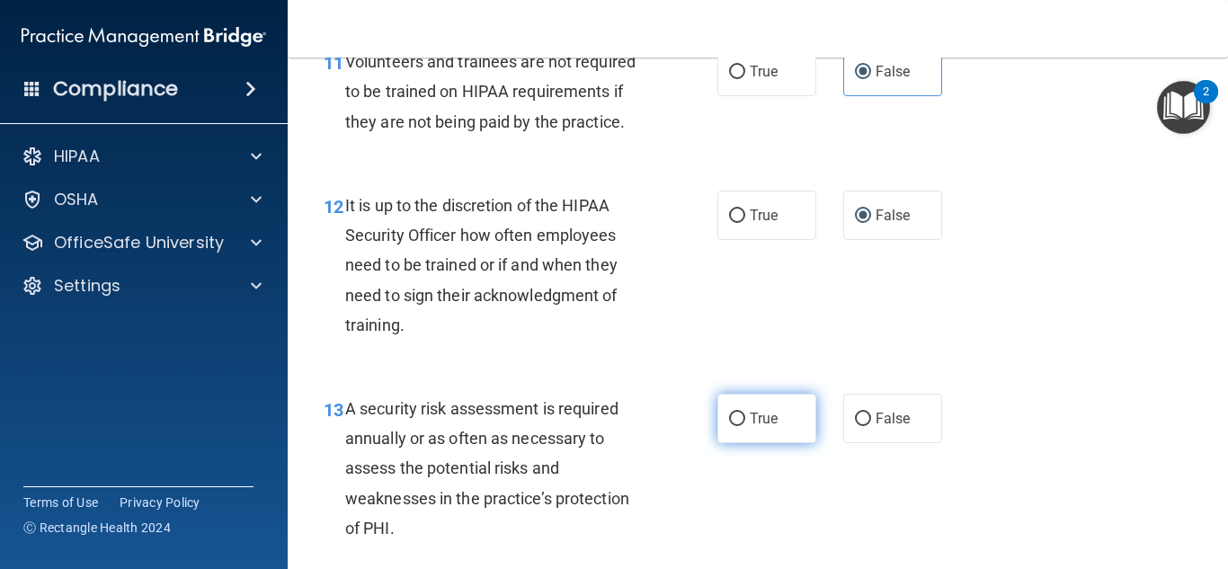
click at [769, 427] on span "True" at bounding box center [764, 418] width 28 height 17
click at [745, 426] on input "True" at bounding box center [737, 419] width 16 height 13
radio input "true"
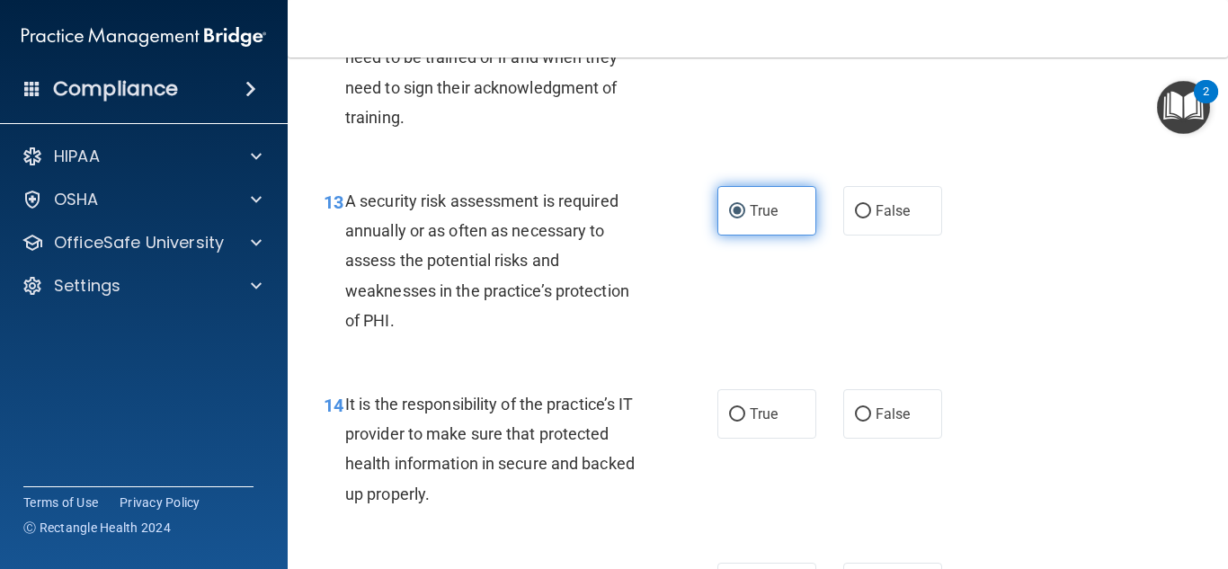
scroll to position [2517, 0]
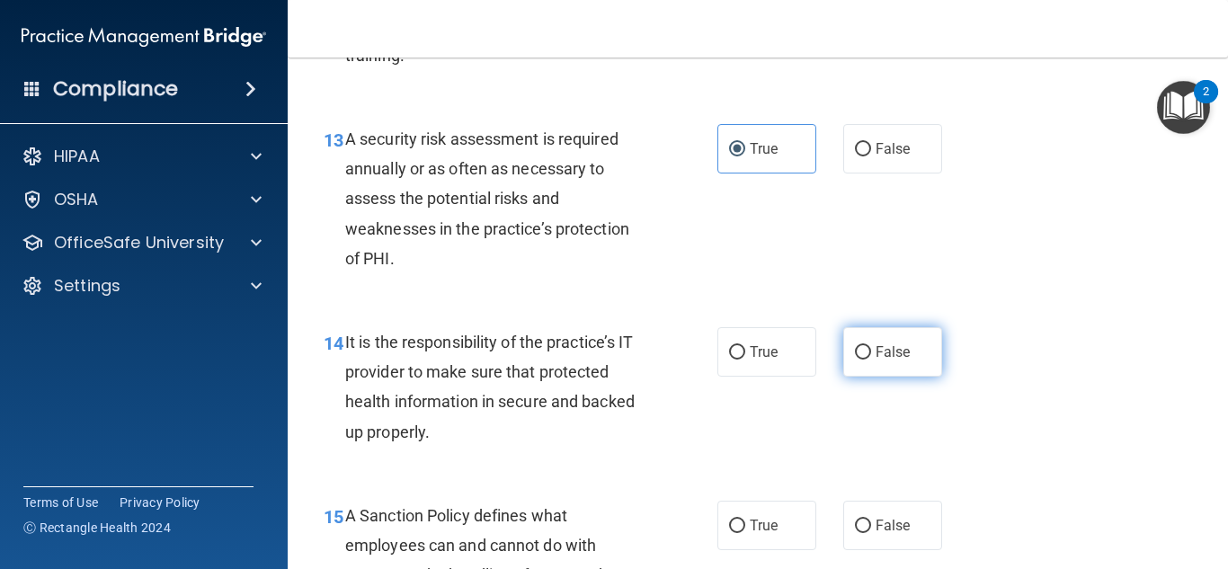
click at [895, 360] on span "False" at bounding box center [893, 351] width 35 height 17
click at [871, 360] on input "False" at bounding box center [863, 352] width 16 height 13
radio input "true"
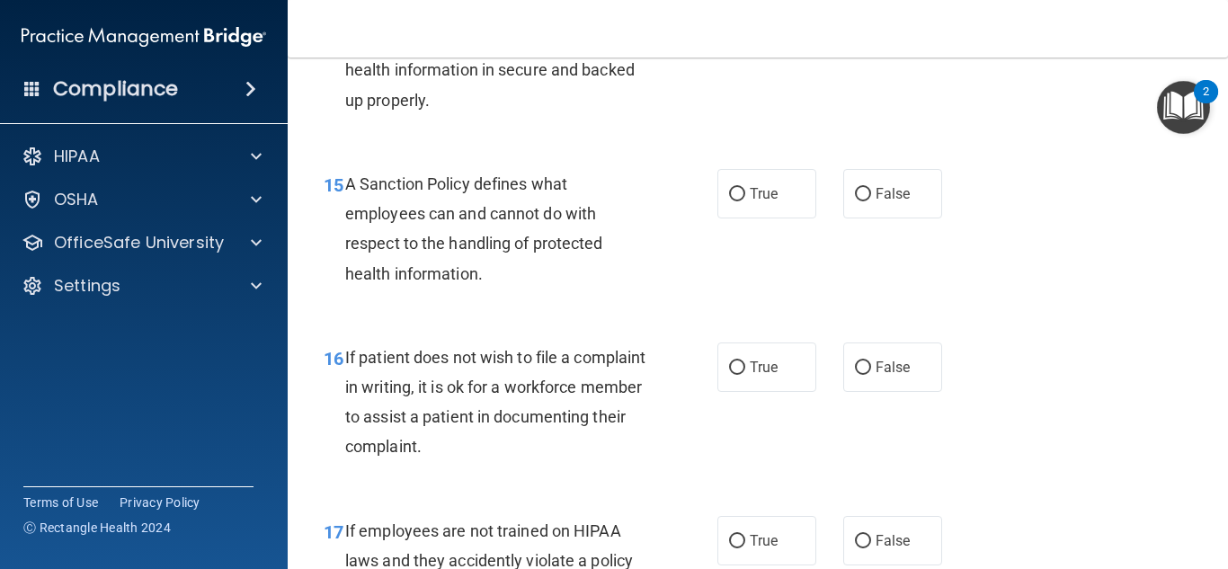
scroll to position [2966, 0]
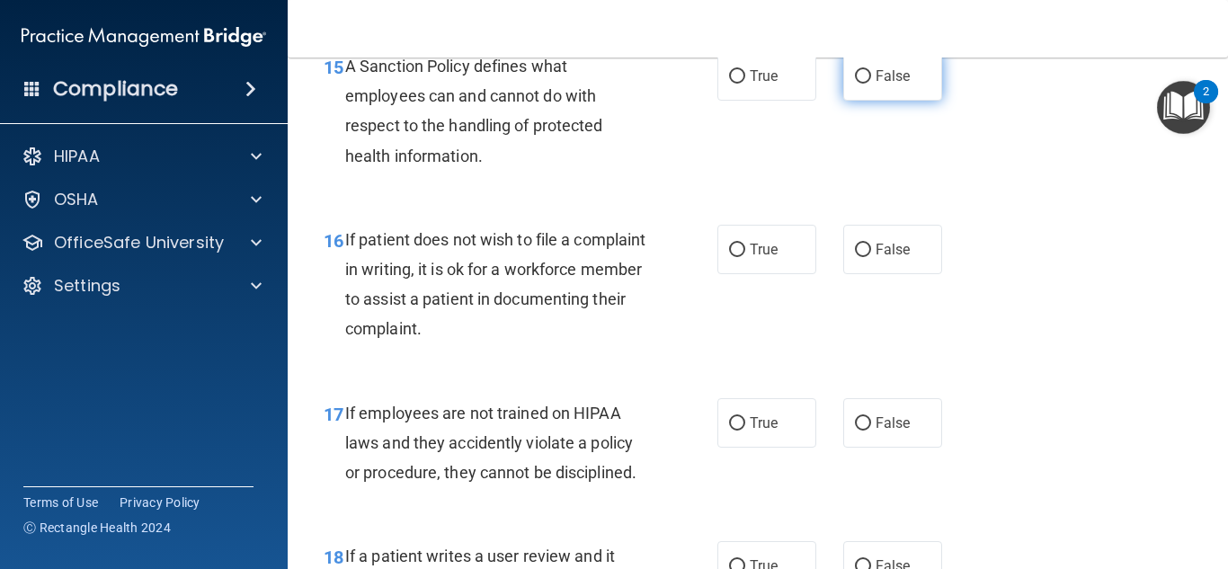
click at [855, 84] on input "False" at bounding box center [863, 76] width 16 height 13
radio input "true"
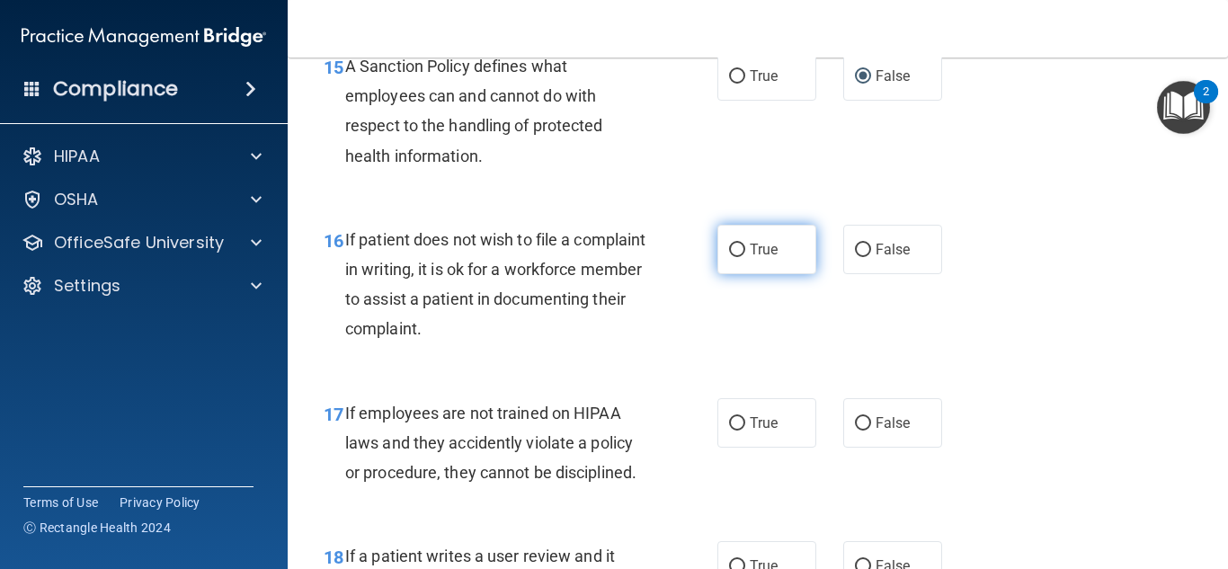
click at [760, 265] on label "True" at bounding box center [766, 249] width 99 height 49
click at [745, 257] on input "True" at bounding box center [737, 250] width 16 height 13
radio input "true"
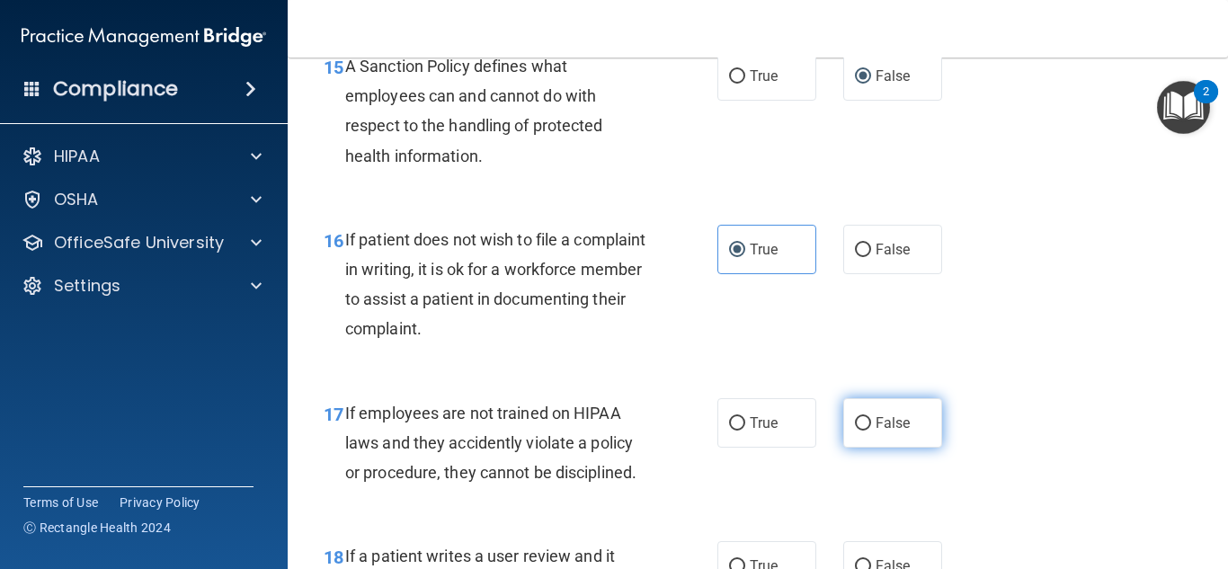
click at [885, 431] on span "False" at bounding box center [893, 422] width 35 height 17
click at [871, 431] on input "False" at bounding box center [863, 423] width 16 height 13
radio input "true"
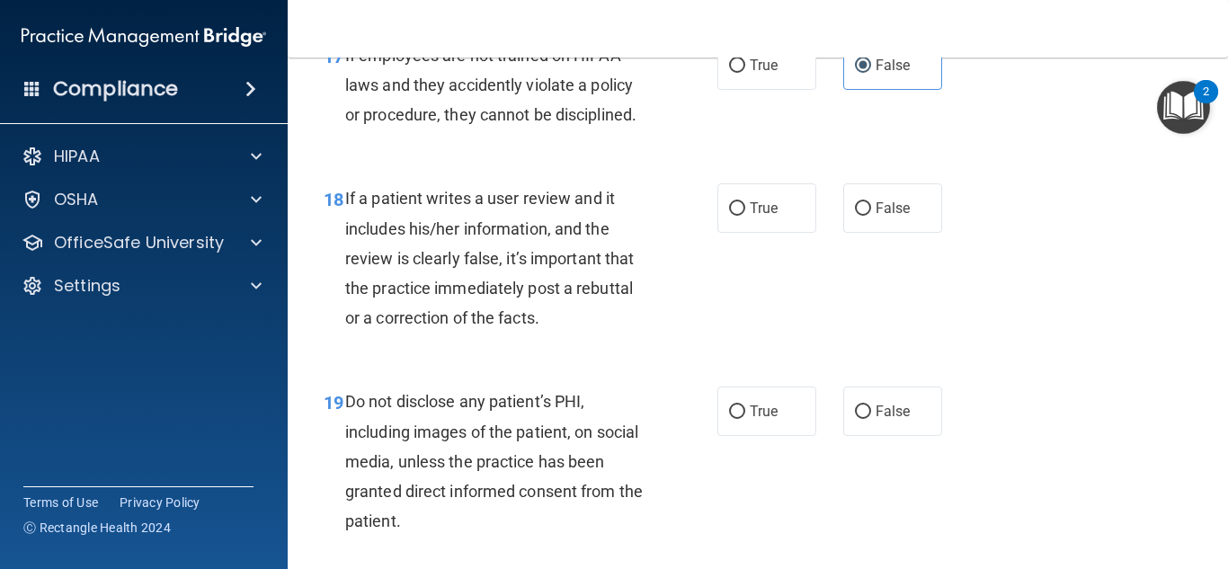
scroll to position [3326, 0]
click at [852, 231] on label "False" at bounding box center [892, 206] width 99 height 49
click at [855, 214] on input "False" at bounding box center [863, 206] width 16 height 13
radio input "true"
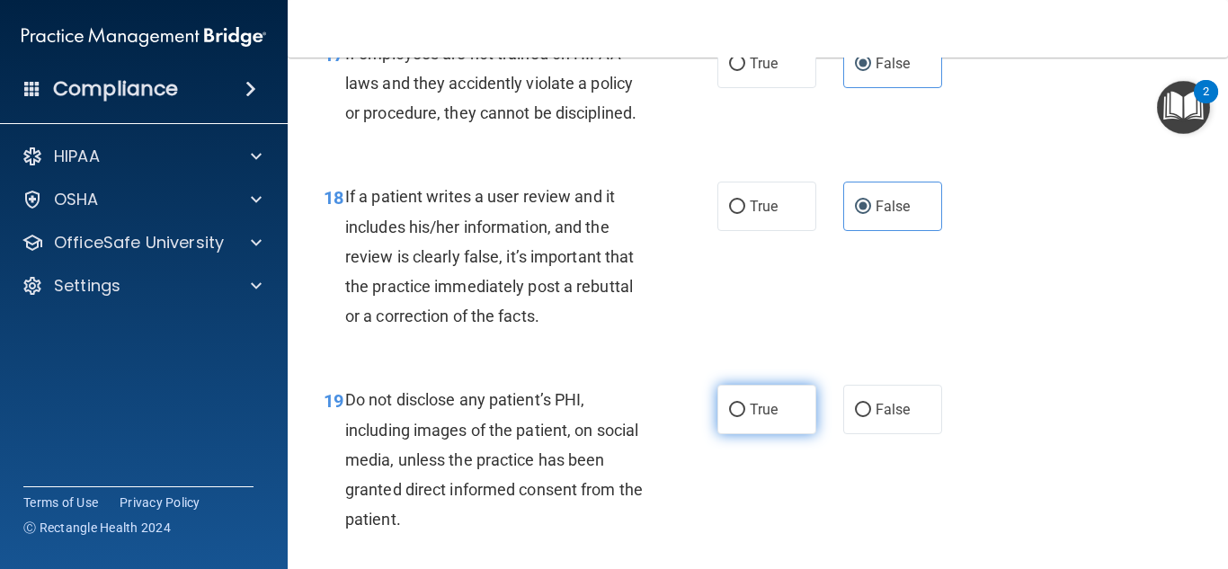
click at [734, 434] on label "True" at bounding box center [766, 409] width 99 height 49
click at [734, 417] on input "True" at bounding box center [737, 410] width 16 height 13
radio input "true"
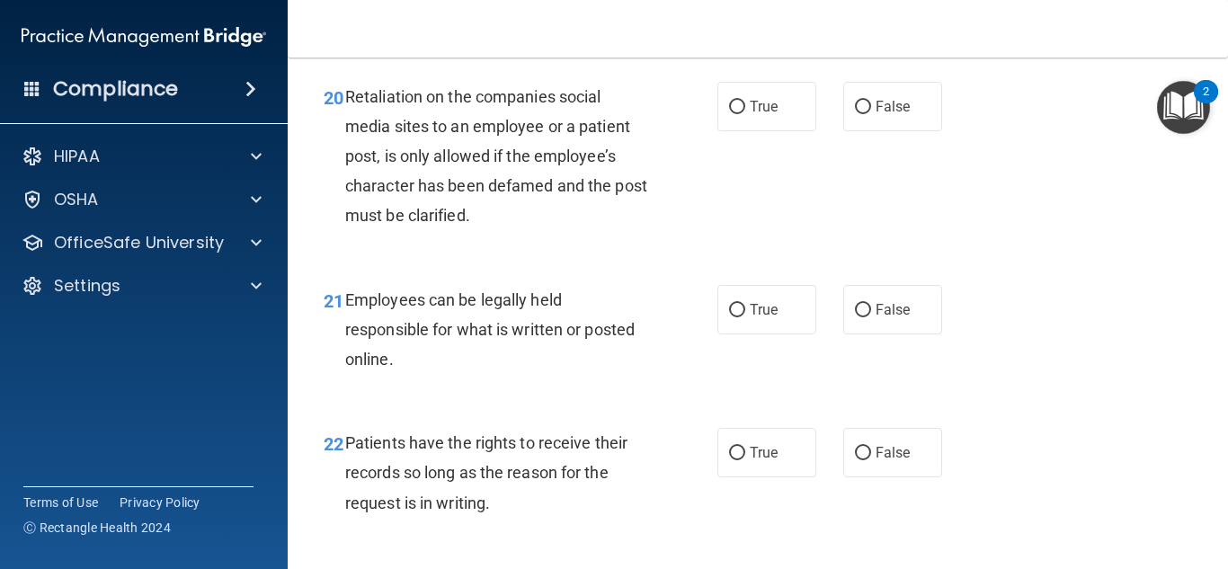
scroll to position [3865, 0]
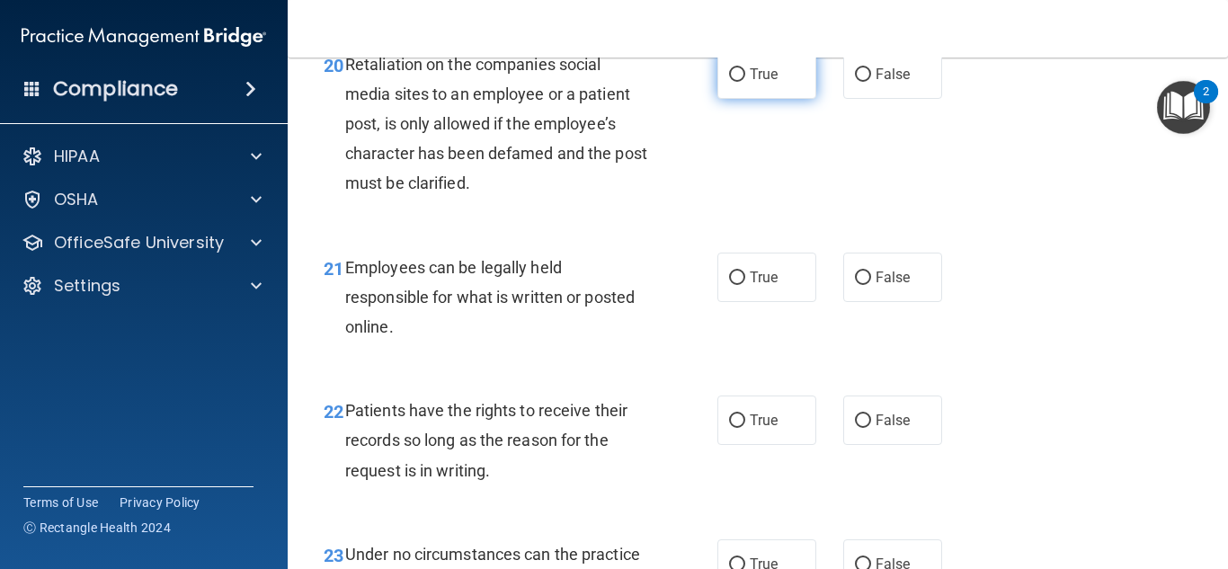
click at [763, 83] on span "True" at bounding box center [764, 74] width 28 height 17
click at [745, 82] on input "True" at bounding box center [737, 74] width 16 height 13
radio input "true"
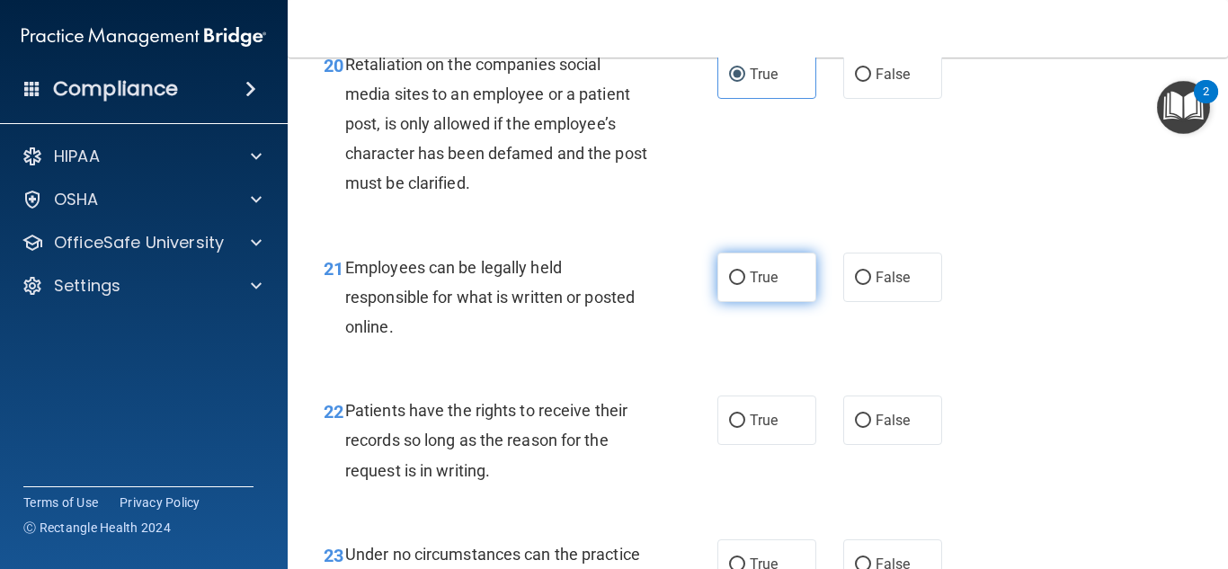
click at [763, 286] on span "True" at bounding box center [764, 277] width 28 height 17
click at [745, 285] on input "True" at bounding box center [737, 277] width 16 height 13
radio input "true"
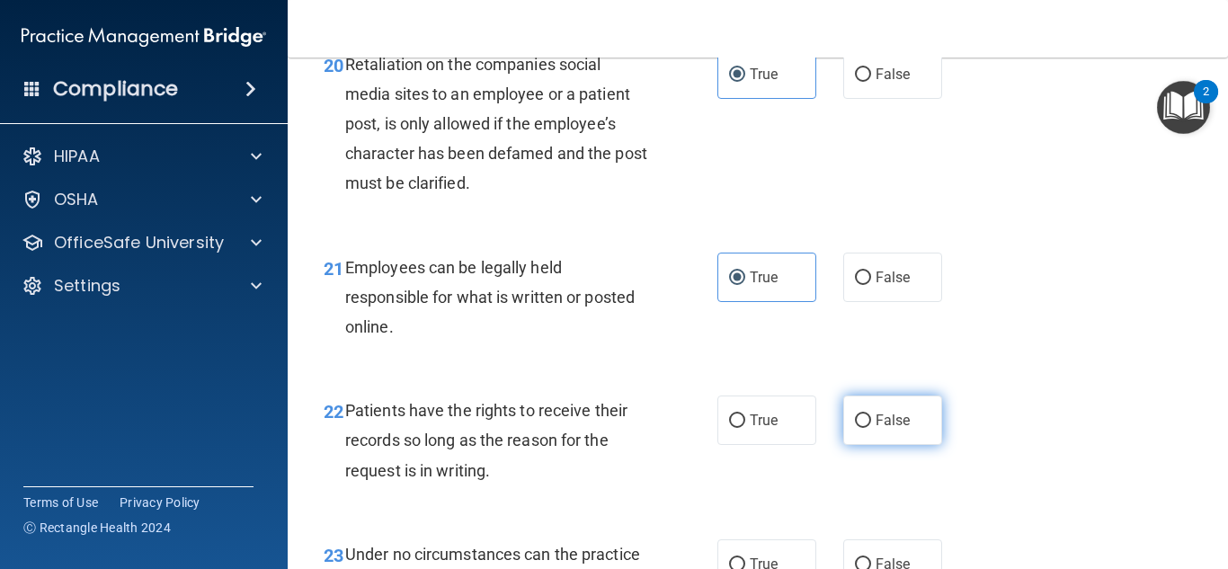
click at [863, 445] on label "False" at bounding box center [892, 420] width 99 height 49
click at [863, 428] on input "False" at bounding box center [863, 420] width 16 height 13
radio input "true"
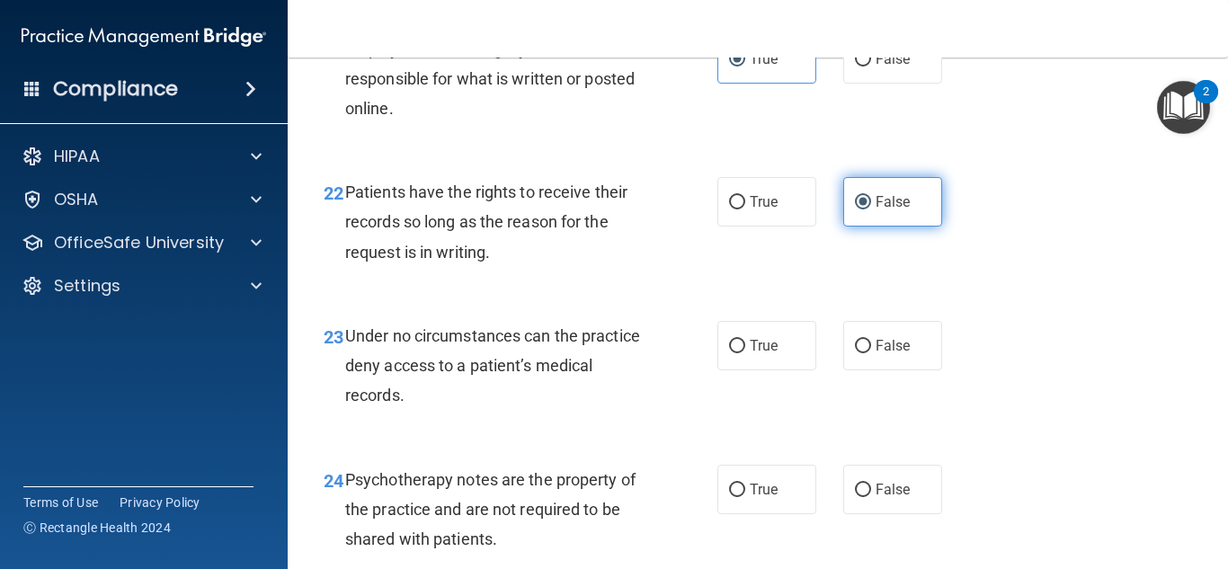
scroll to position [4135, 0]
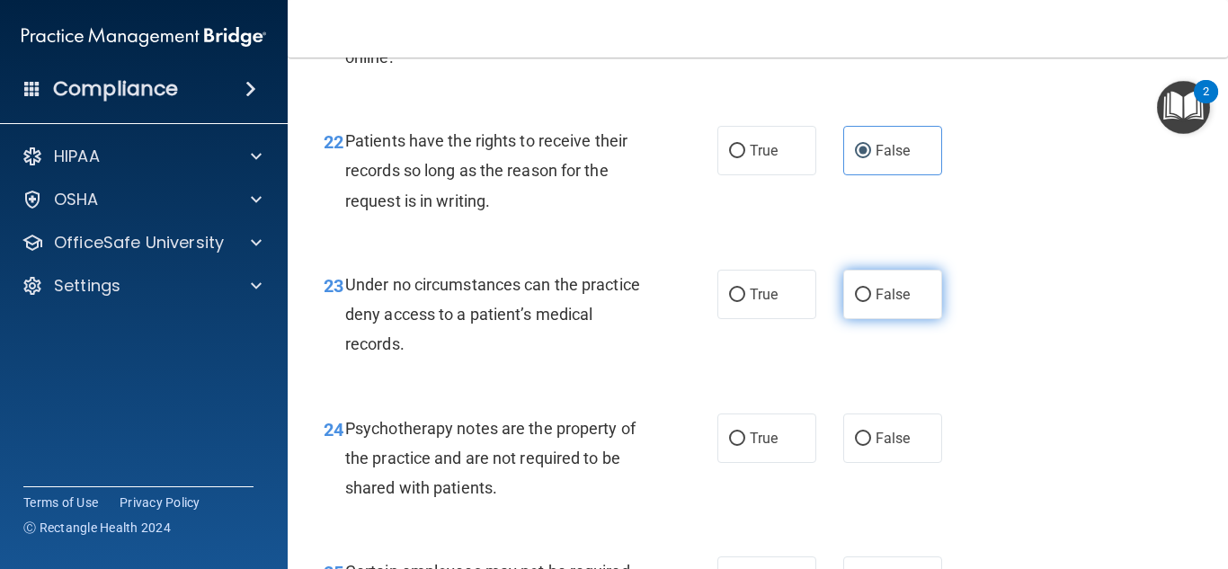
click at [857, 302] on input "False" at bounding box center [863, 295] width 16 height 13
radio input "true"
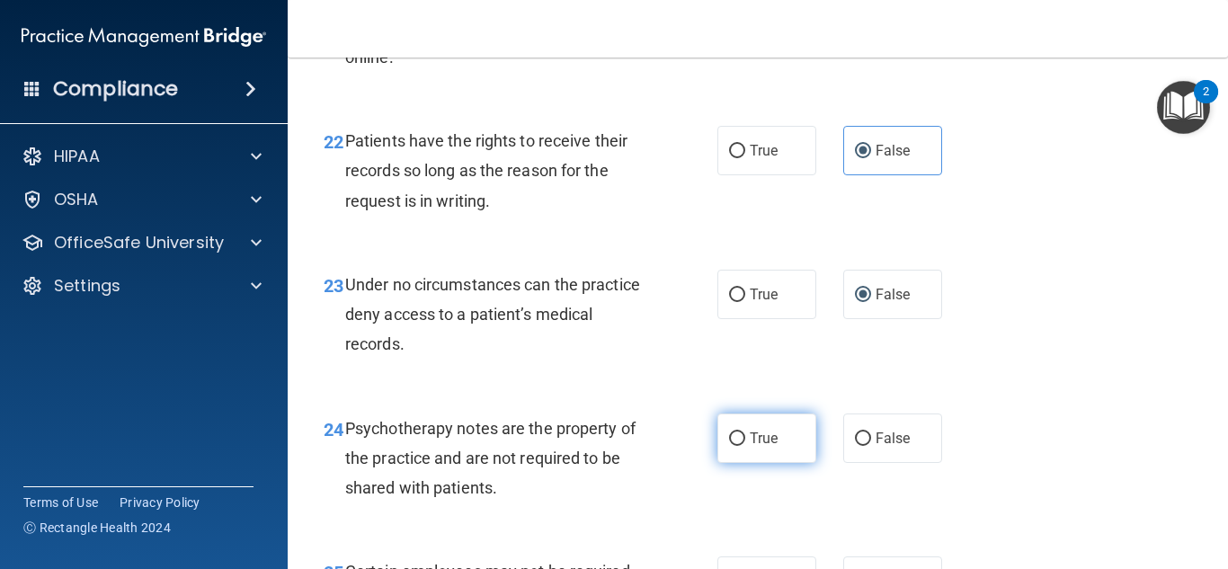
click at [767, 463] on label "True" at bounding box center [766, 438] width 99 height 49
click at [745, 446] on input "True" at bounding box center [737, 438] width 16 height 13
radio input "true"
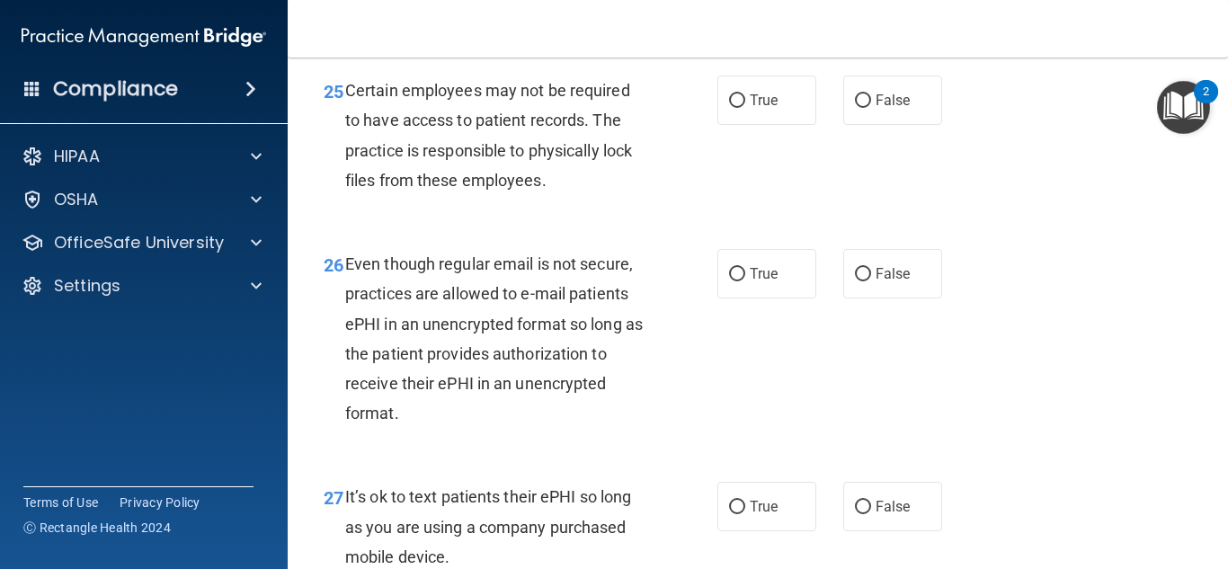
scroll to position [4584, 0]
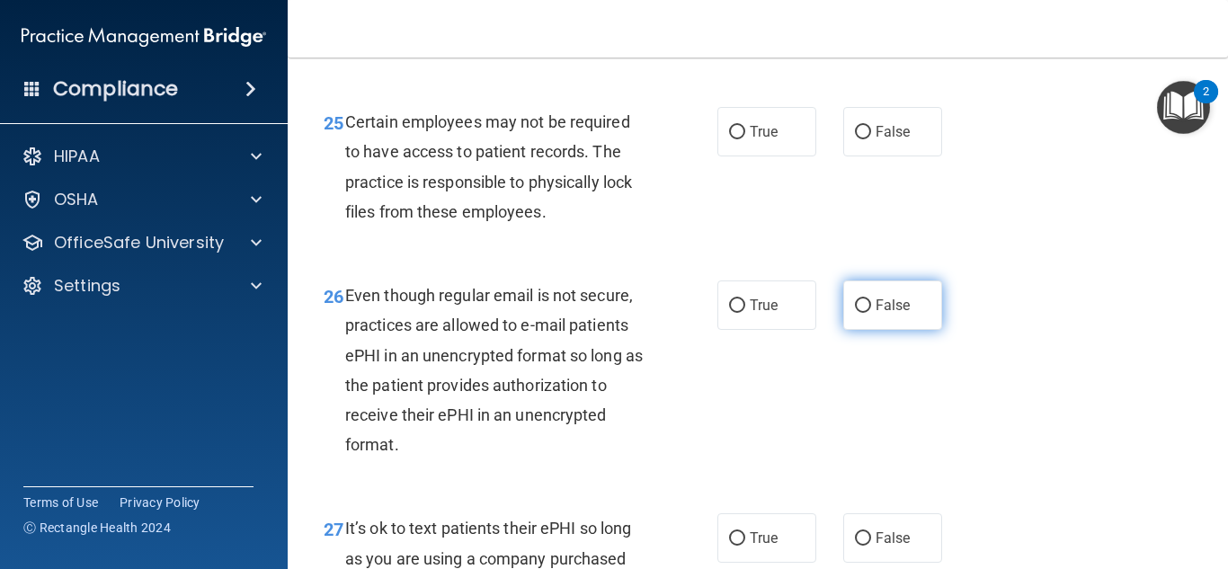
click at [858, 330] on label "False" at bounding box center [892, 304] width 99 height 49
click at [858, 313] on input "False" at bounding box center [863, 305] width 16 height 13
radio input "true"
click at [855, 316] on label "False" at bounding box center [892, 304] width 99 height 49
click at [855, 313] on input "False" at bounding box center [863, 305] width 16 height 13
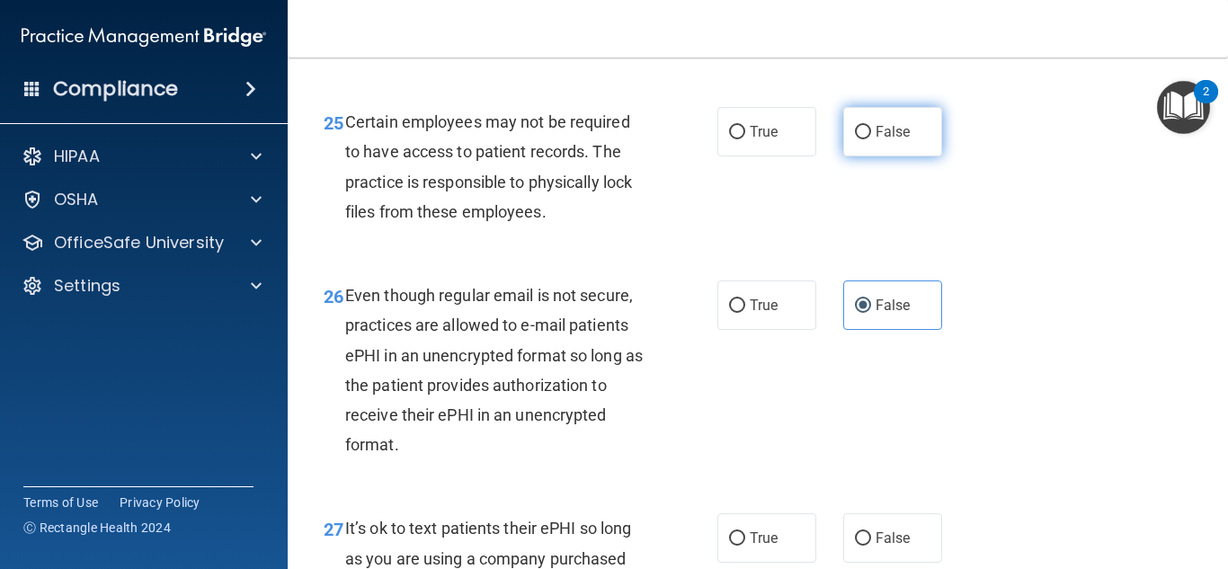
click at [855, 139] on input "False" at bounding box center [863, 132] width 16 height 13
radio input "true"
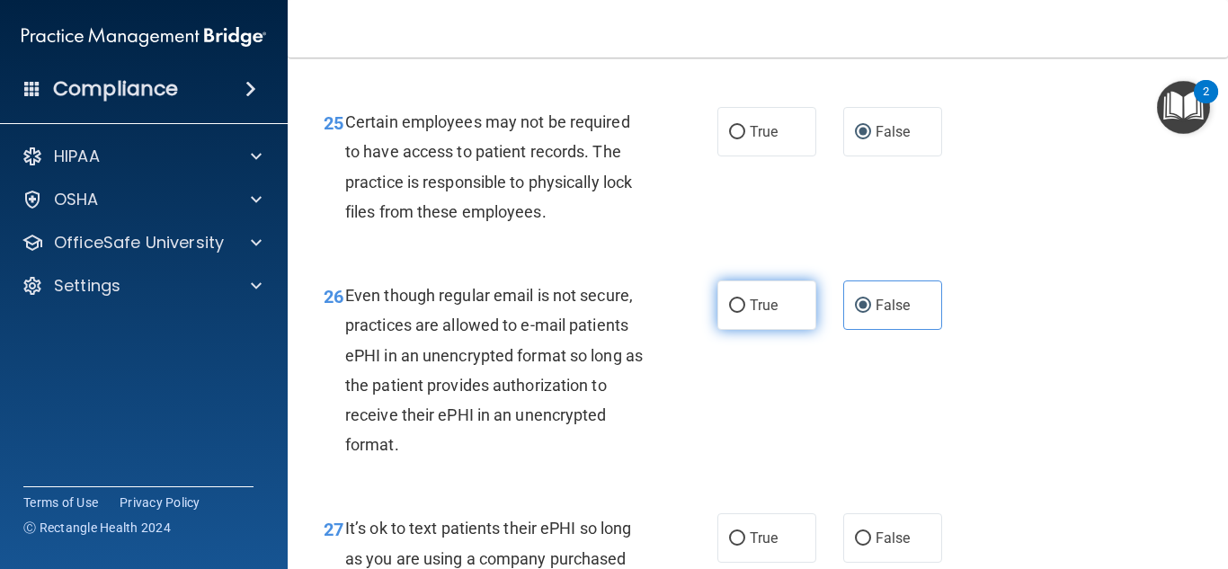
click at [755, 330] on label "True" at bounding box center [766, 304] width 99 height 49
click at [745, 313] on input "True" at bounding box center [737, 305] width 16 height 13
radio input "true"
radio input "false"
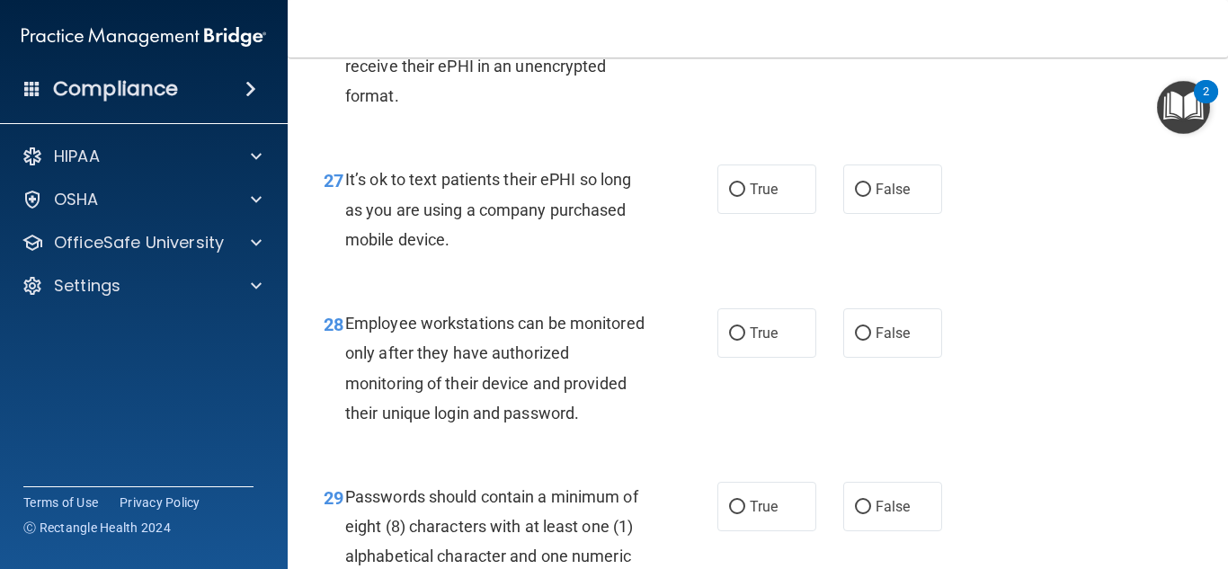
scroll to position [4944, 0]
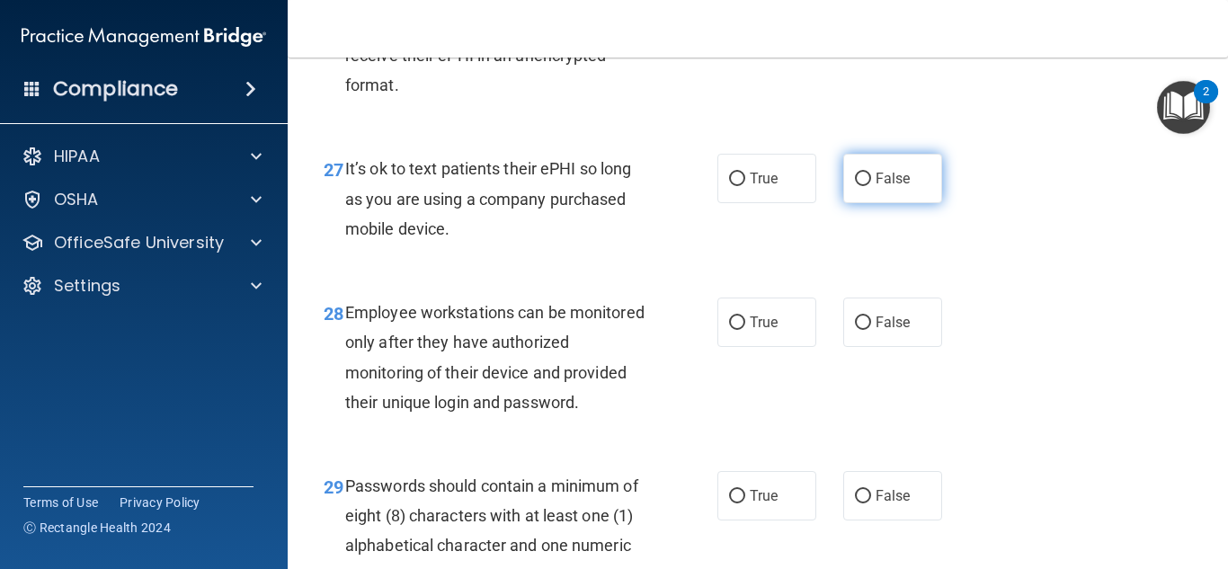
click at [885, 187] on span "False" at bounding box center [893, 178] width 35 height 17
click at [871, 186] on input "False" at bounding box center [863, 179] width 16 height 13
radio input "true"
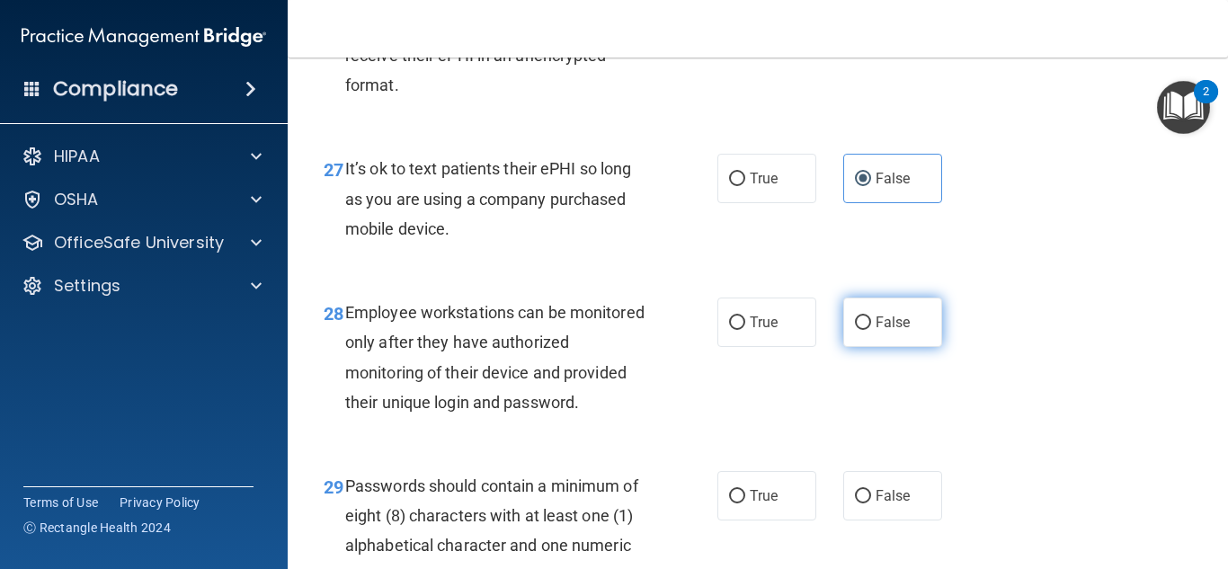
click at [856, 330] on input "False" at bounding box center [863, 322] width 16 height 13
radio input "true"
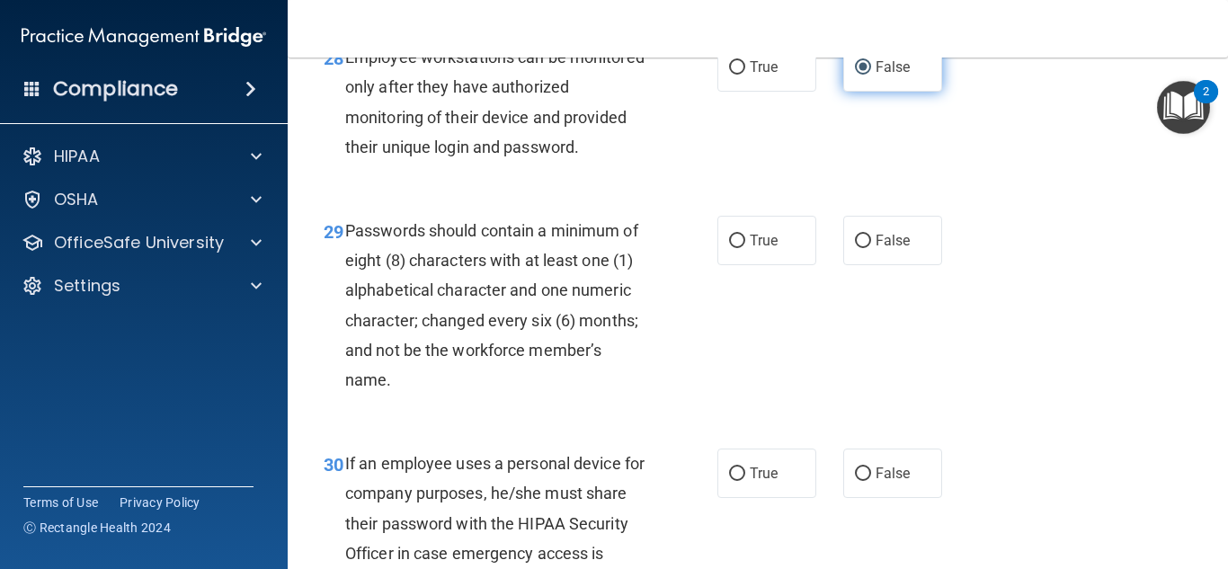
scroll to position [5214, 0]
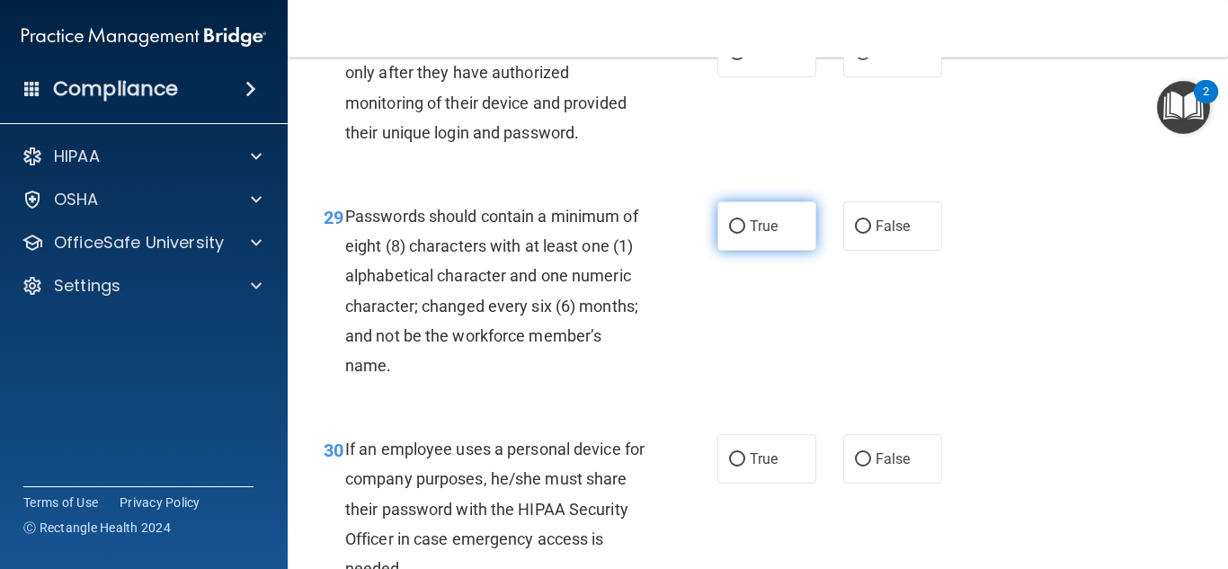
click at [758, 235] on span "True" at bounding box center [764, 226] width 28 height 17
click at [745, 234] on input "True" at bounding box center [737, 226] width 16 height 13
radio input "true"
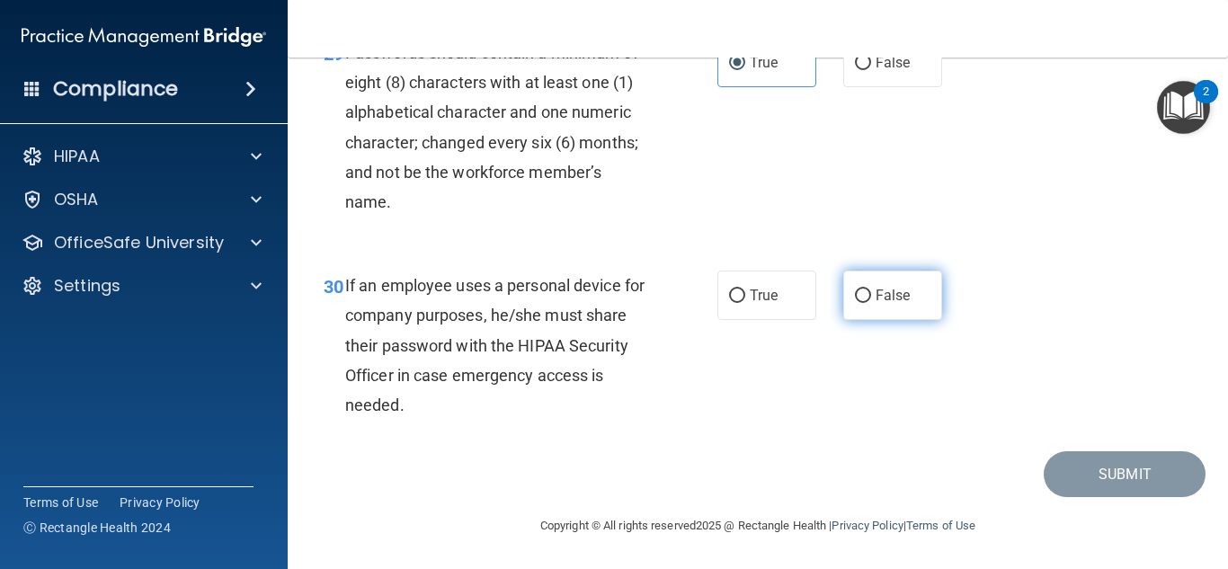
click at [859, 303] on input "False" at bounding box center [863, 295] width 16 height 13
radio input "true"
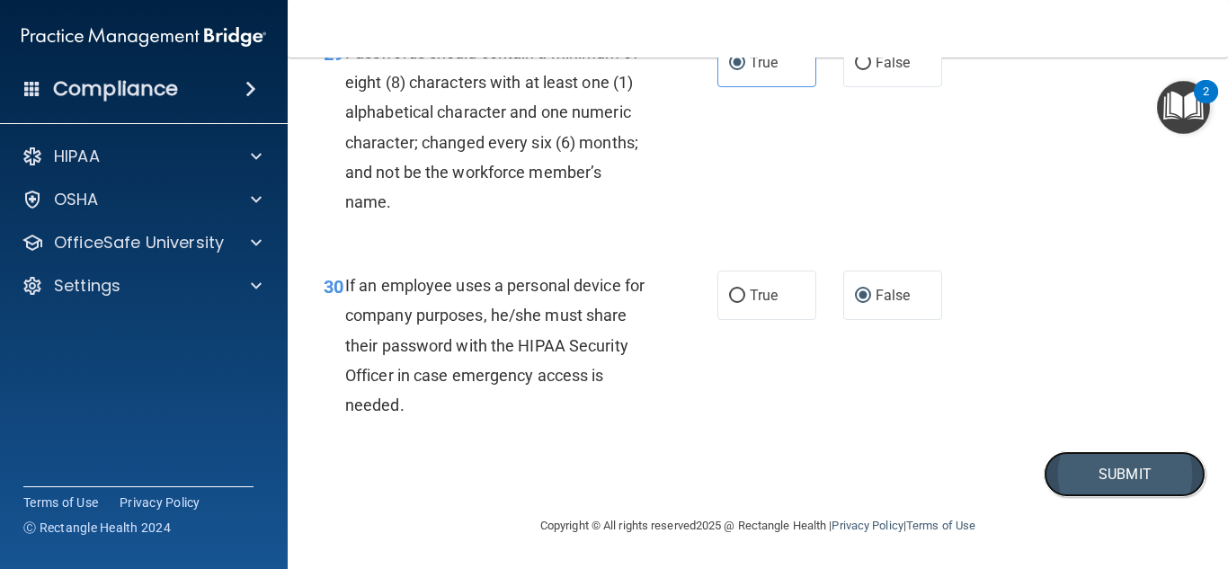
click at [1080, 497] on button "Submit" at bounding box center [1125, 474] width 162 height 46
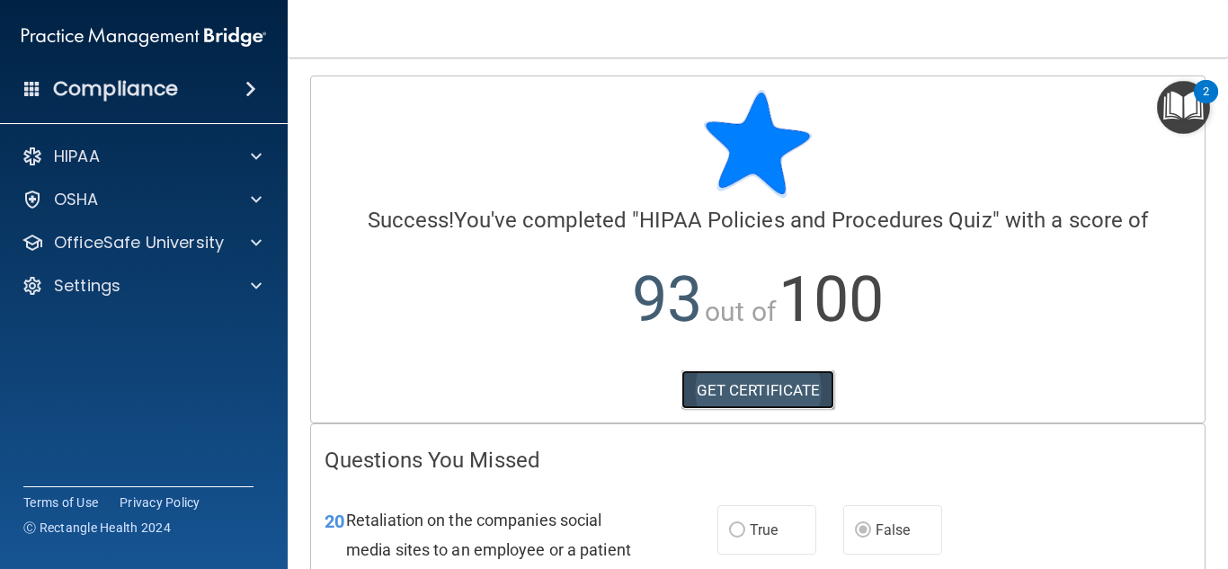
click at [725, 387] on link "GET CERTIFICATE" at bounding box center [758, 390] width 154 height 40
